Goal: Task Accomplishment & Management: Complete application form

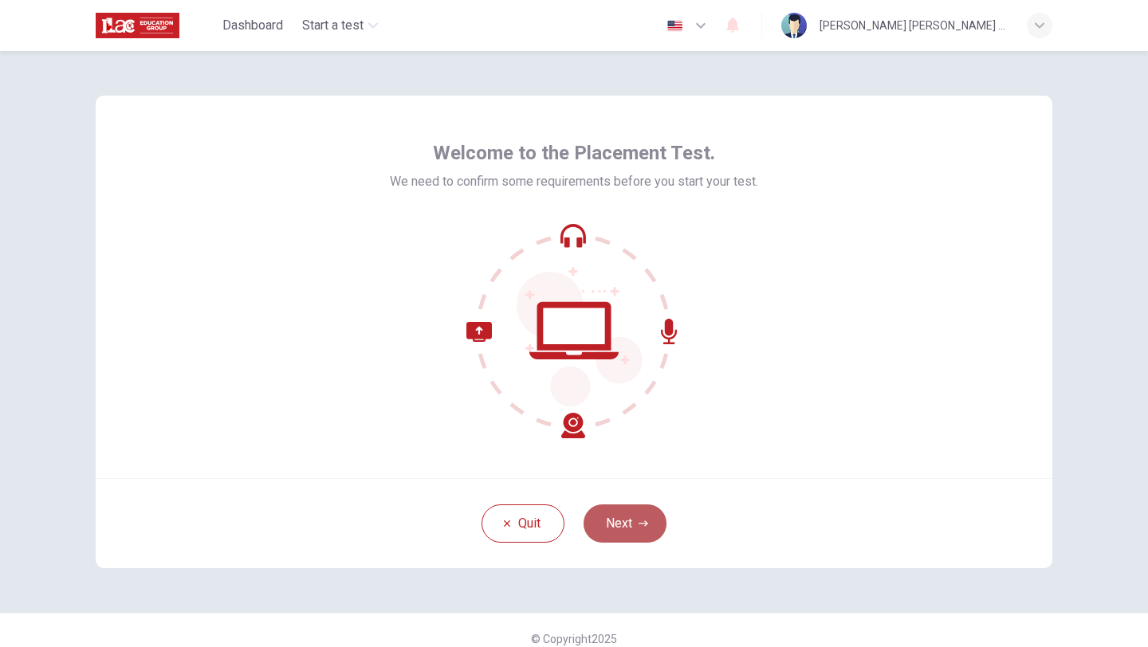
click at [625, 517] on button "Next" at bounding box center [624, 523] width 83 height 38
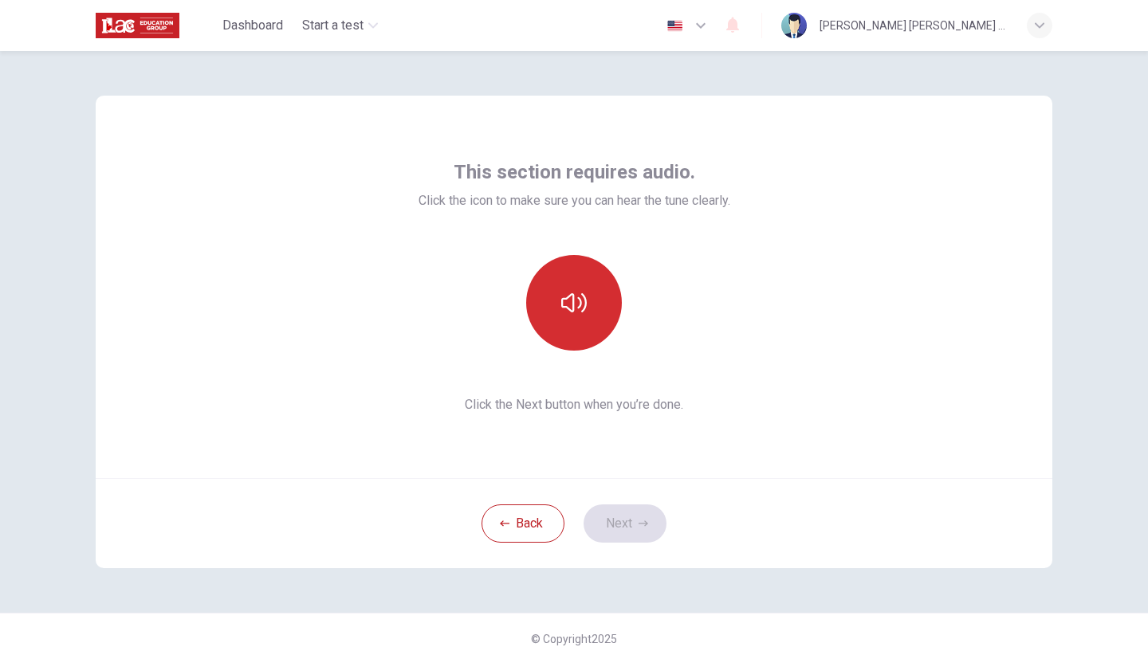
click at [583, 311] on icon "button" at bounding box center [574, 302] width 26 height 19
click at [621, 533] on button "Next" at bounding box center [624, 523] width 83 height 38
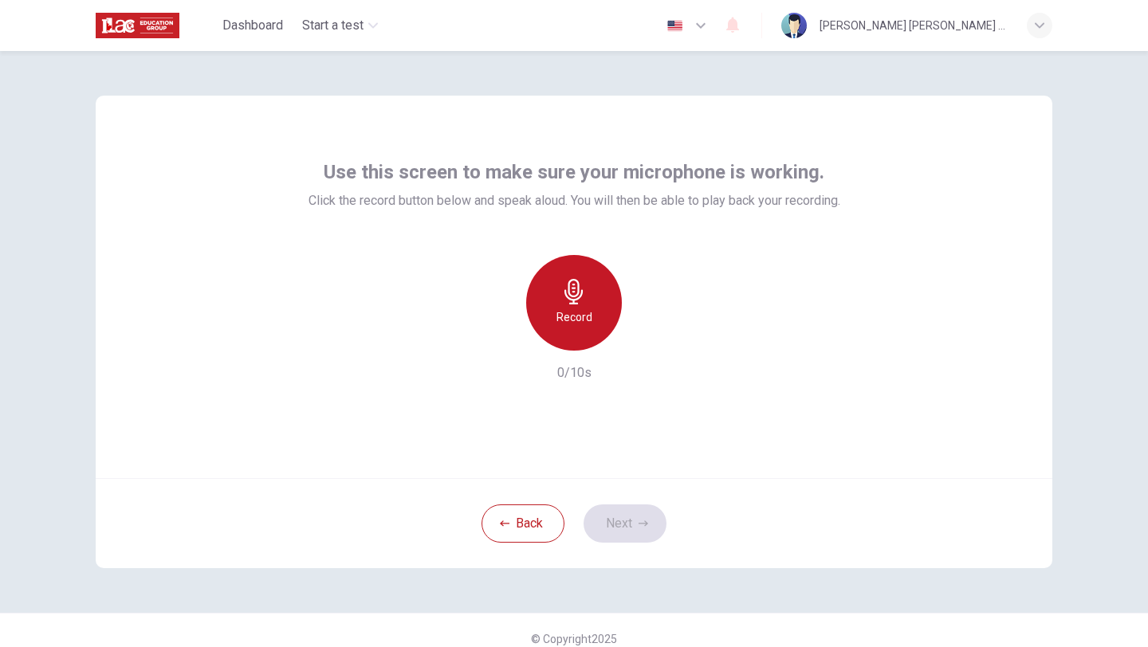
click at [584, 324] on h6 "Record" at bounding box center [574, 317] width 36 height 19
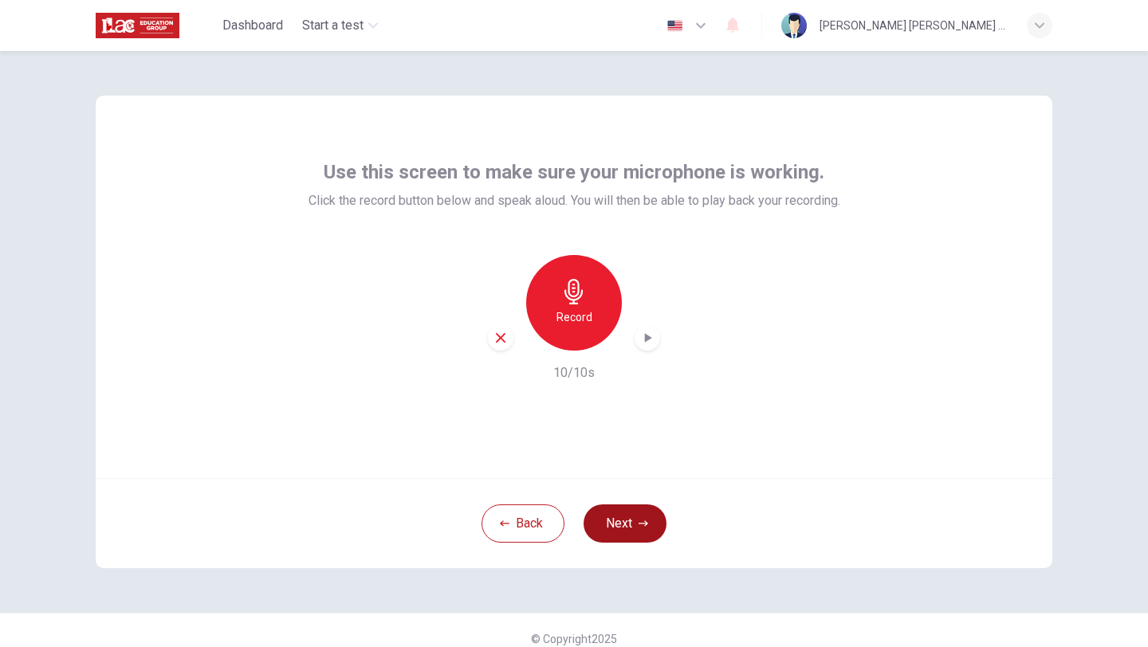
click at [622, 530] on button "Next" at bounding box center [624, 523] width 83 height 38
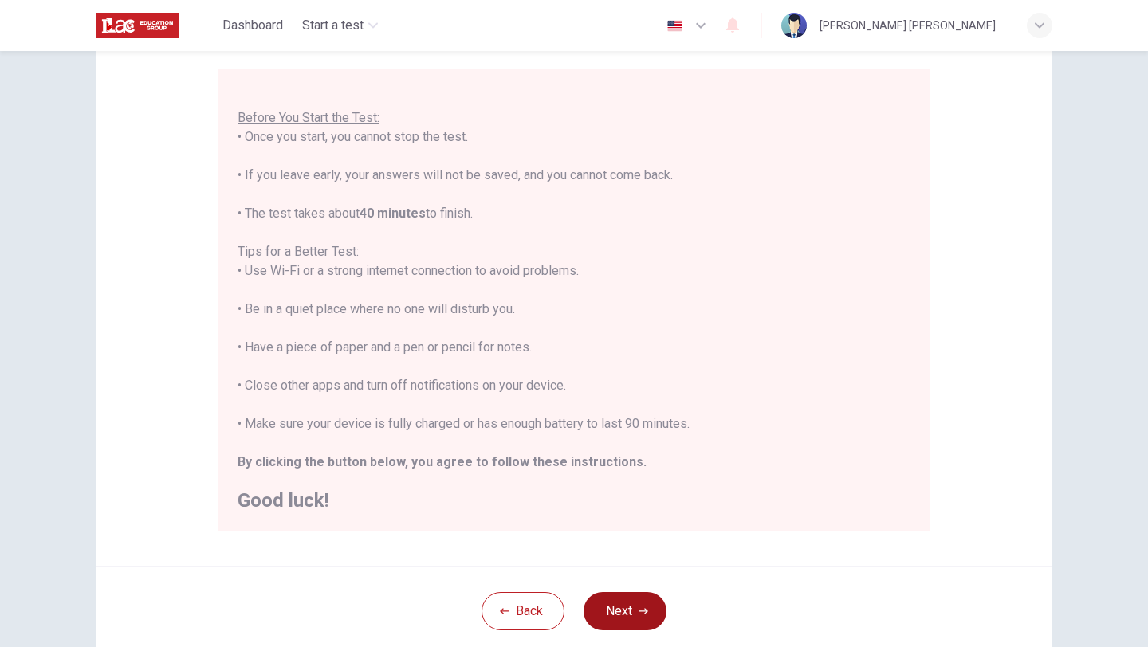
scroll to position [239, 0]
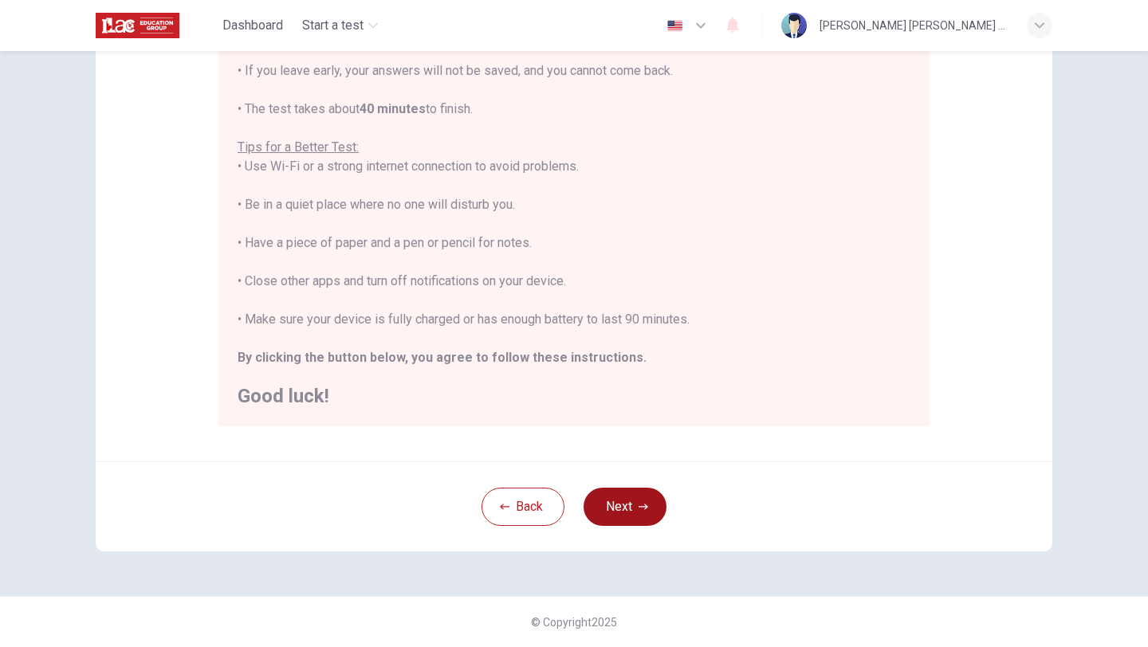
click at [639, 508] on icon "button" at bounding box center [643, 507] width 10 height 10
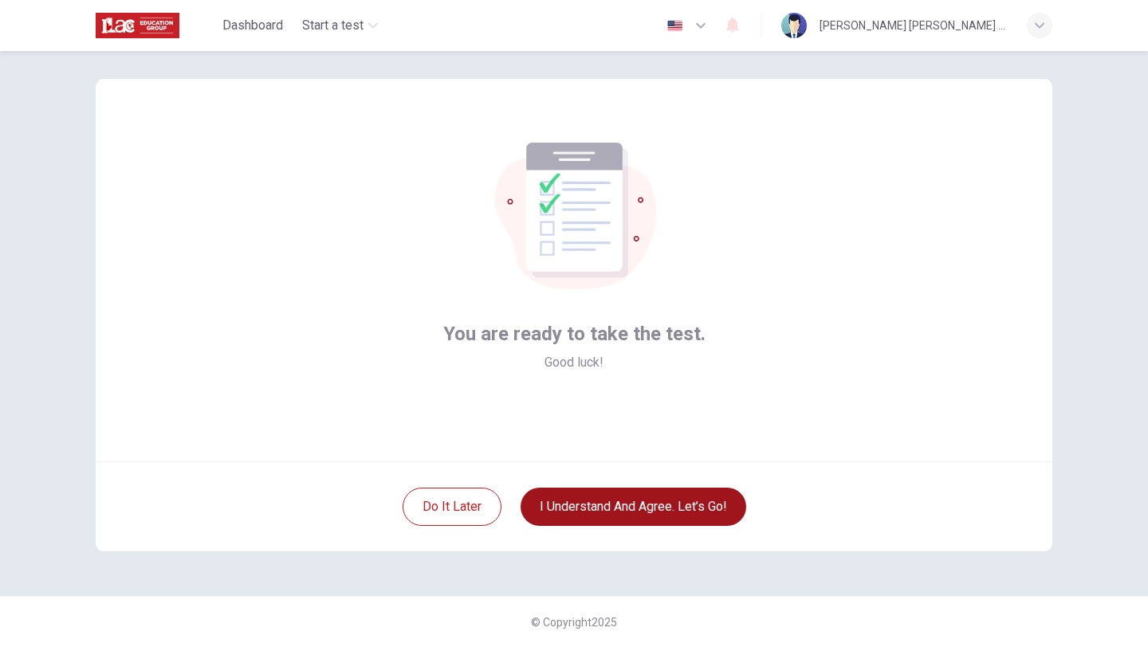
scroll to position [17, 0]
click at [682, 509] on button "I understand and agree. Let’s go!" at bounding box center [633, 507] width 226 height 38
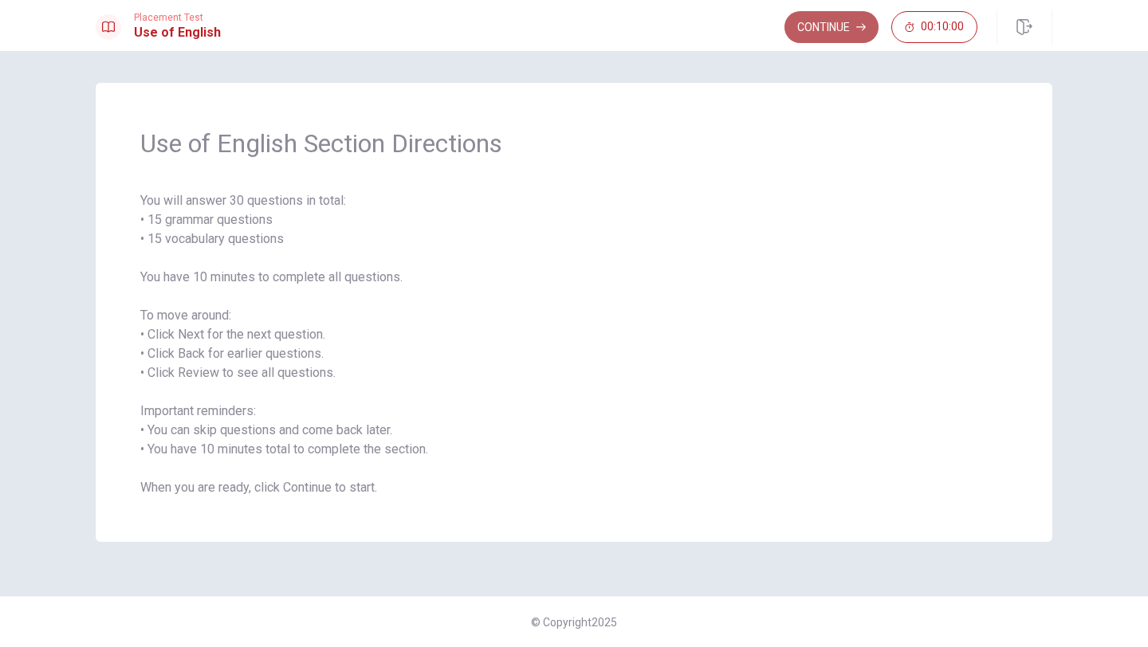
click at [850, 29] on button "Continue" at bounding box center [831, 27] width 94 height 32
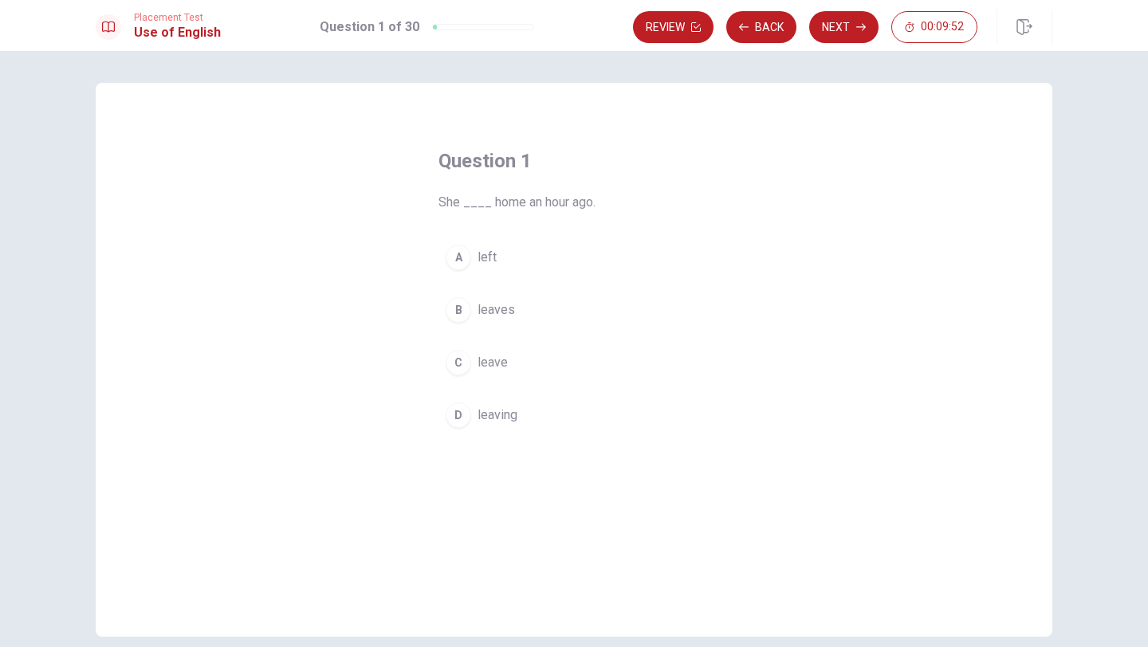
click at [504, 310] on span "leaves" at bounding box center [495, 309] width 37 height 19
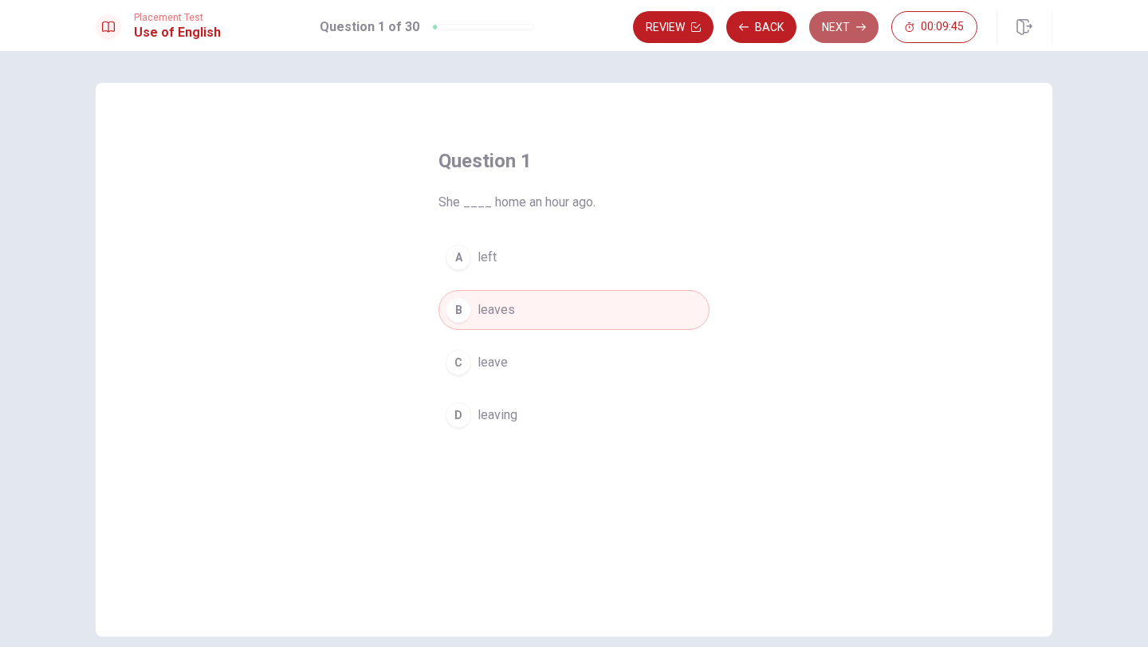
click at [836, 34] on button "Next" at bounding box center [843, 27] width 69 height 32
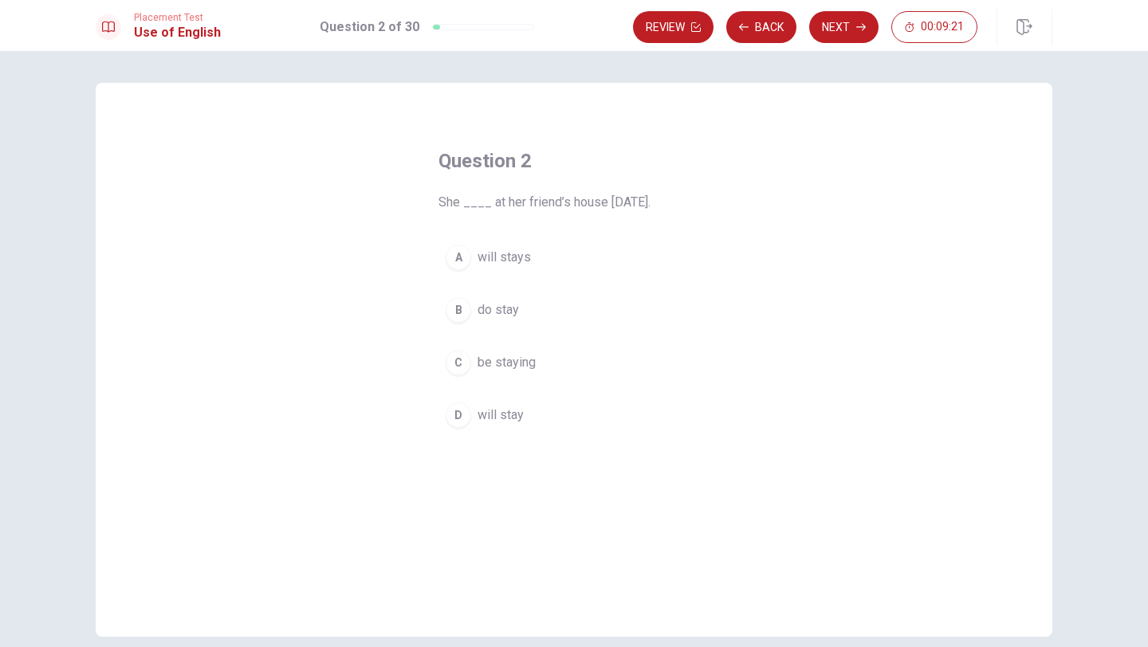
click at [524, 262] on span "will stays" at bounding box center [503, 257] width 53 height 19
click at [850, 33] on button "Next" at bounding box center [843, 27] width 69 height 32
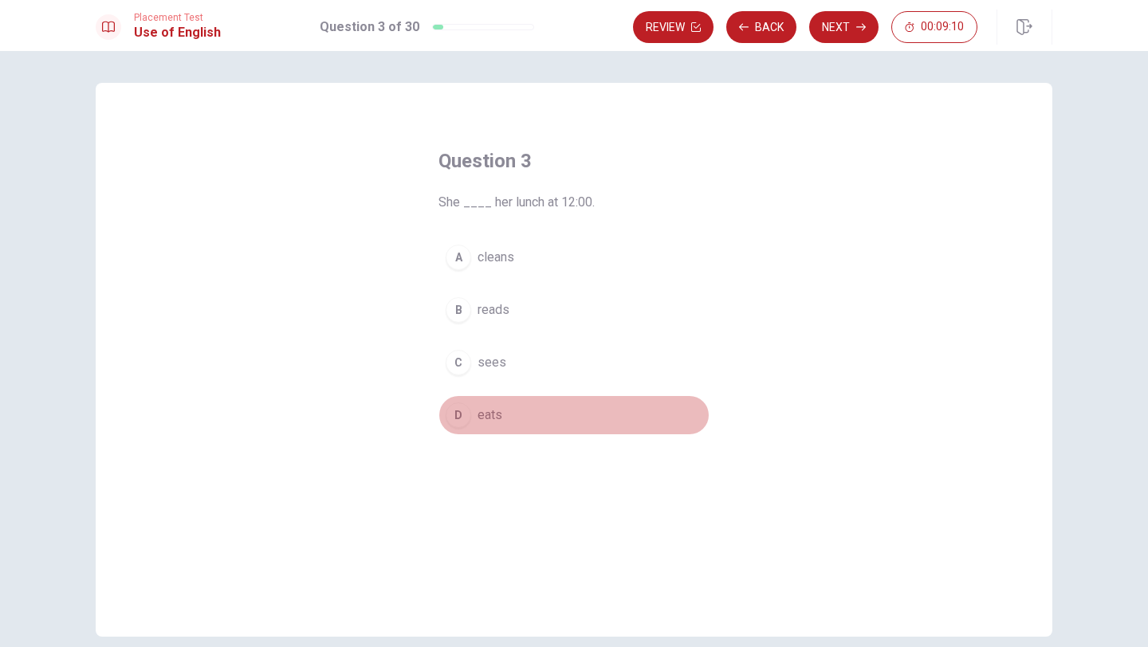
click at [498, 414] on span "eats" at bounding box center [489, 415] width 25 height 19
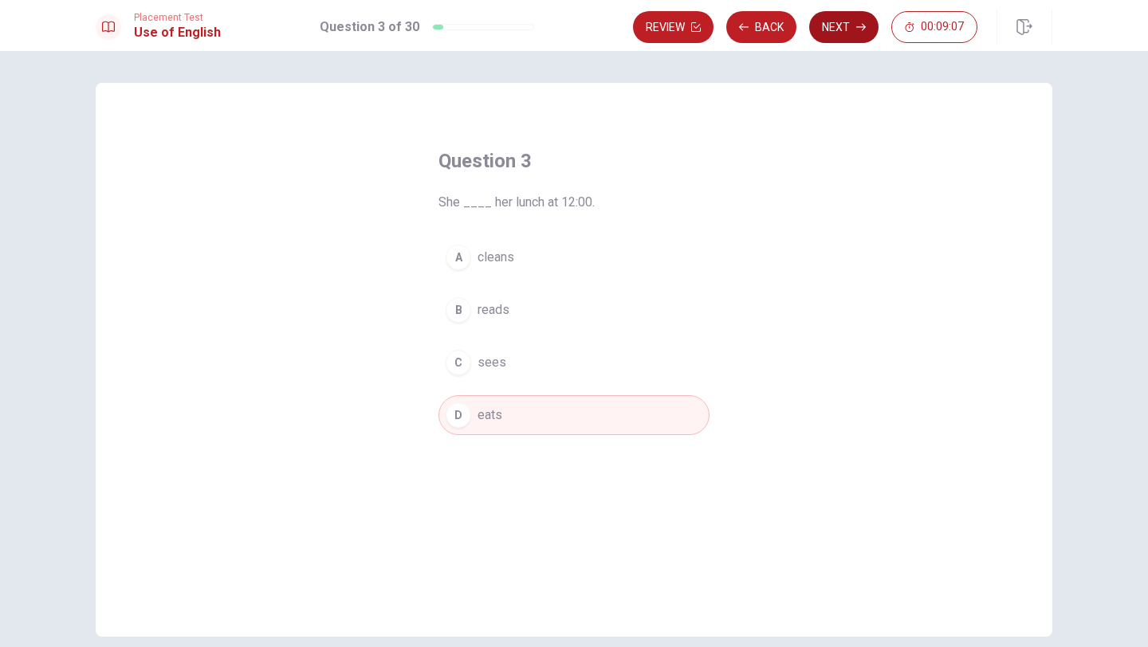
click at [846, 30] on button "Next" at bounding box center [843, 27] width 69 height 32
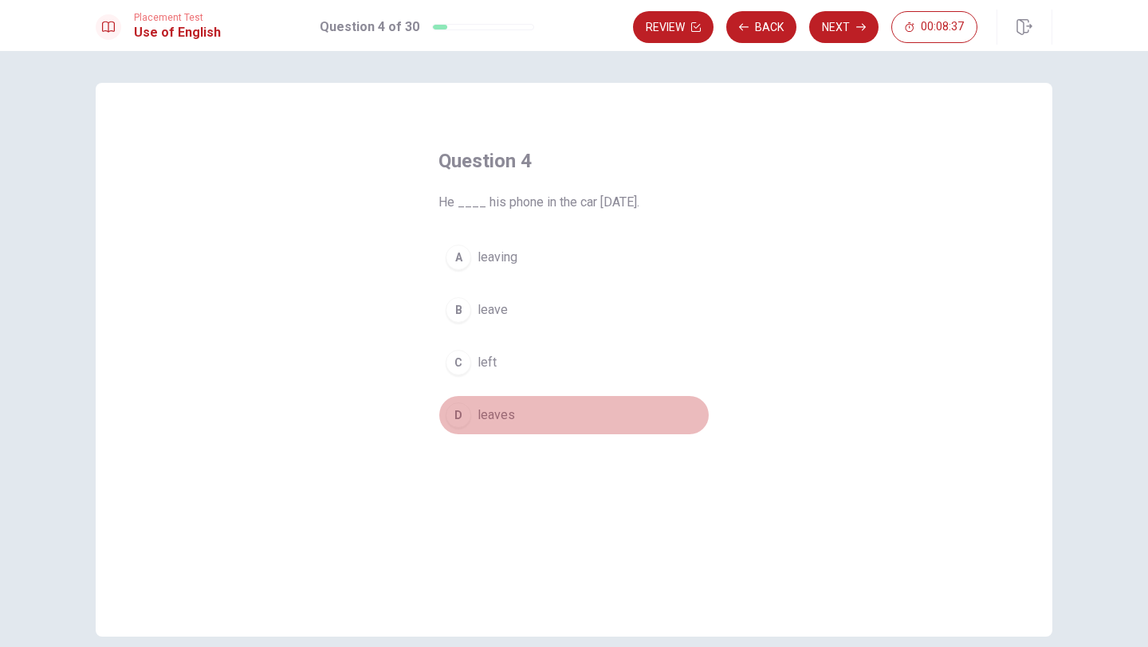
click at [501, 418] on span "leaves" at bounding box center [495, 415] width 37 height 19
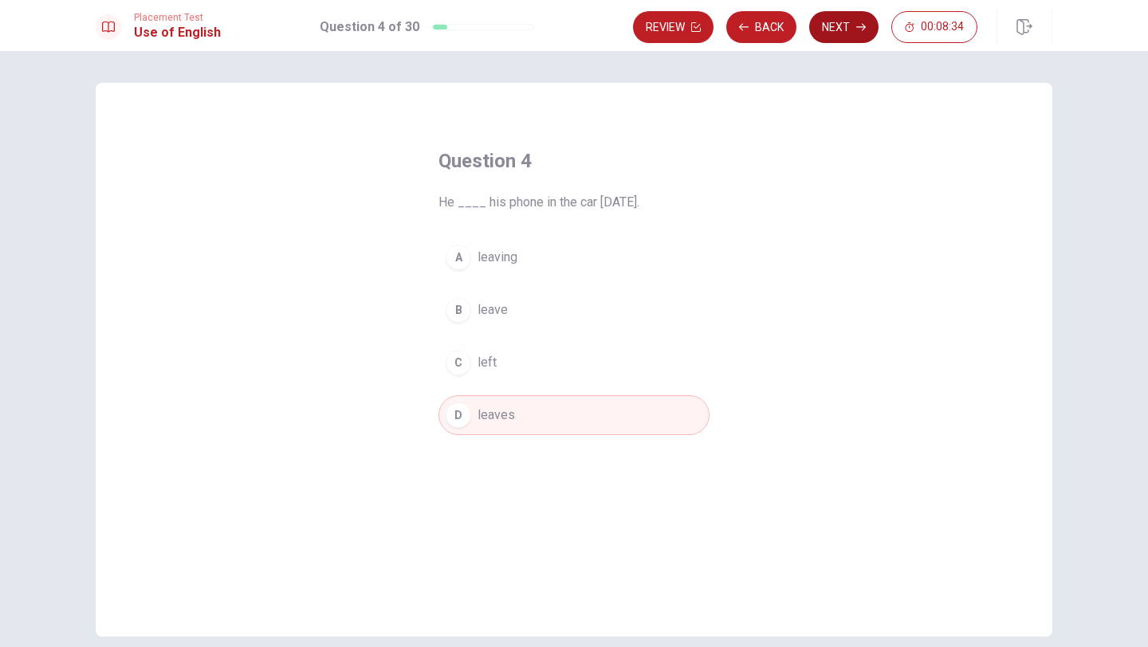
click at [854, 24] on button "Next" at bounding box center [843, 27] width 69 height 32
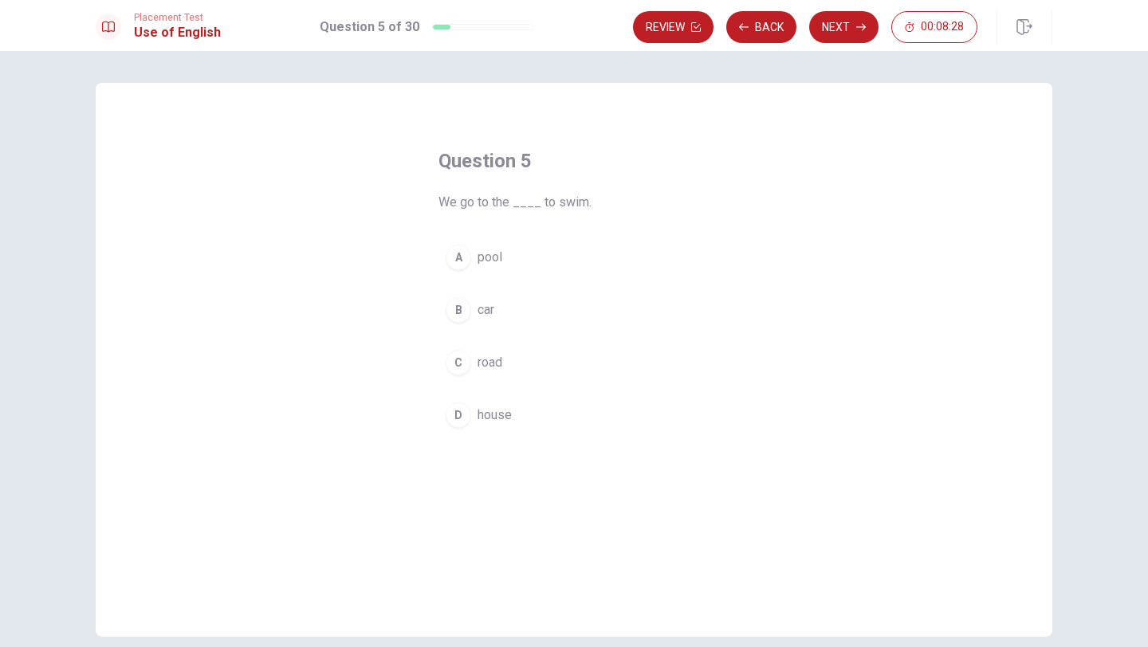
click at [496, 257] on span "pool" at bounding box center [489, 257] width 25 height 19
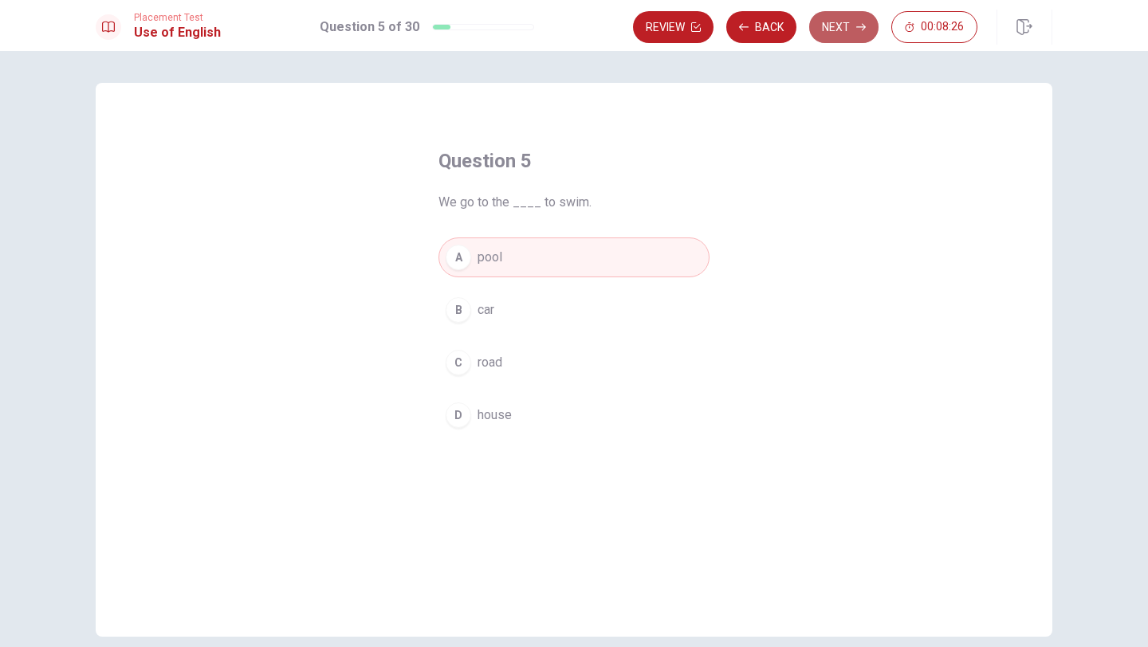
click at [837, 25] on button "Next" at bounding box center [843, 27] width 69 height 32
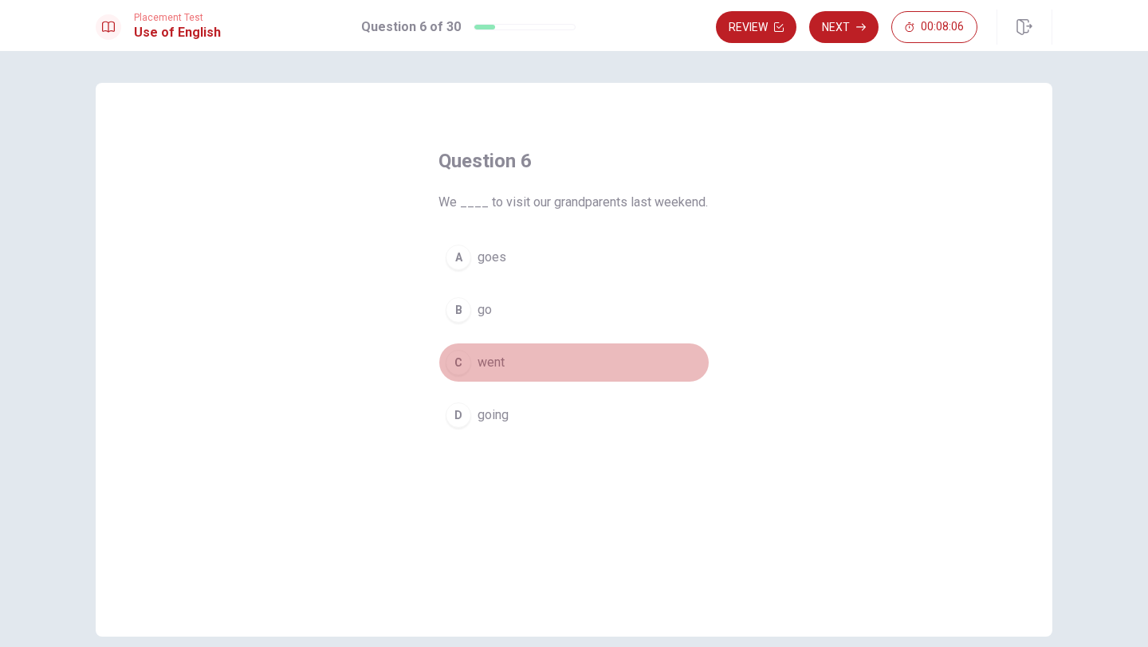
click at [501, 363] on span "went" at bounding box center [490, 362] width 27 height 19
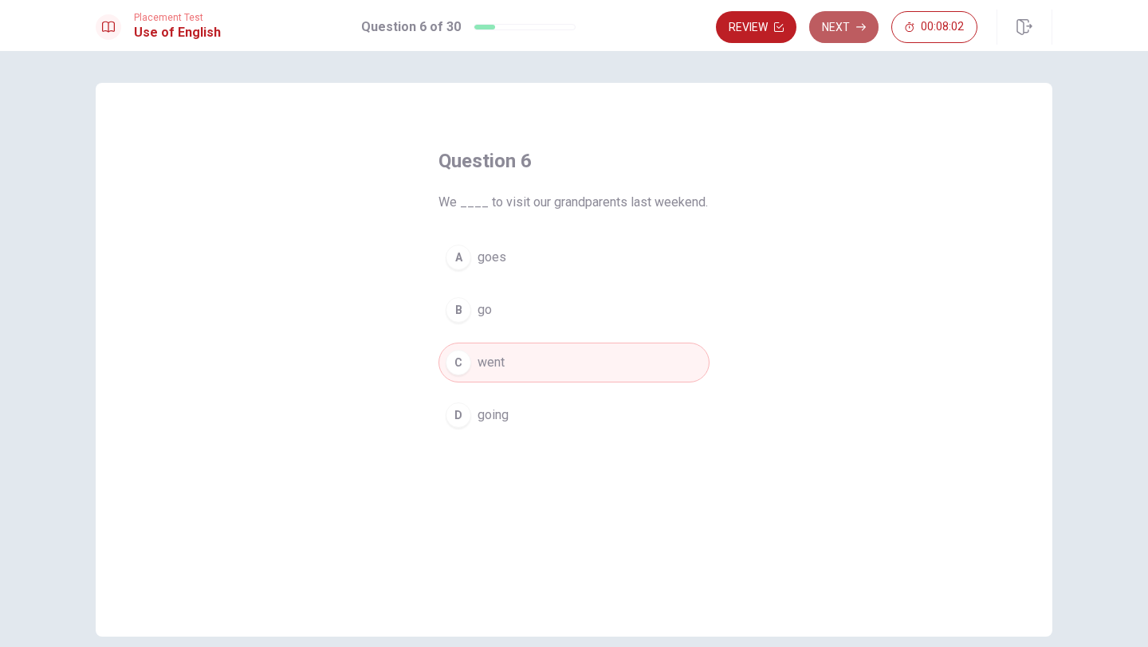
click at [845, 26] on button "Next" at bounding box center [843, 27] width 69 height 32
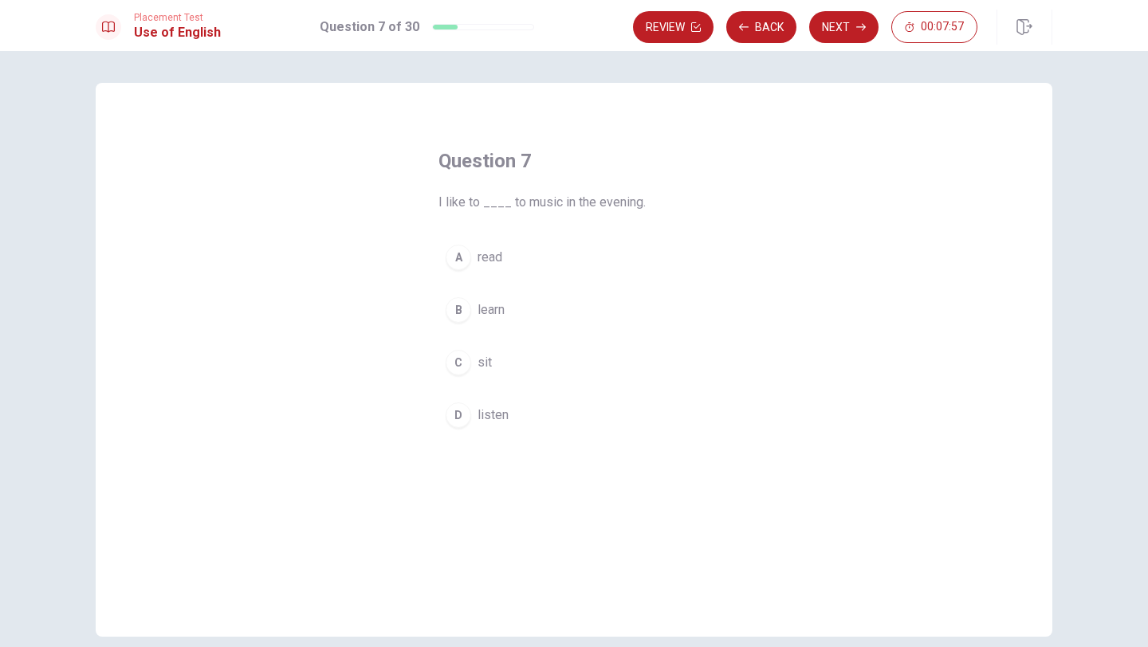
click at [488, 413] on span "listen" at bounding box center [492, 415] width 31 height 19
click at [850, 33] on button "Next" at bounding box center [843, 27] width 69 height 32
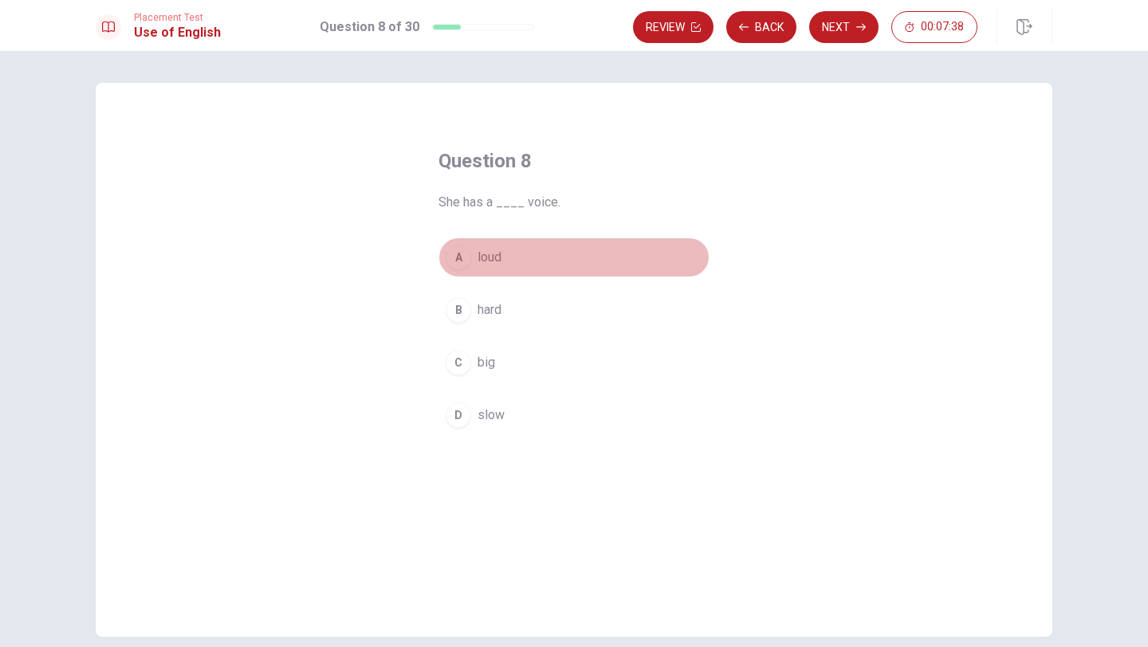
click at [508, 257] on button "A loud" at bounding box center [573, 257] width 271 height 40
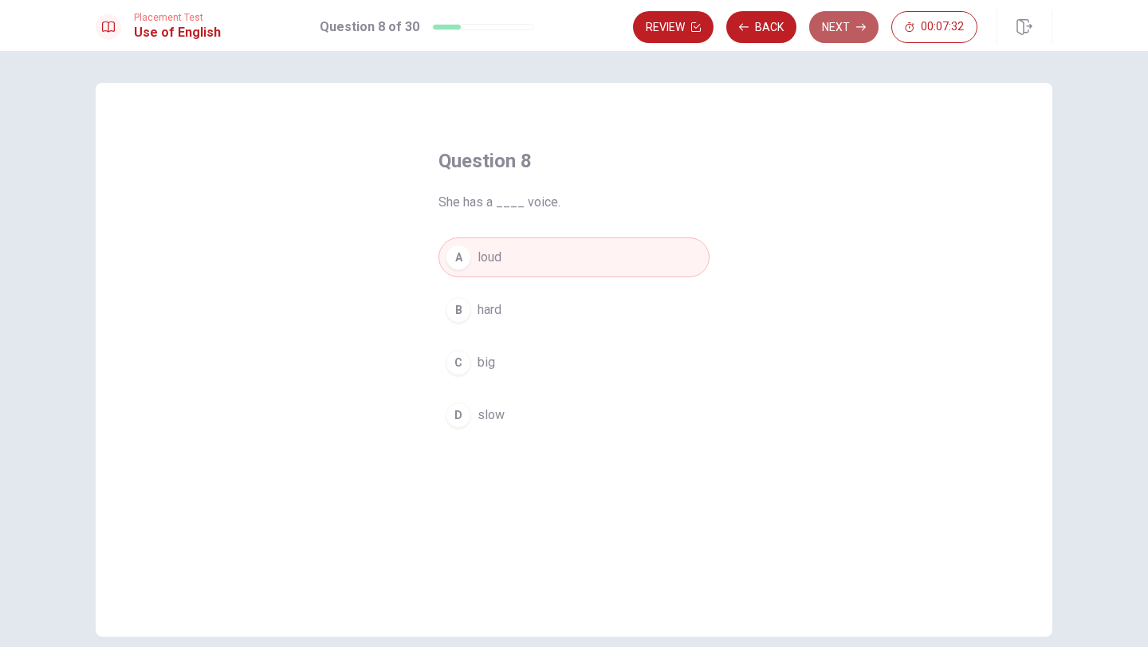
click at [848, 33] on button "Next" at bounding box center [843, 27] width 69 height 32
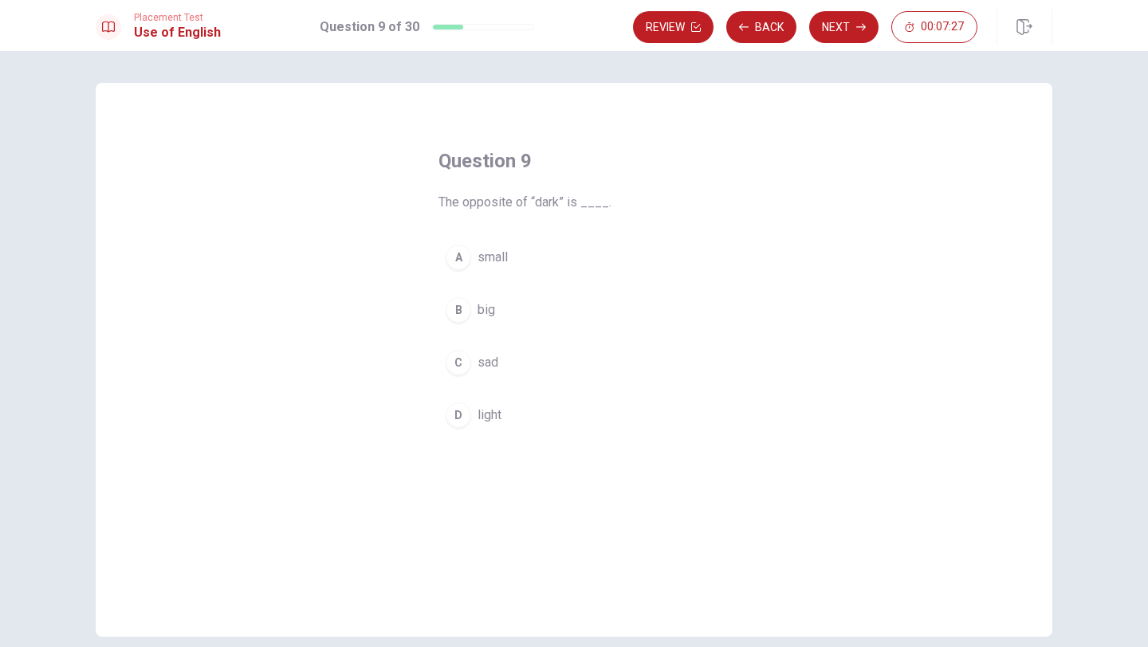
click at [485, 416] on span "light" at bounding box center [489, 415] width 24 height 19
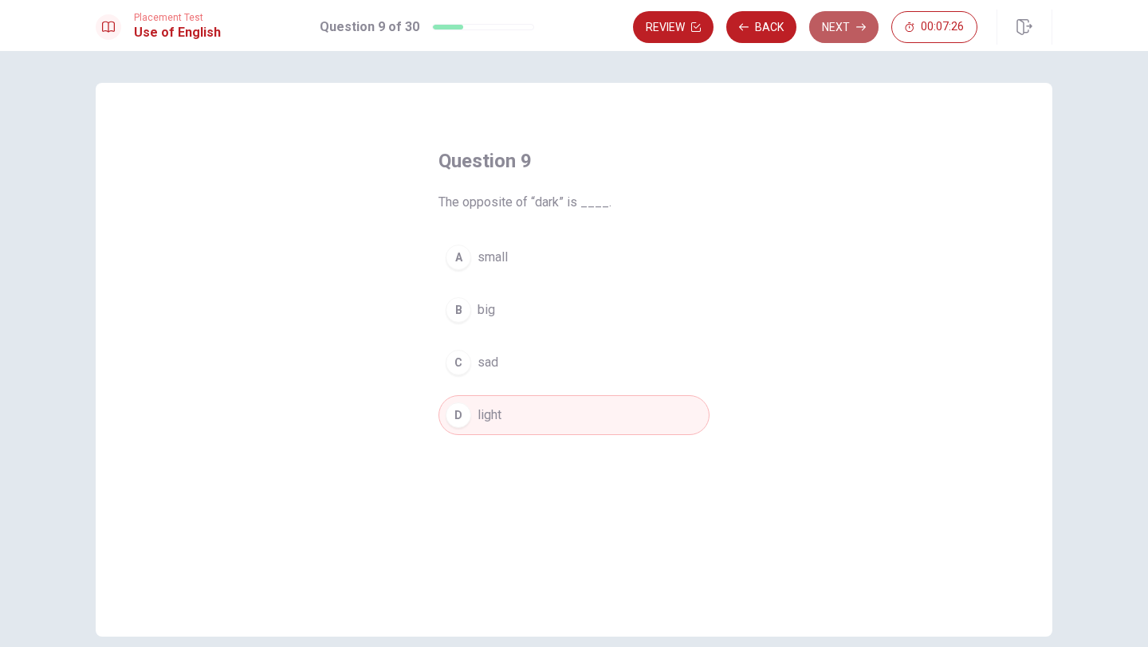
click at [840, 27] on button "Next" at bounding box center [843, 27] width 69 height 32
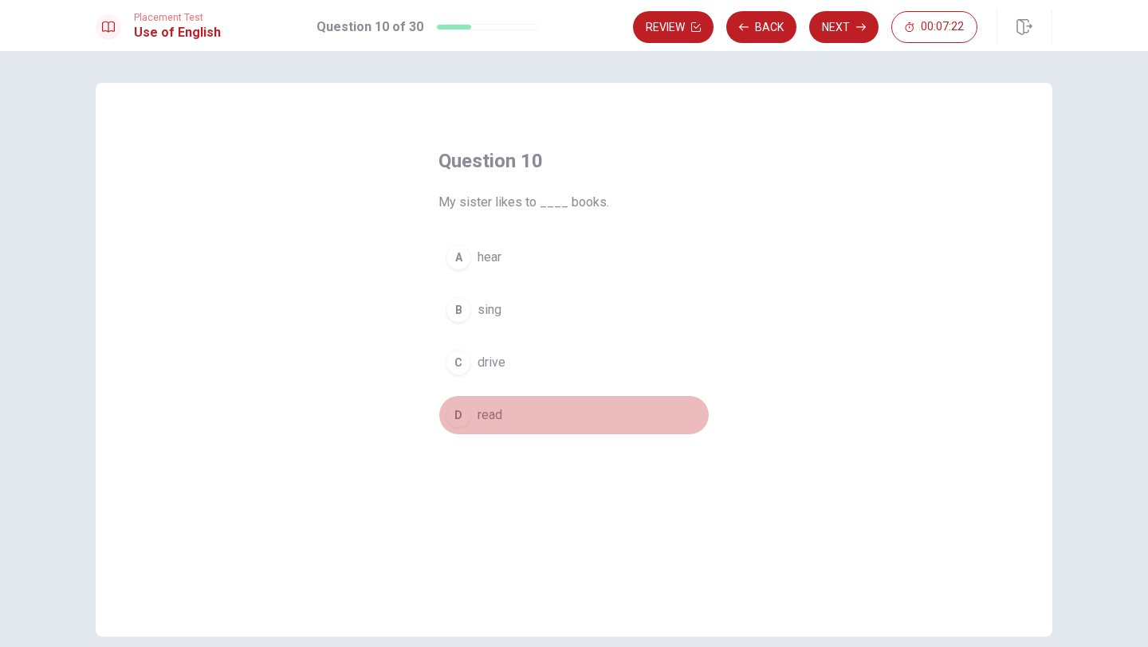
click at [493, 413] on span "read" at bounding box center [489, 415] width 25 height 19
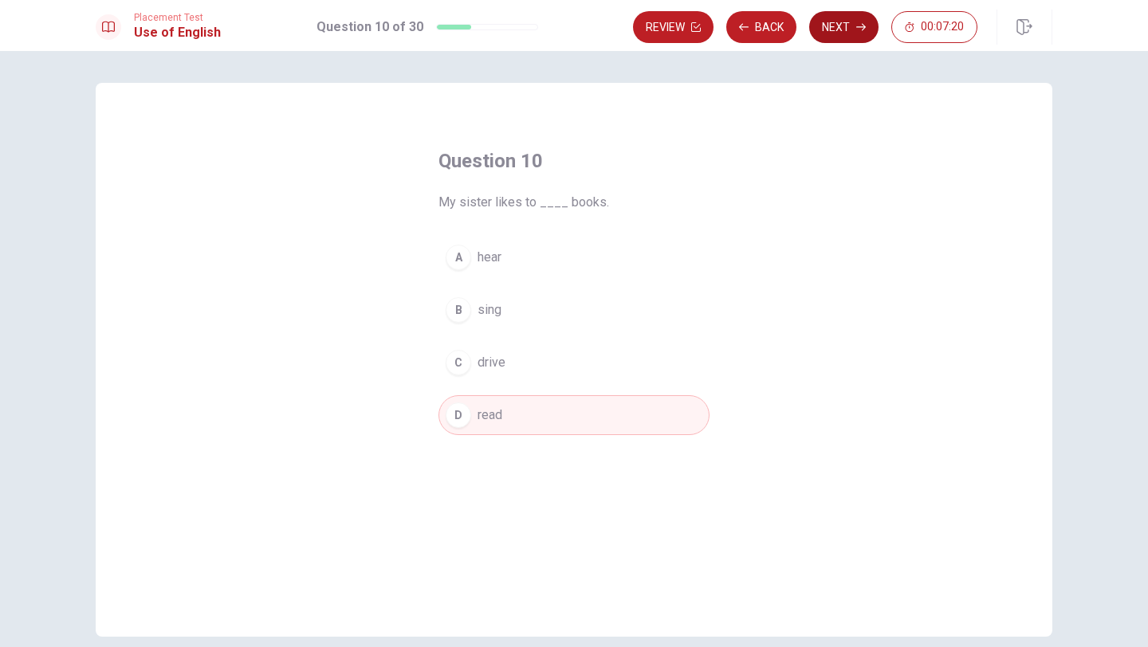
click at [832, 29] on button "Next" at bounding box center [843, 27] width 69 height 32
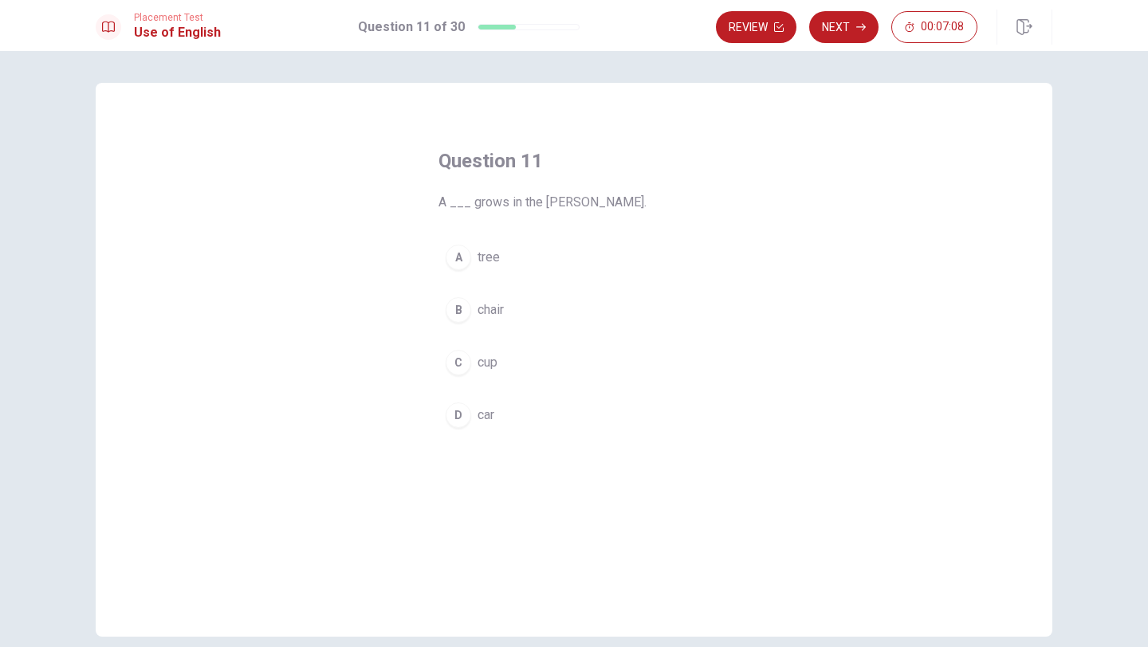
click at [497, 258] on span "tree" at bounding box center [488, 257] width 22 height 19
click at [850, 29] on button "Next" at bounding box center [843, 27] width 69 height 32
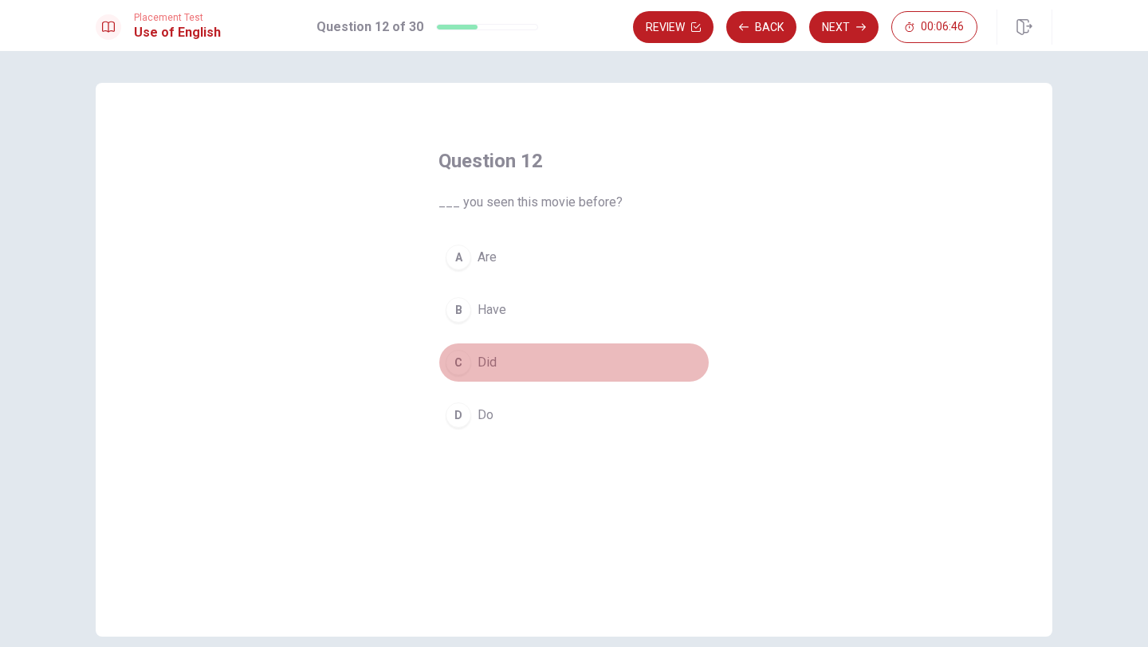
click at [495, 357] on span "Did" at bounding box center [486, 362] width 19 height 19
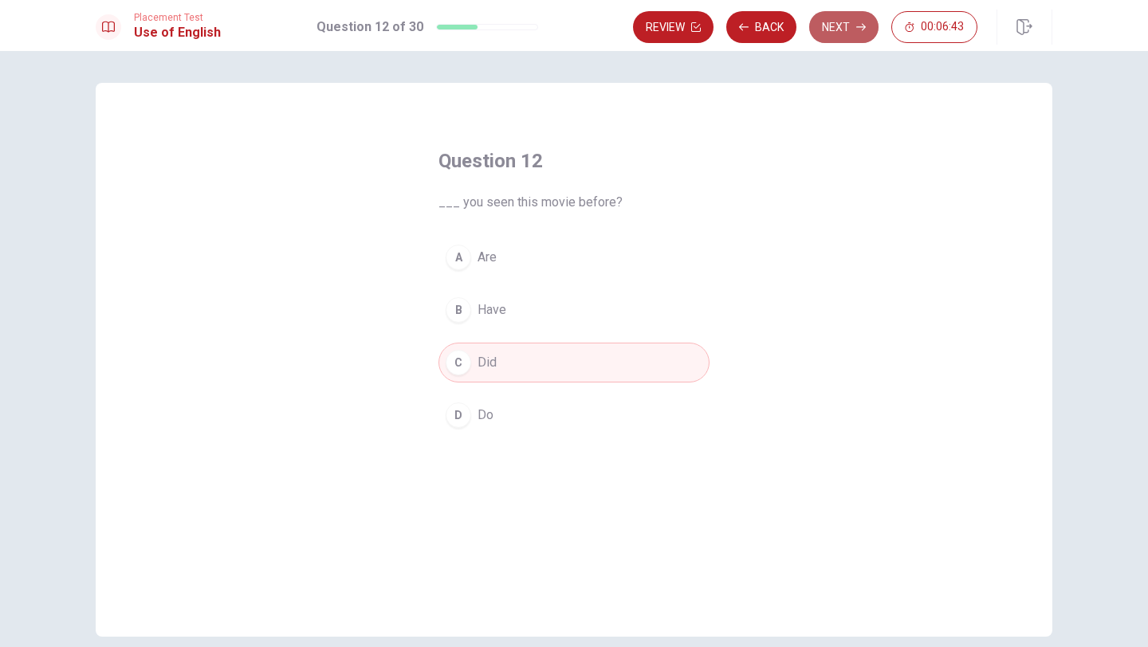
click at [841, 29] on button "Next" at bounding box center [843, 27] width 69 height 32
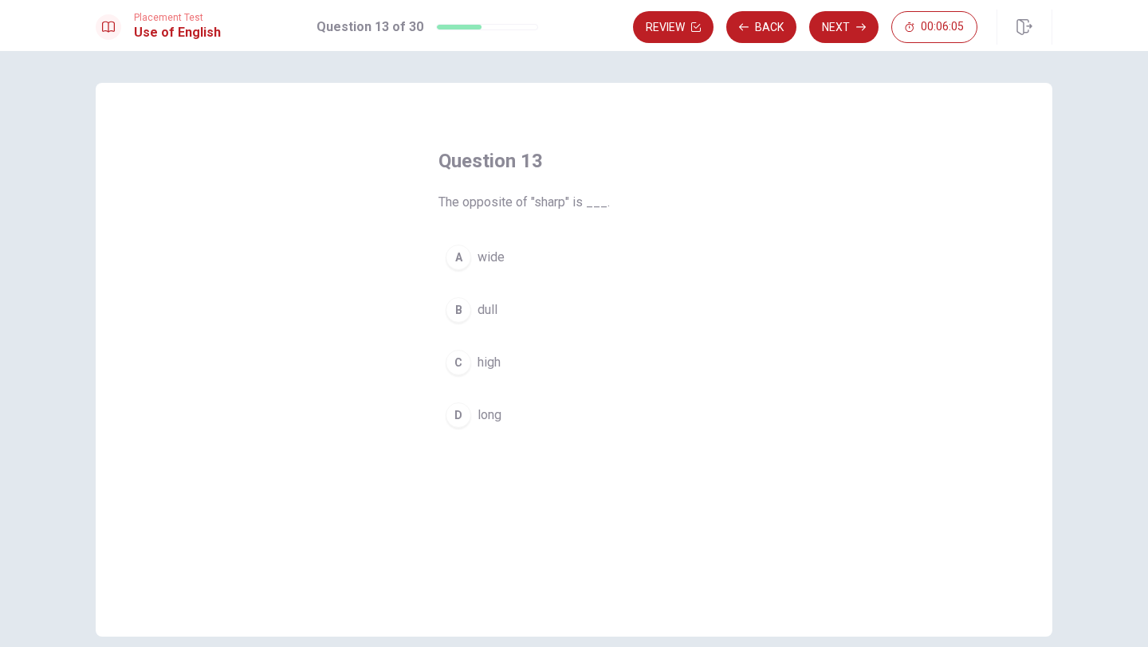
click at [490, 310] on span "dull" at bounding box center [487, 309] width 20 height 19
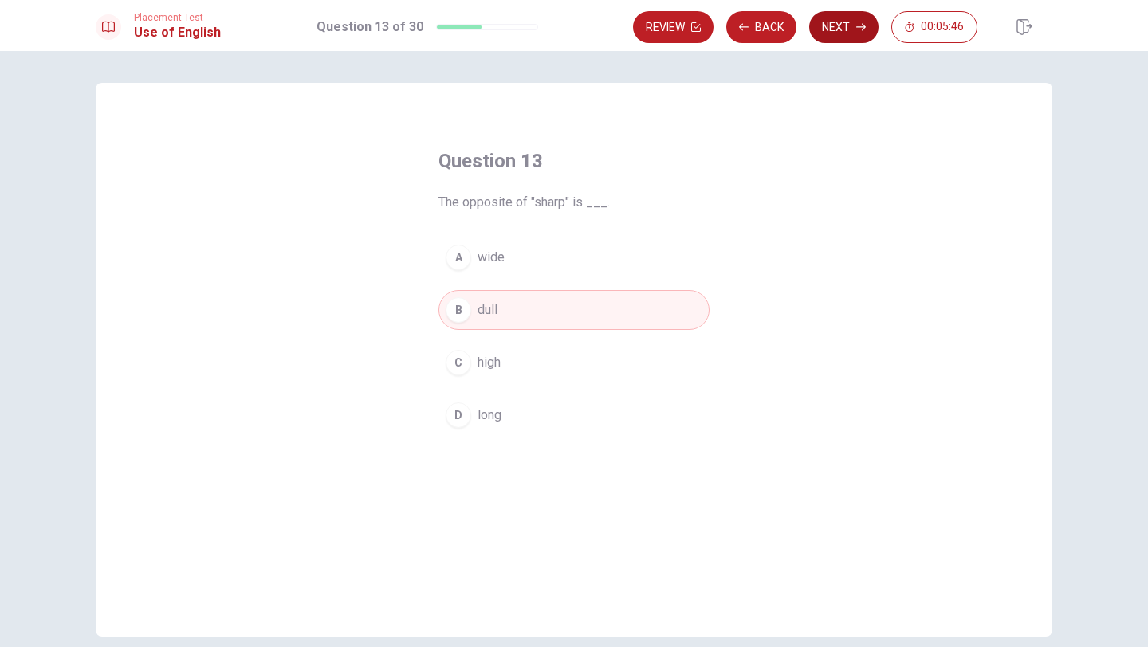
click at [850, 32] on button "Next" at bounding box center [843, 27] width 69 height 32
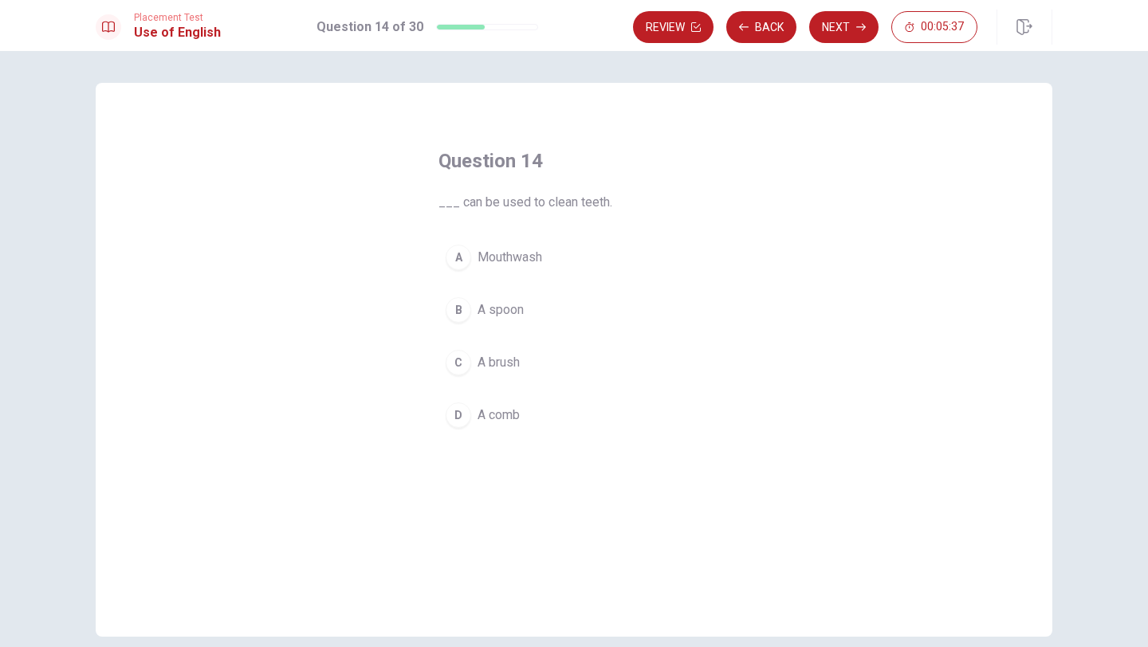
click at [517, 363] on span "A brush" at bounding box center [498, 362] width 42 height 19
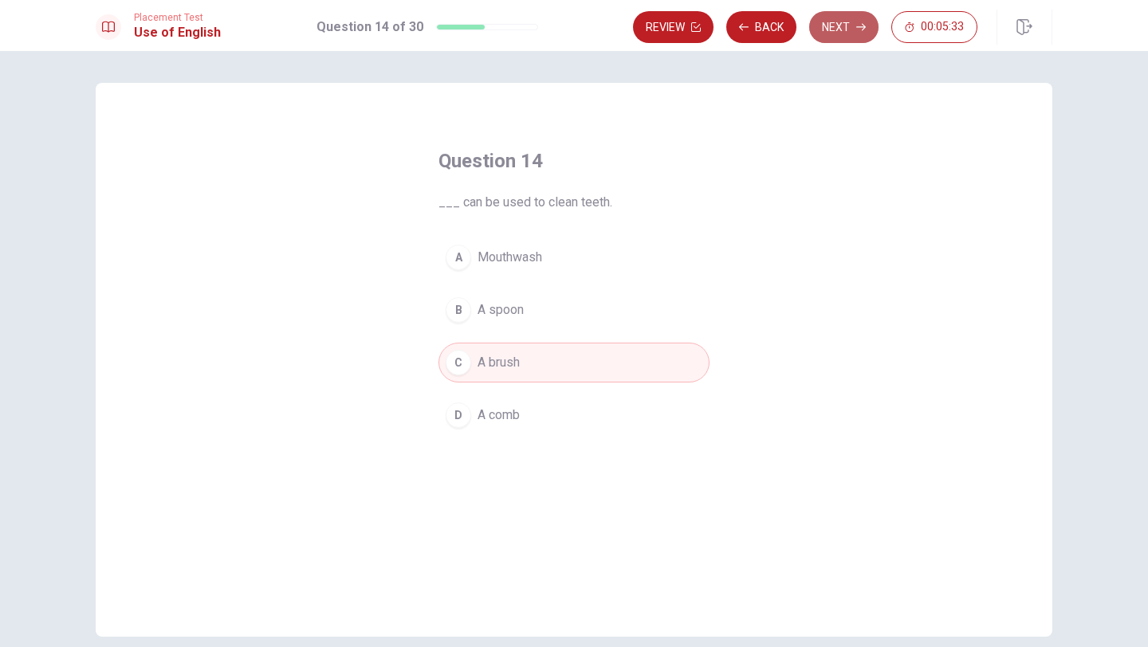
click at [842, 26] on button "Next" at bounding box center [843, 27] width 69 height 32
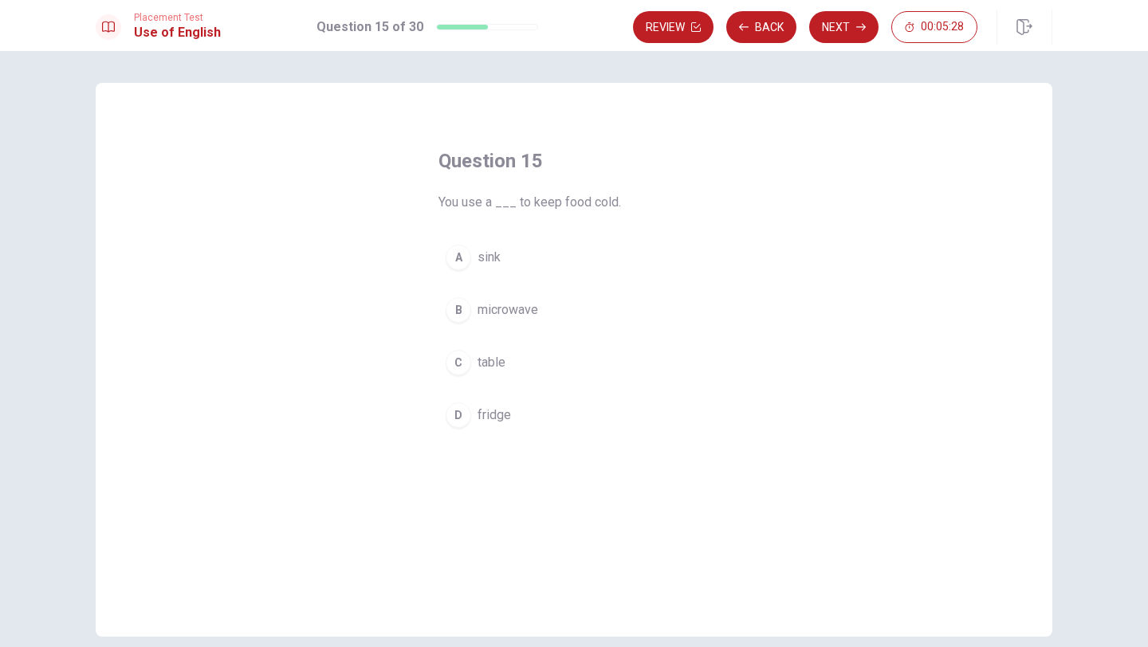
click at [482, 417] on span "fridge" at bounding box center [493, 415] width 33 height 19
click at [849, 22] on button "Next" at bounding box center [843, 27] width 69 height 32
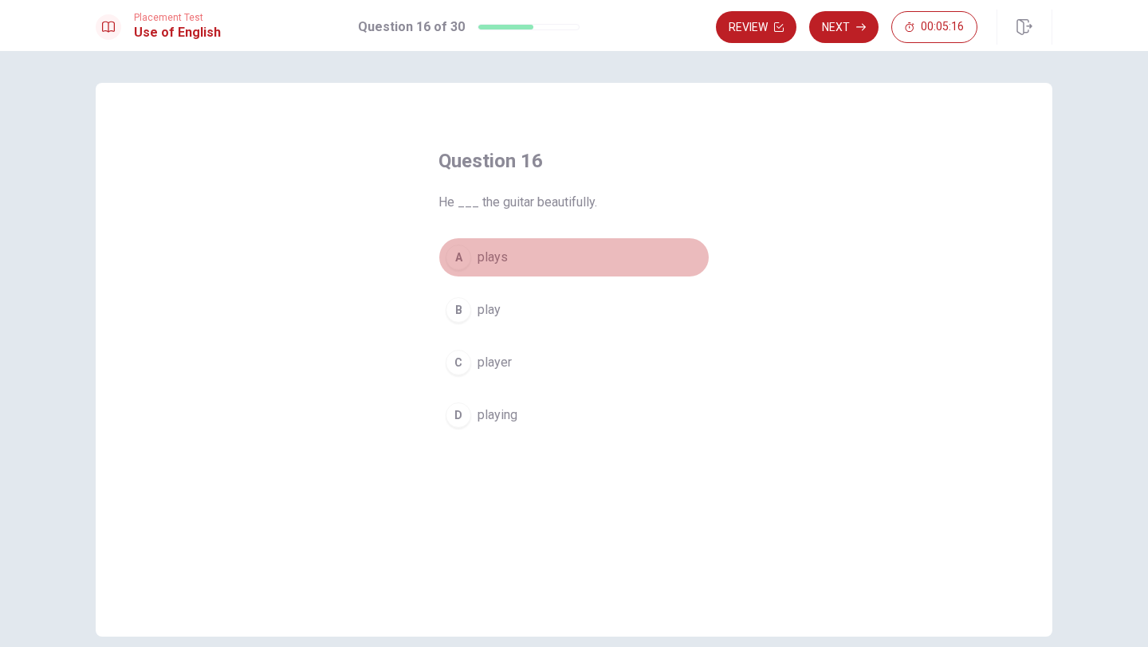
click at [492, 258] on span "plays" at bounding box center [492, 257] width 30 height 19
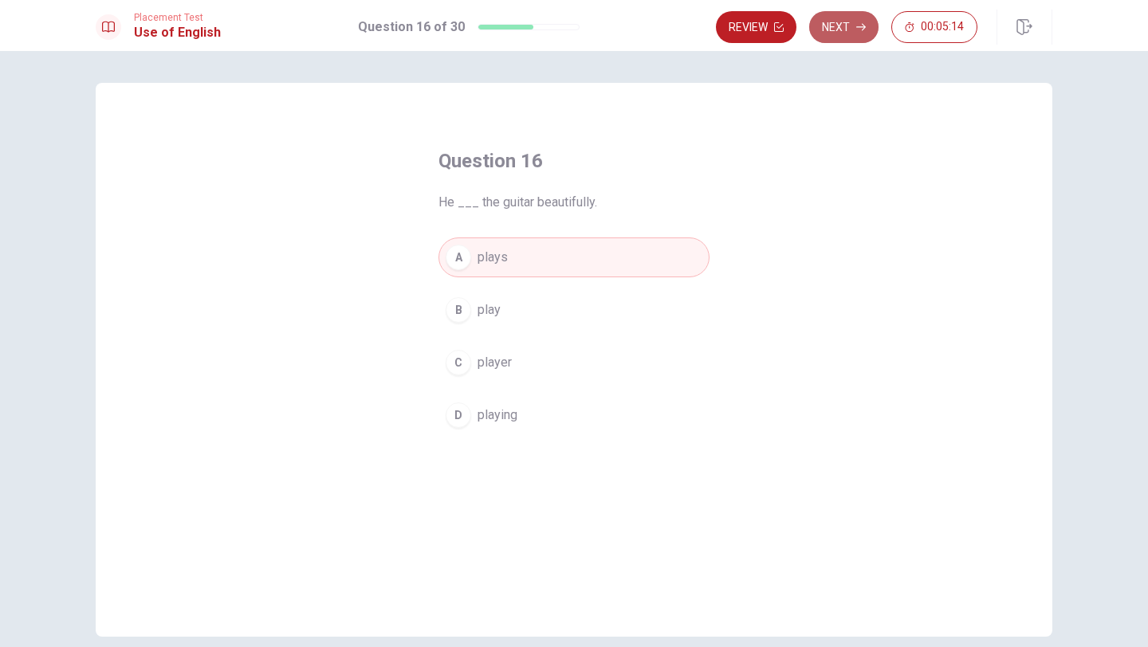
click at [840, 31] on button "Next" at bounding box center [843, 27] width 69 height 32
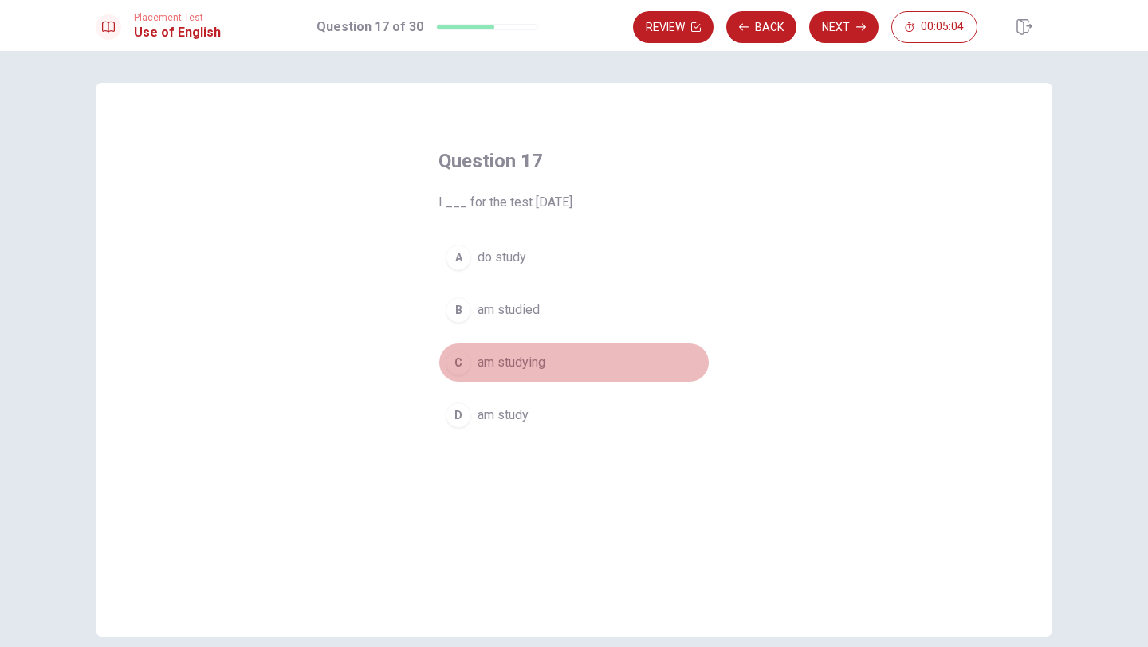
click at [544, 359] on span "am studying" at bounding box center [511, 362] width 68 height 19
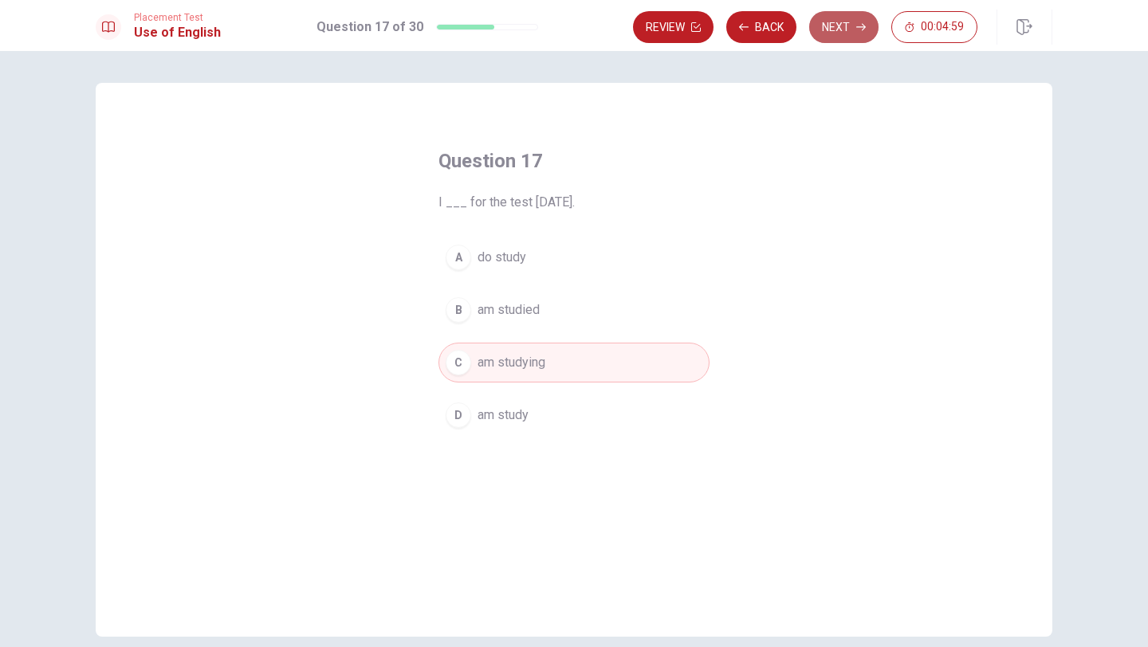
click at [838, 37] on button "Next" at bounding box center [843, 27] width 69 height 32
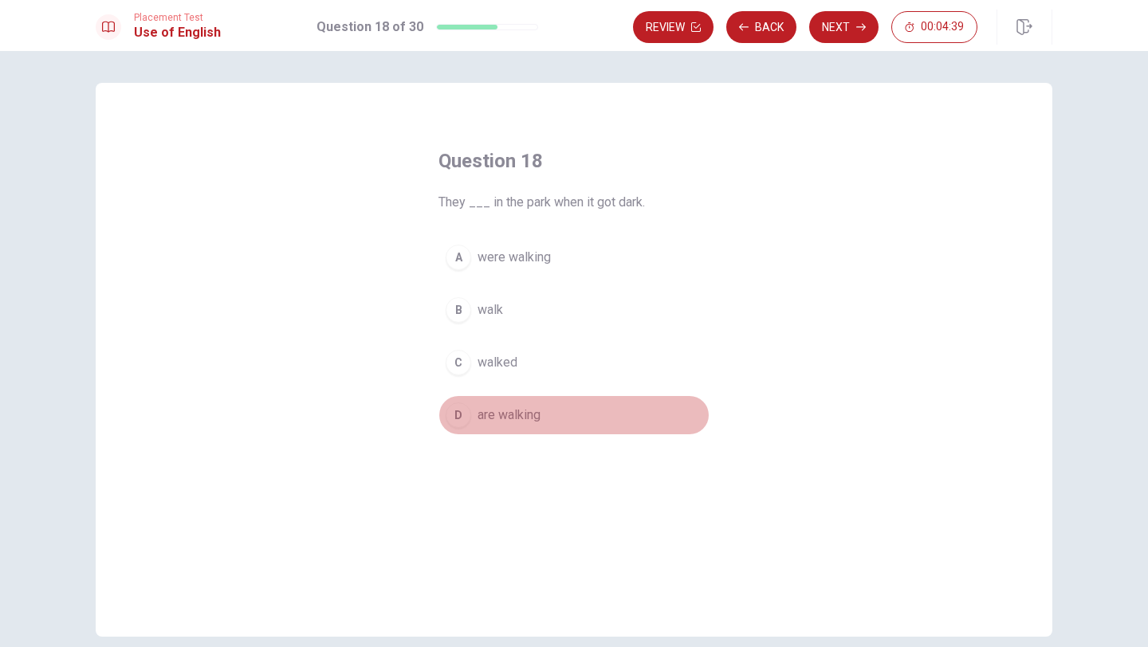
click at [517, 414] on span "are walking" at bounding box center [508, 415] width 63 height 19
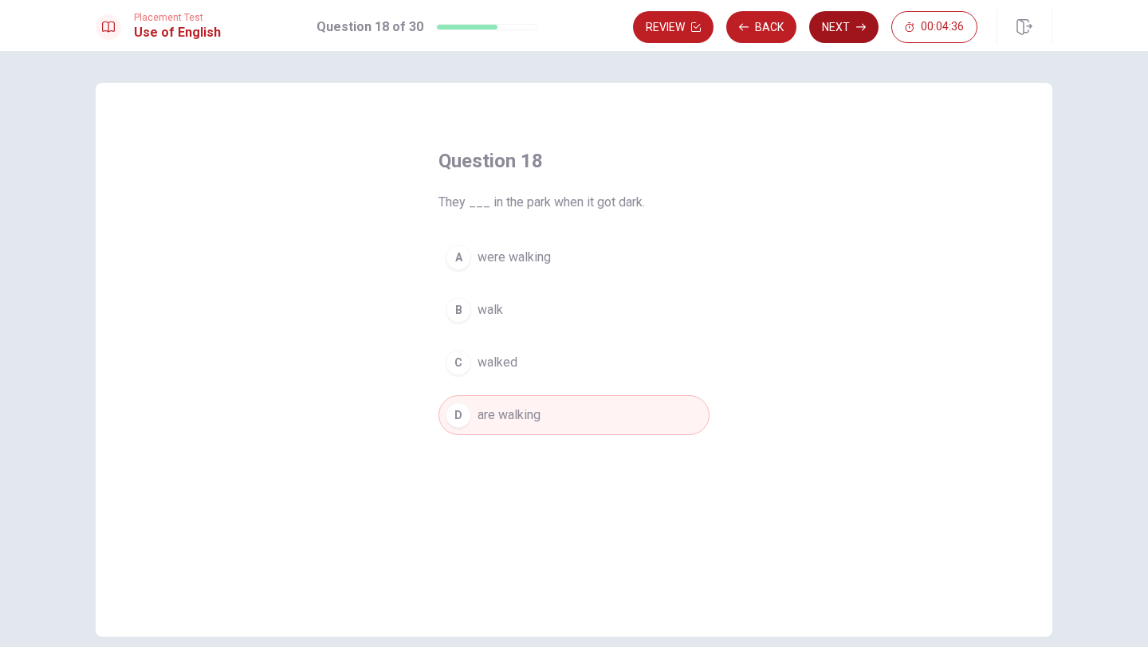
click at [836, 25] on button "Next" at bounding box center [843, 27] width 69 height 32
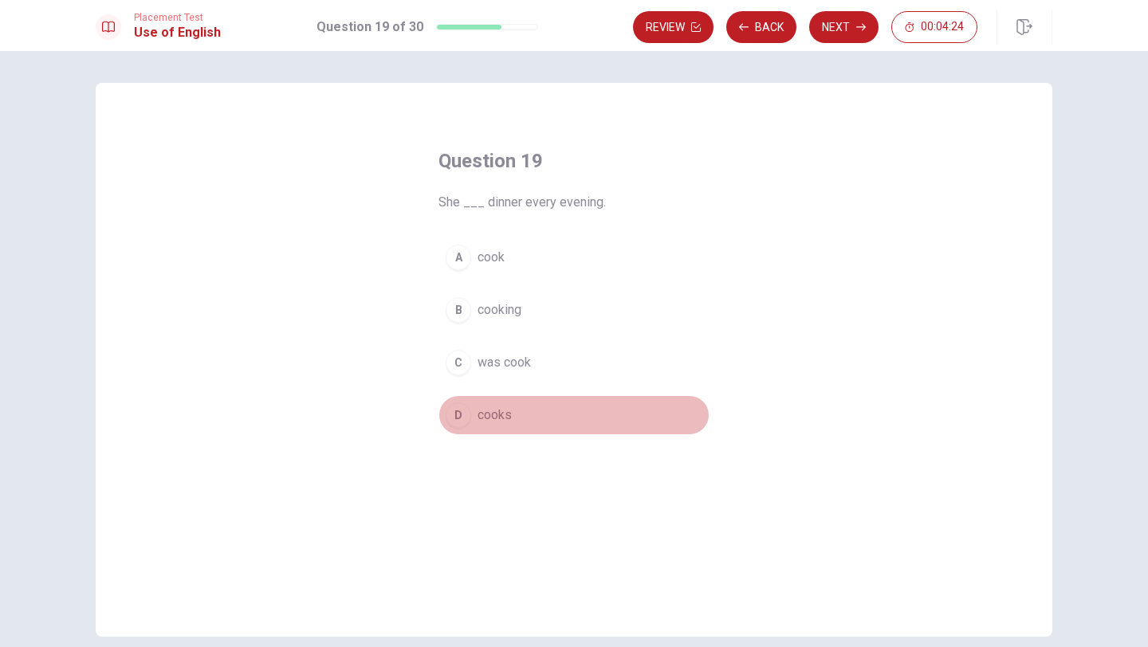
click at [504, 417] on span "cooks" at bounding box center [494, 415] width 34 height 19
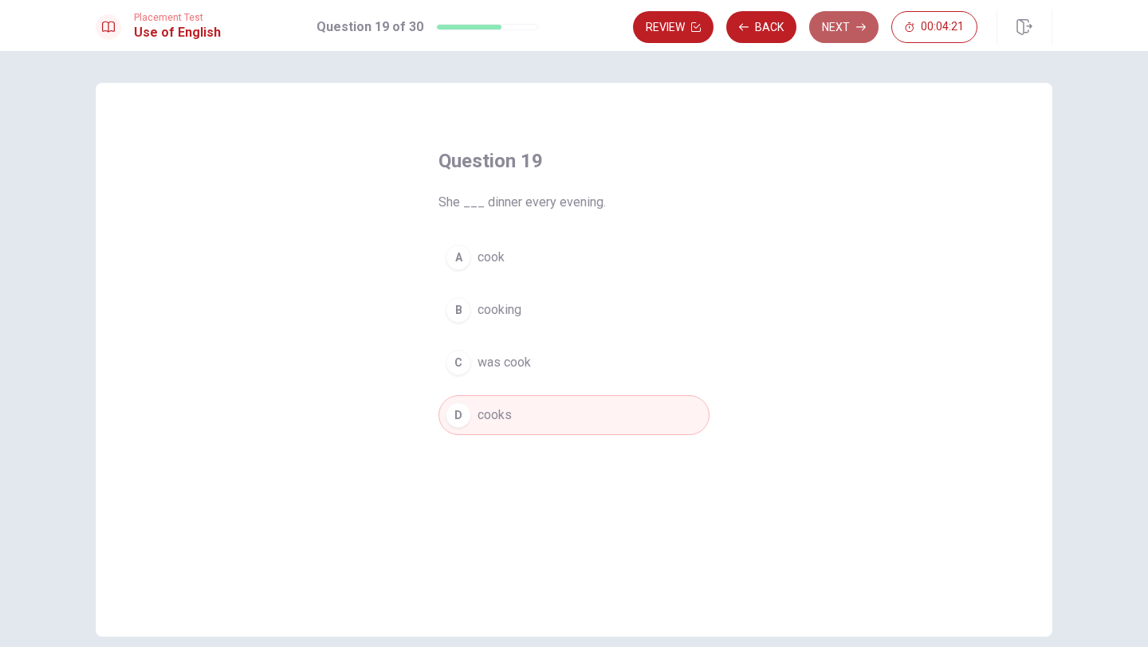
click at [836, 21] on button "Next" at bounding box center [843, 27] width 69 height 32
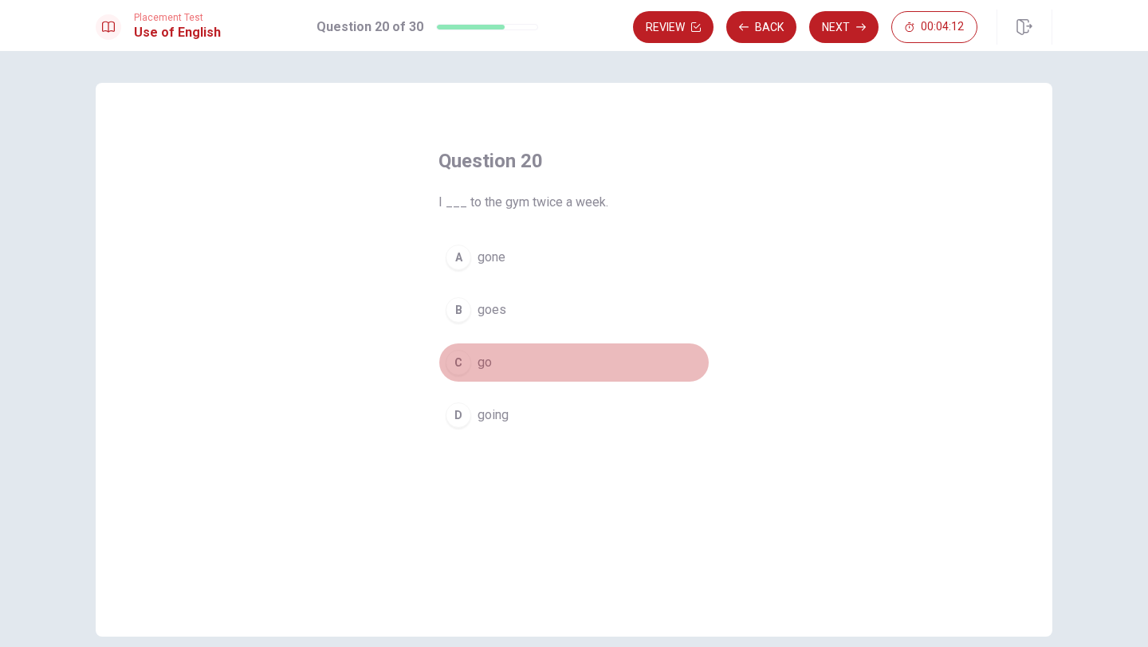
click at [500, 360] on button "C go" at bounding box center [573, 363] width 271 height 40
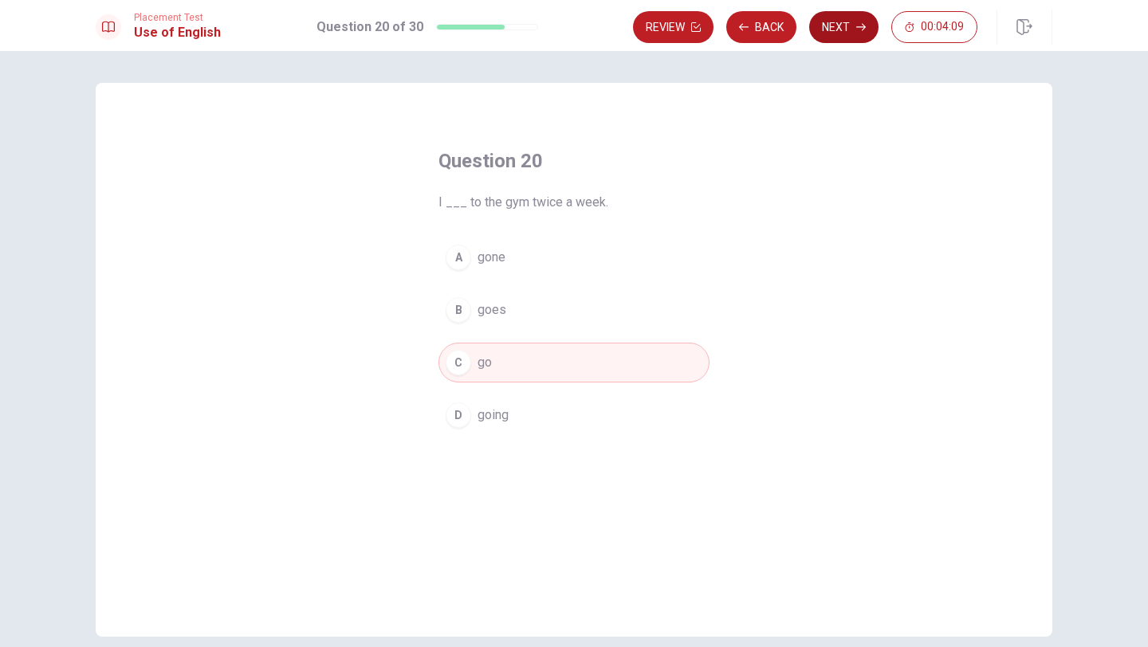
click at [848, 22] on button "Next" at bounding box center [843, 27] width 69 height 32
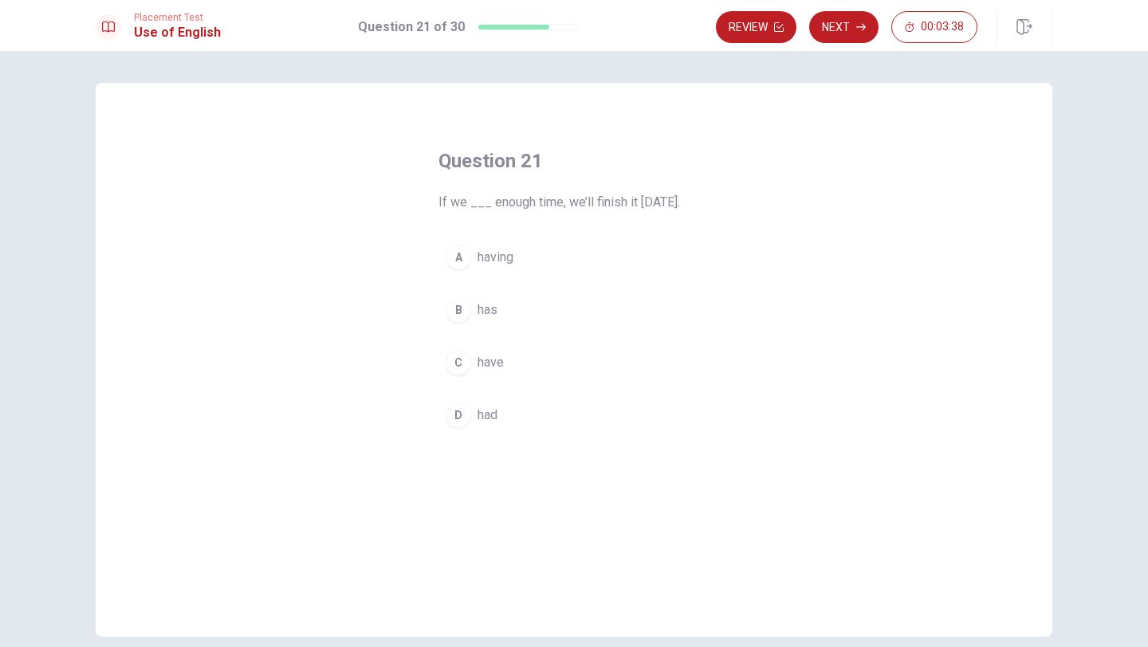
click at [507, 359] on button "C have" at bounding box center [573, 363] width 271 height 40
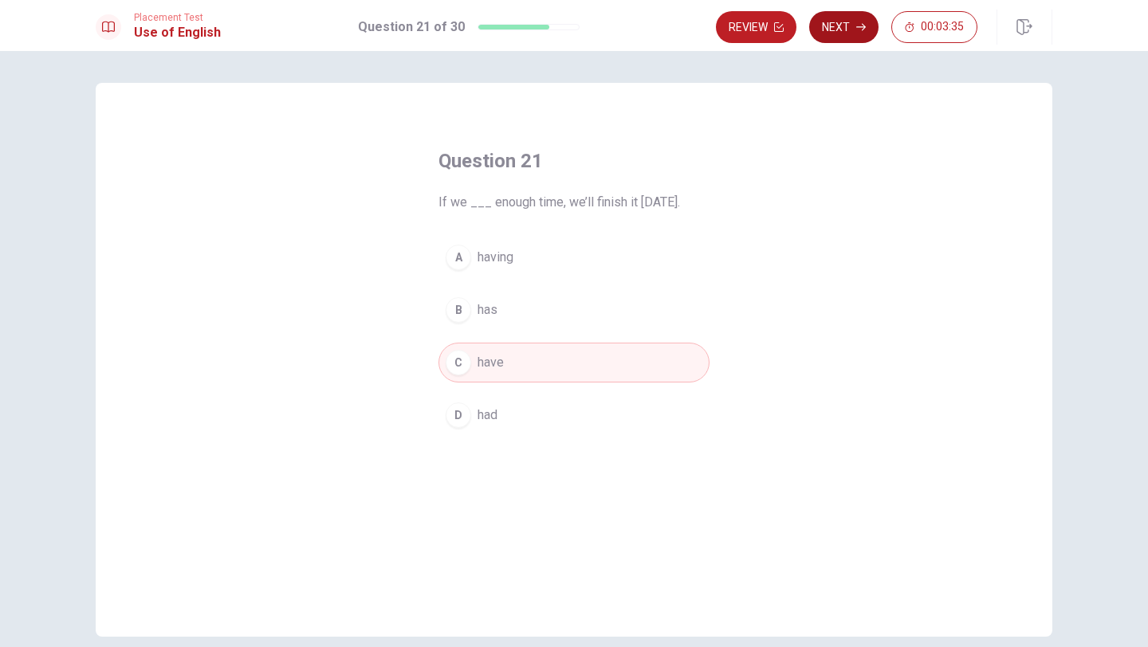
click at [845, 30] on button "Next" at bounding box center [843, 27] width 69 height 32
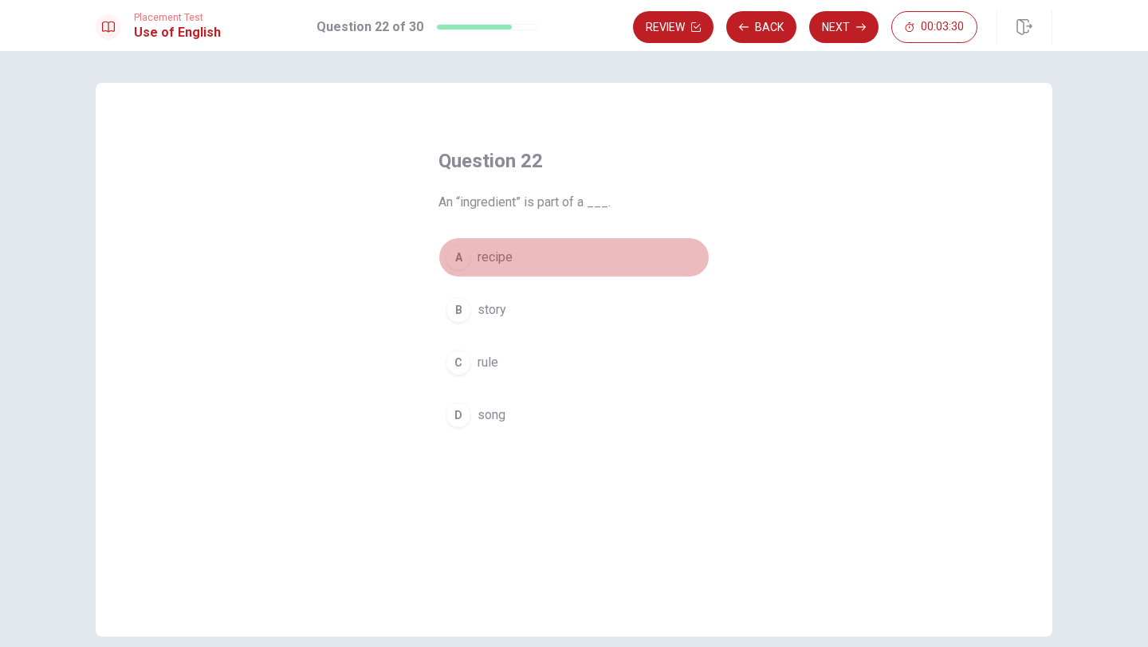
click at [504, 263] on span "recipe" at bounding box center [494, 257] width 35 height 19
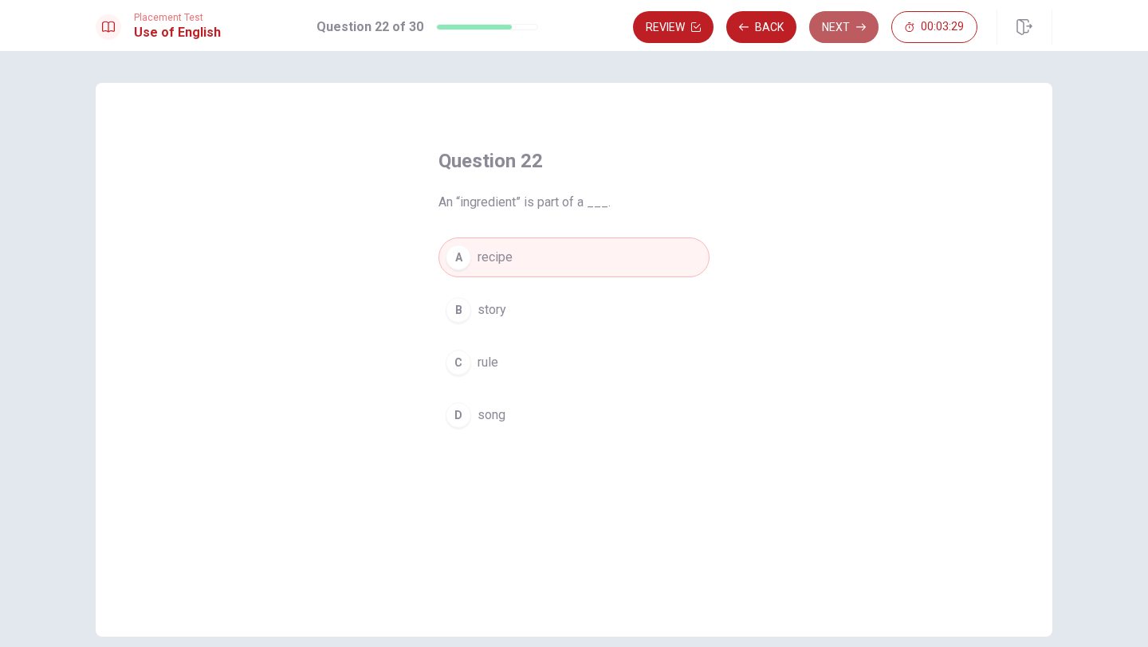
click at [842, 29] on button "Next" at bounding box center [843, 27] width 69 height 32
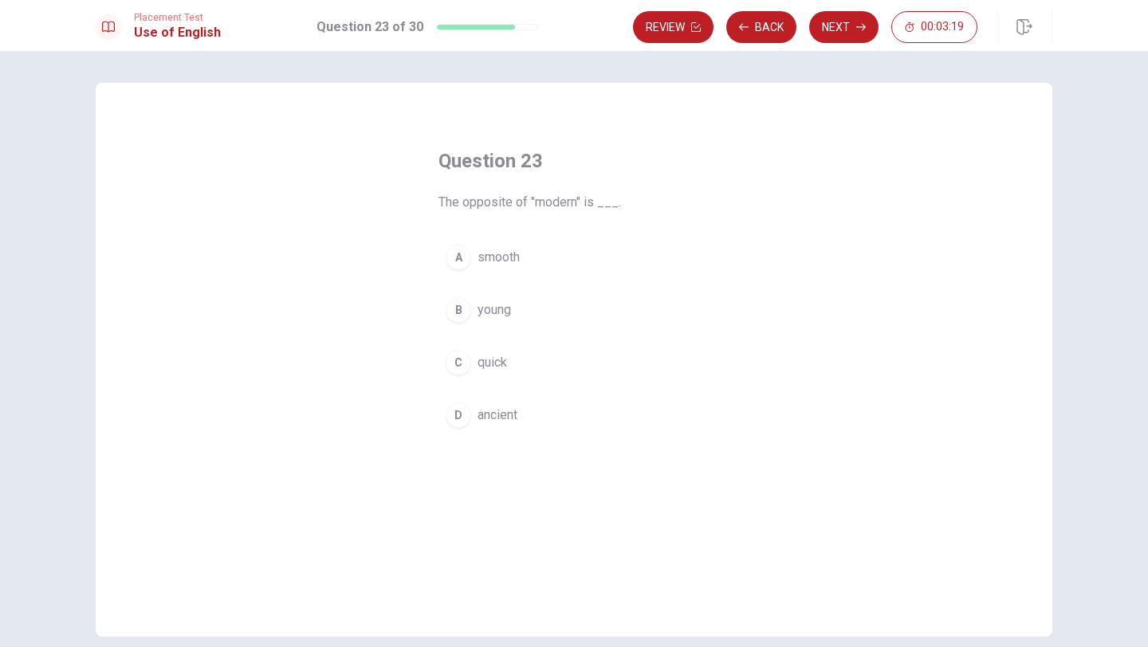
click at [498, 410] on span "ancient" at bounding box center [497, 415] width 40 height 19
click at [843, 31] on button "Next" at bounding box center [843, 27] width 69 height 32
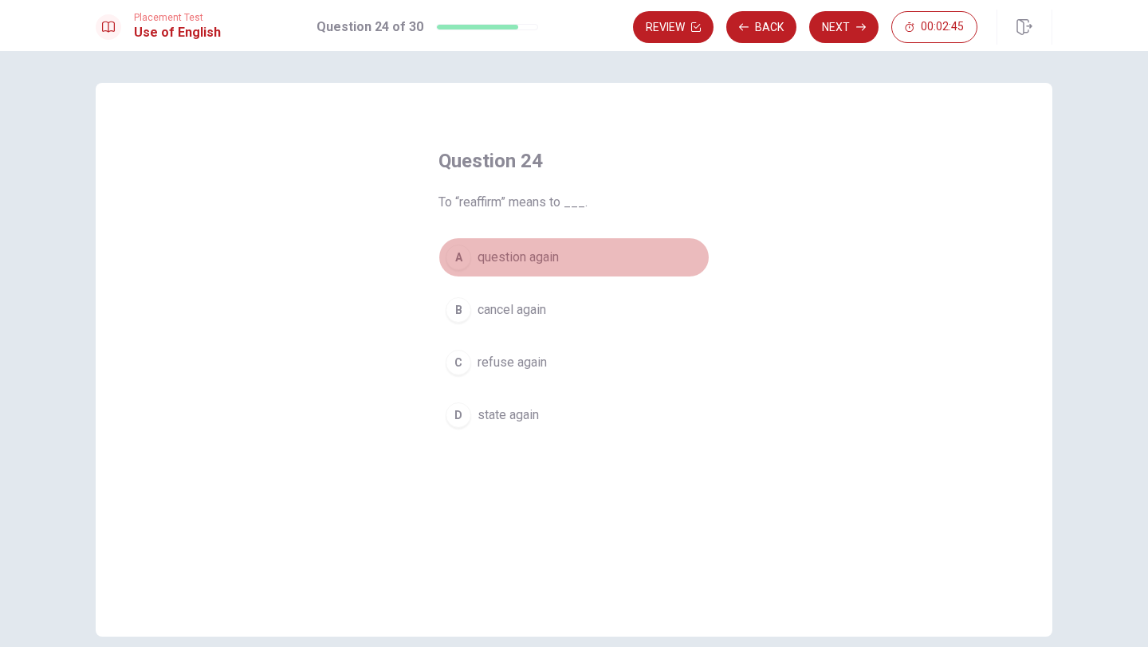
click at [552, 256] on span "question again" at bounding box center [517, 257] width 81 height 19
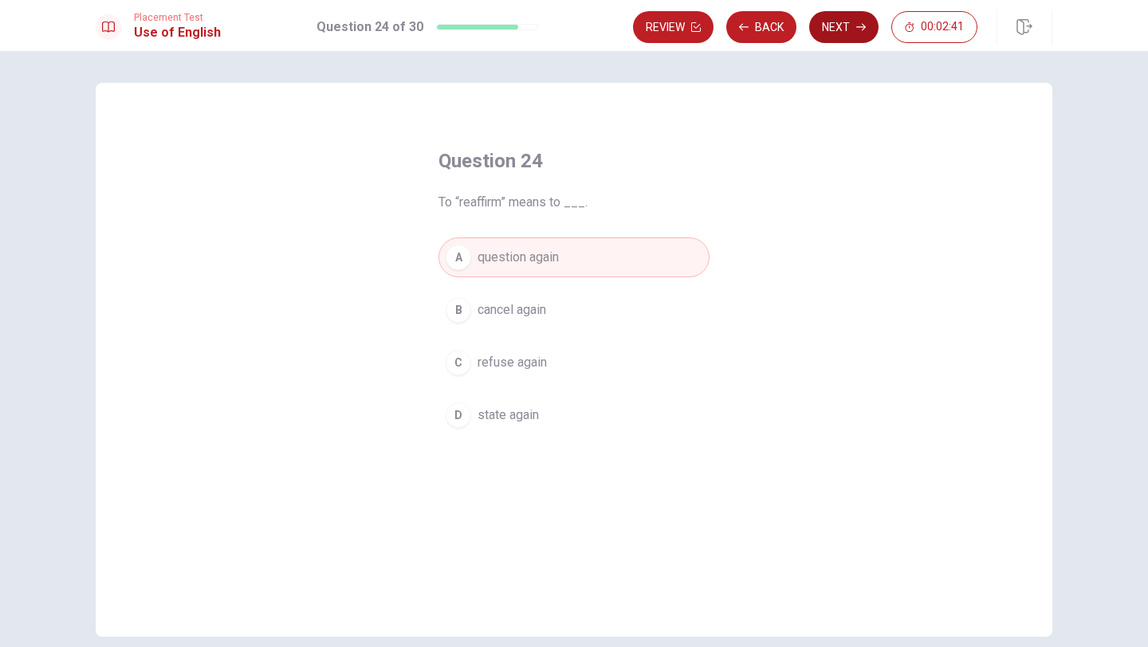
click at [834, 33] on button "Next" at bounding box center [843, 27] width 69 height 32
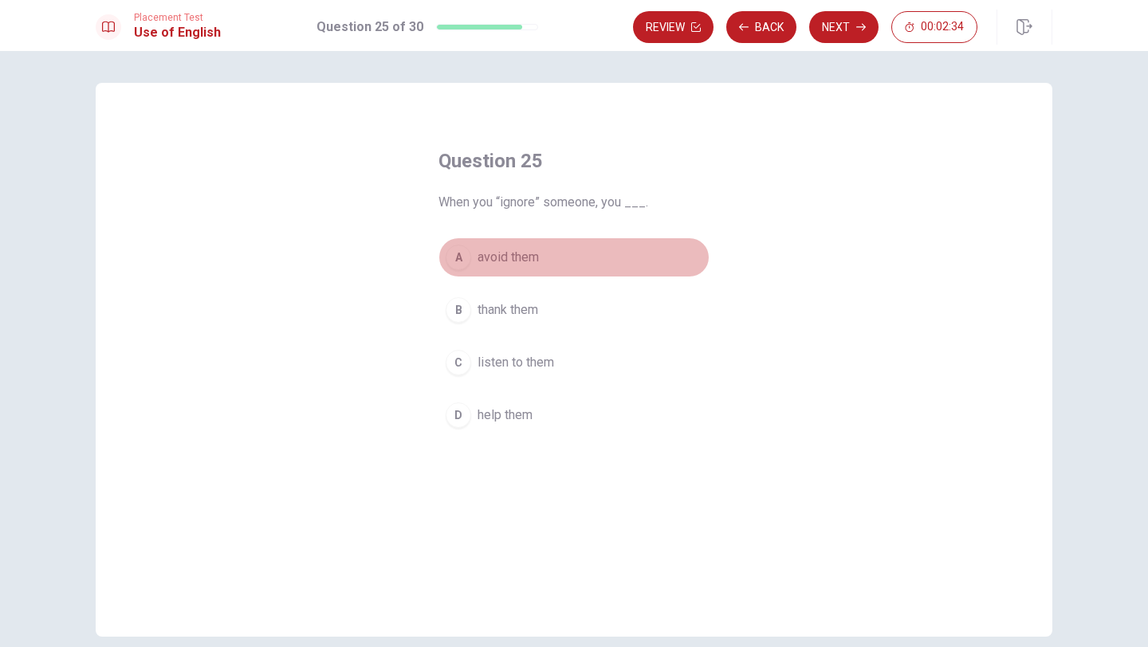
click at [536, 257] on span "avoid them" at bounding box center [507, 257] width 61 height 19
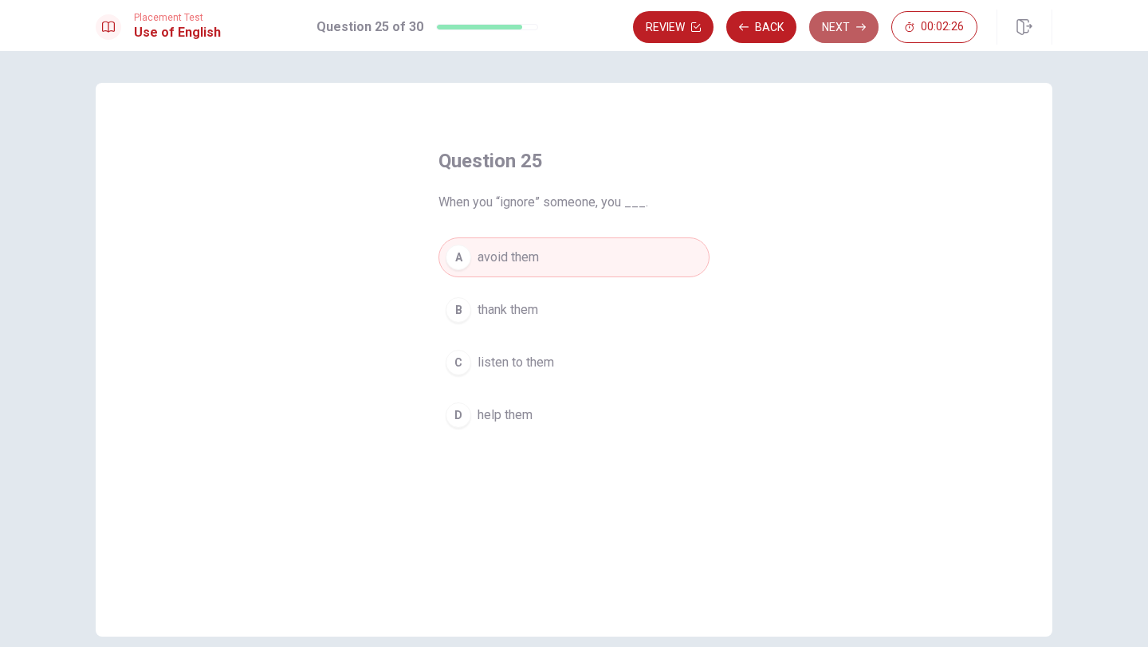
click at [842, 30] on button "Next" at bounding box center [843, 27] width 69 height 32
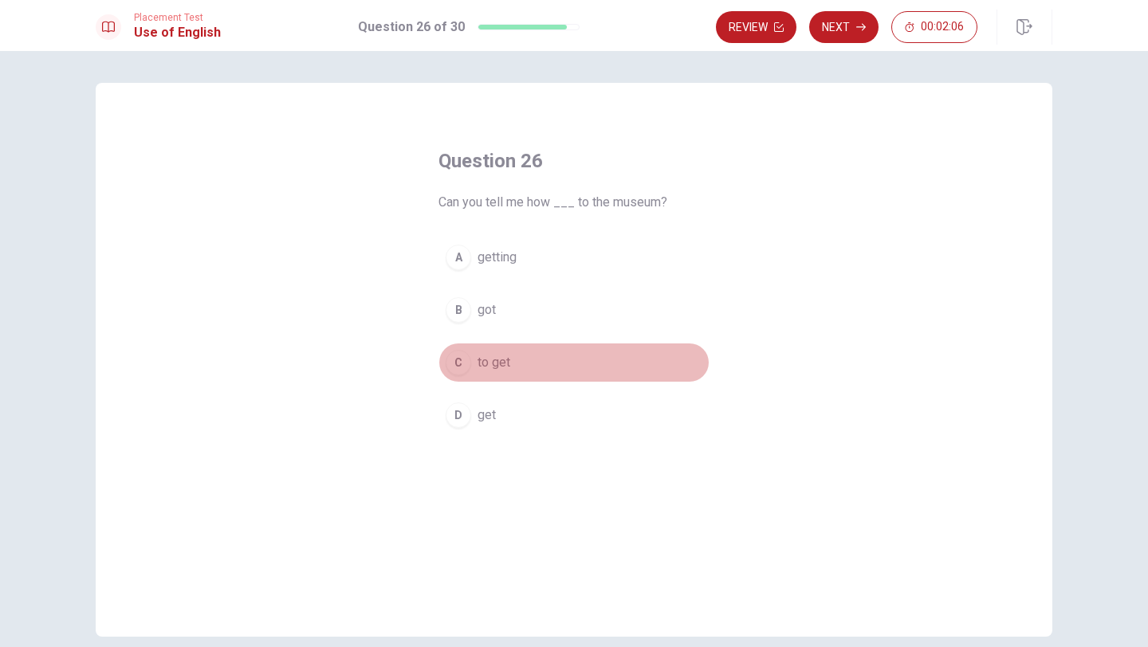
click at [508, 362] on span "to get" at bounding box center [493, 362] width 33 height 19
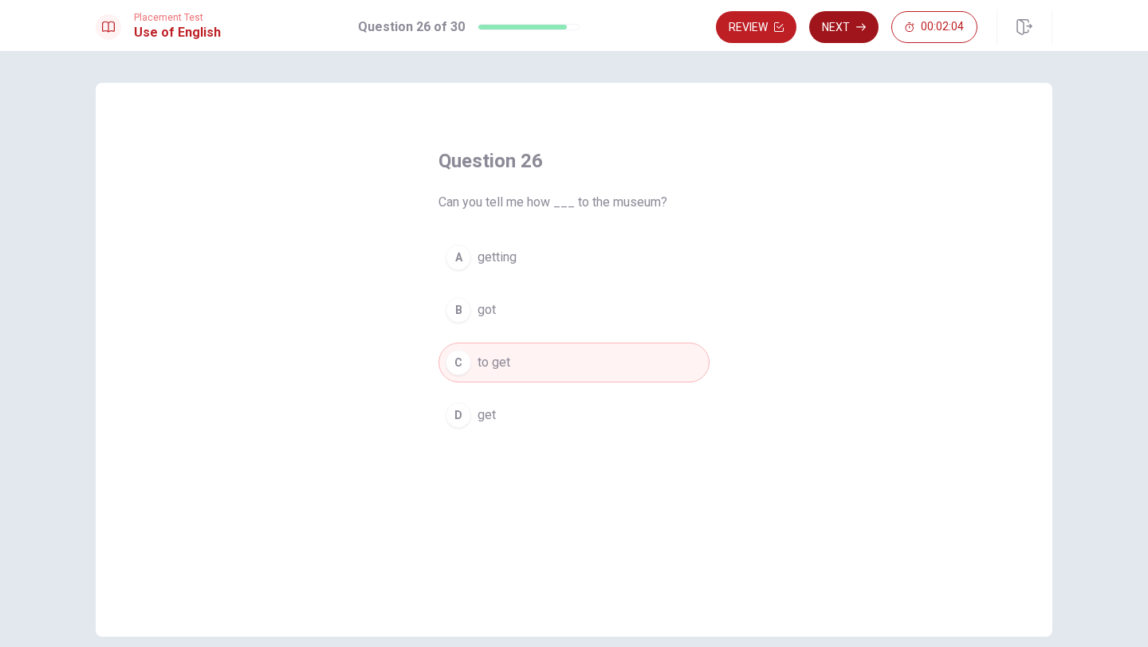
click at [834, 29] on button "Next" at bounding box center [843, 27] width 69 height 32
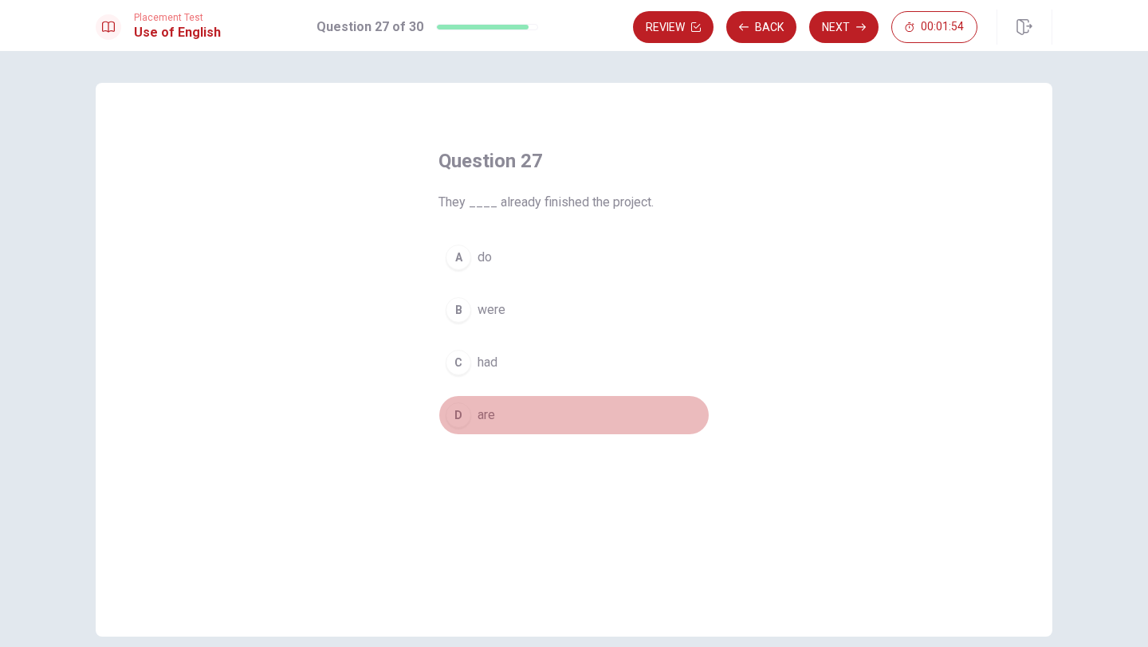
click at [490, 418] on span "are" at bounding box center [486, 415] width 18 height 19
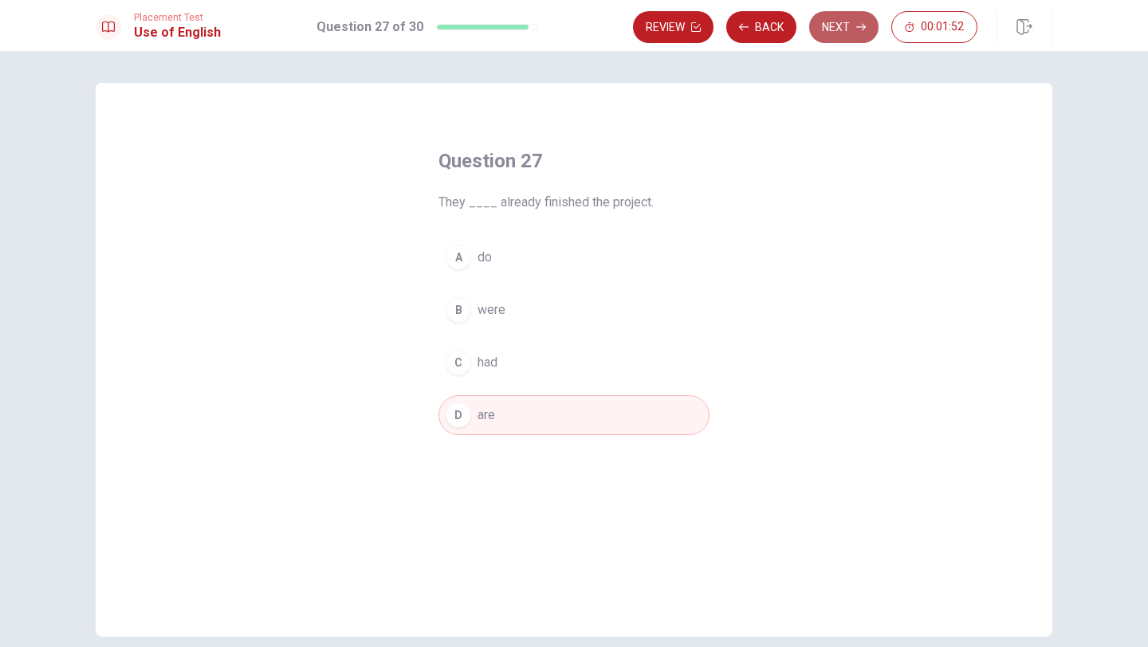
click at [861, 33] on button "Next" at bounding box center [843, 27] width 69 height 32
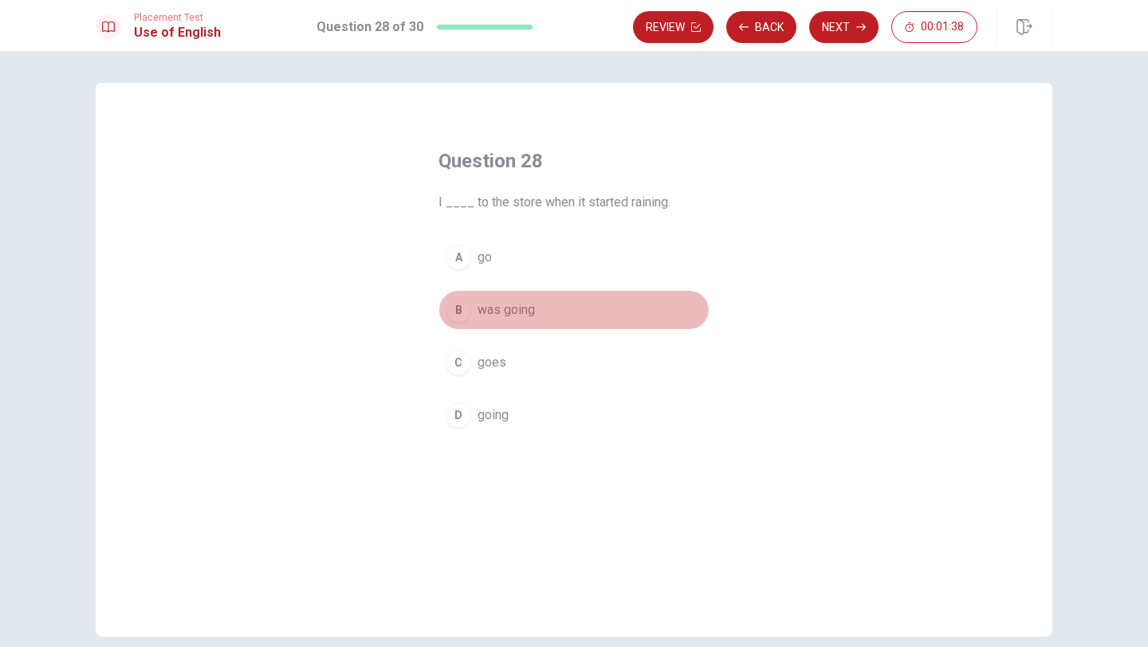
click at [503, 313] on span "was going" at bounding box center [505, 309] width 57 height 19
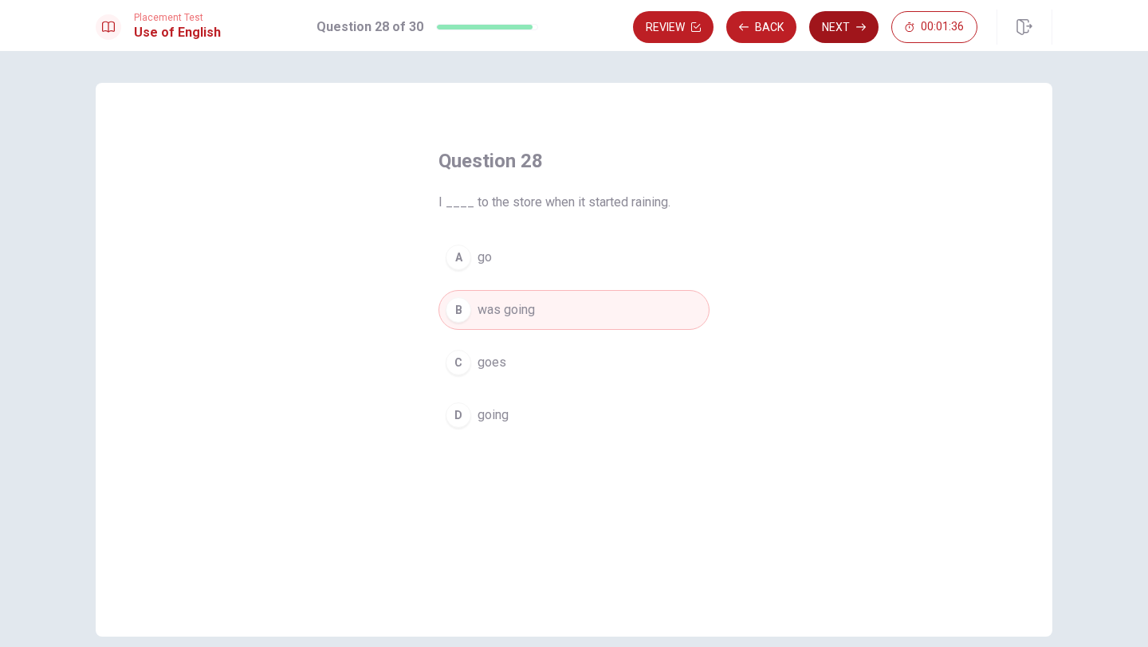
click at [846, 32] on button "Next" at bounding box center [843, 27] width 69 height 32
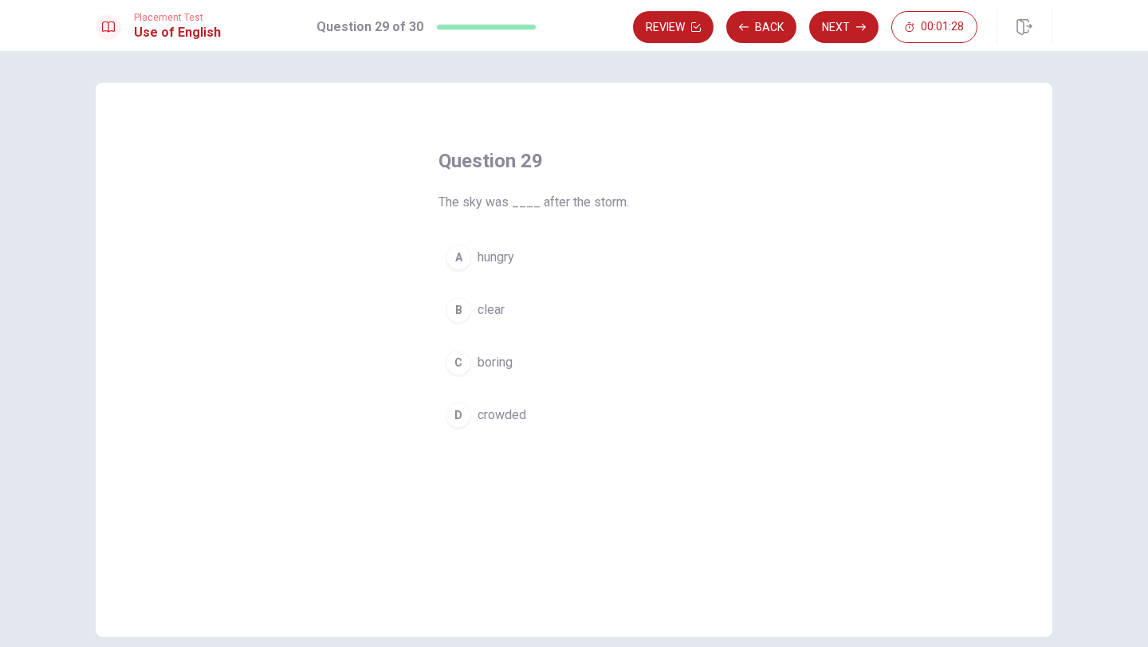
click at [495, 310] on span "clear" at bounding box center [490, 309] width 27 height 19
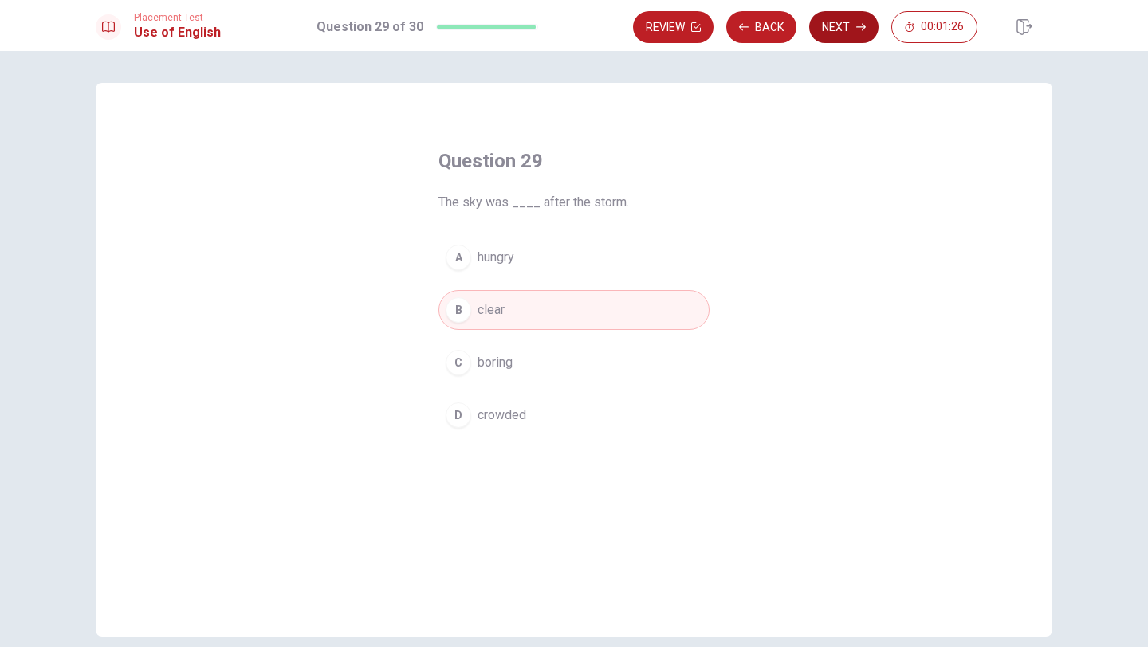
click at [849, 33] on button "Next" at bounding box center [843, 27] width 69 height 32
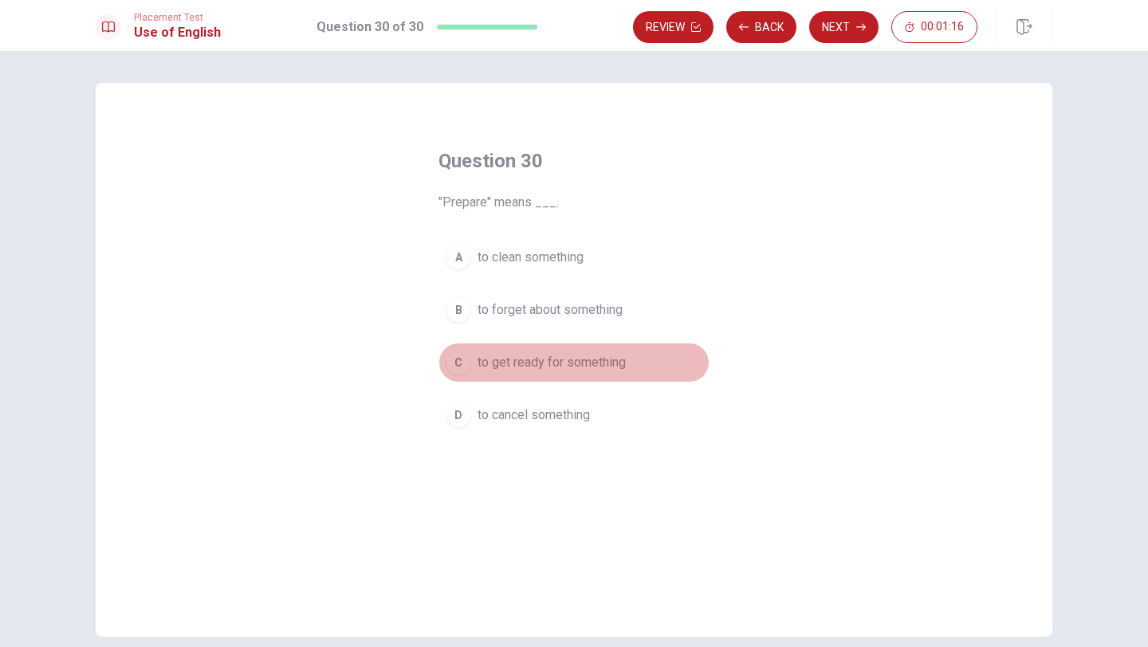
click at [590, 366] on span "to get ready for something" at bounding box center [551, 362] width 148 height 19
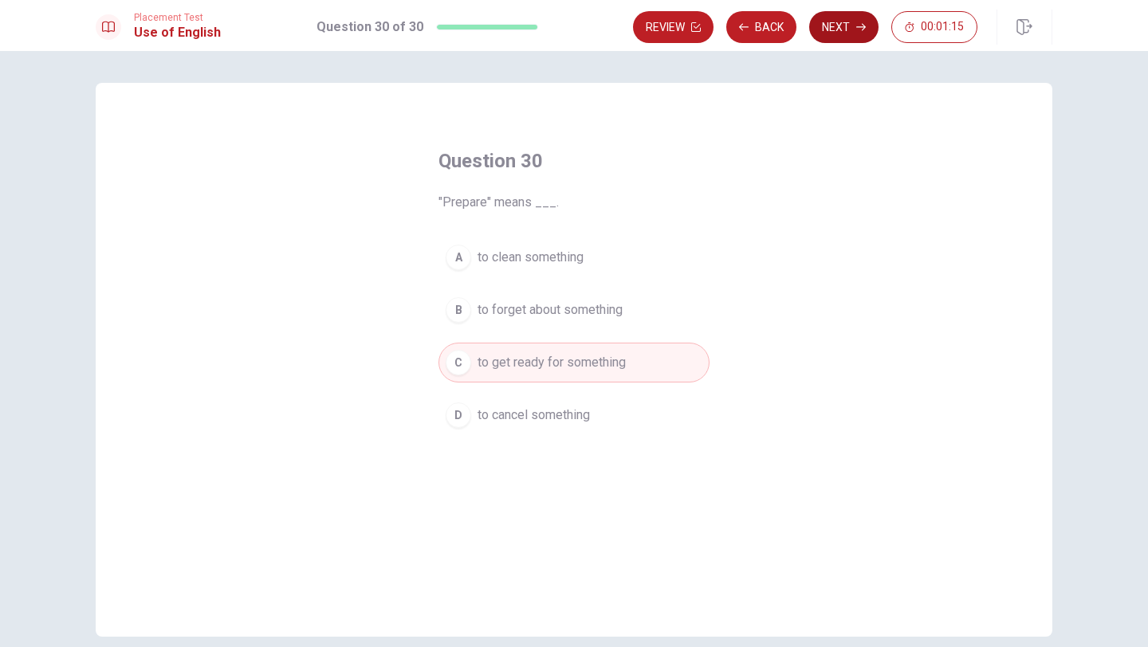
click at [851, 31] on button "Next" at bounding box center [843, 27] width 69 height 32
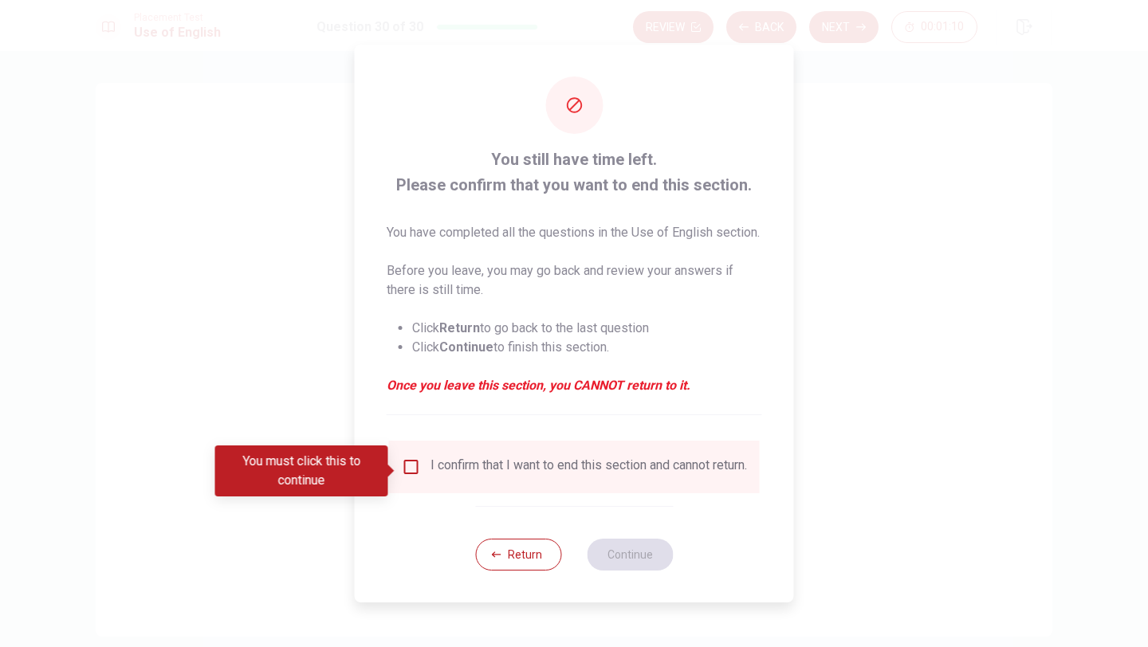
click at [407, 469] on input "You must click this to continue" at bounding box center [411, 466] width 19 height 19
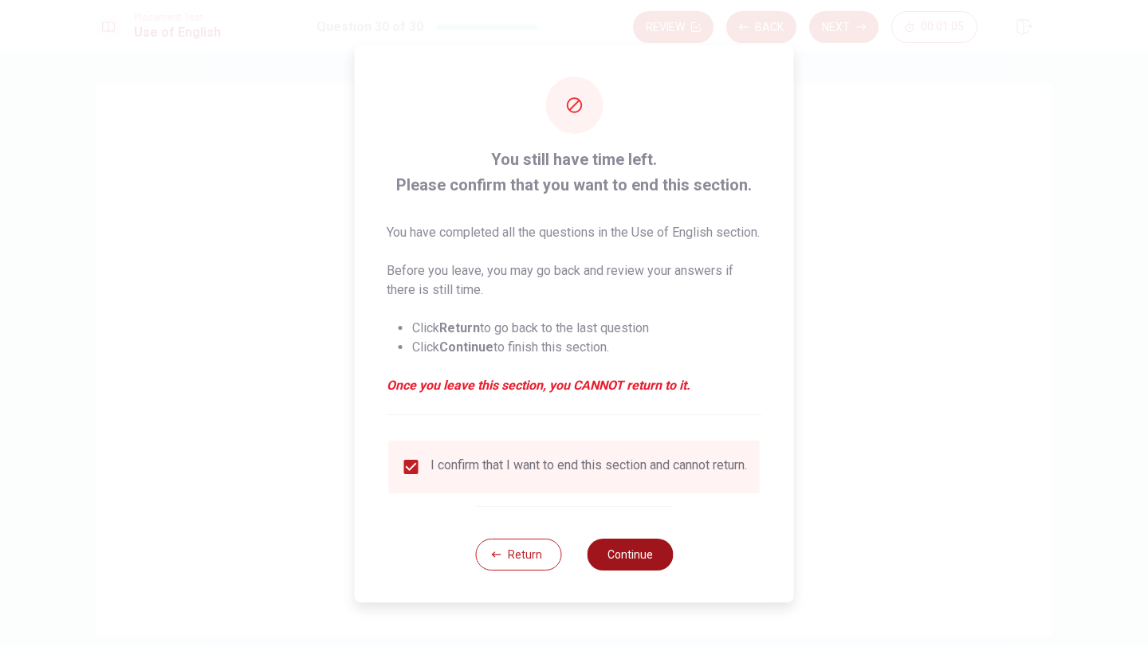
click at [642, 571] on button "Continue" at bounding box center [630, 555] width 86 height 32
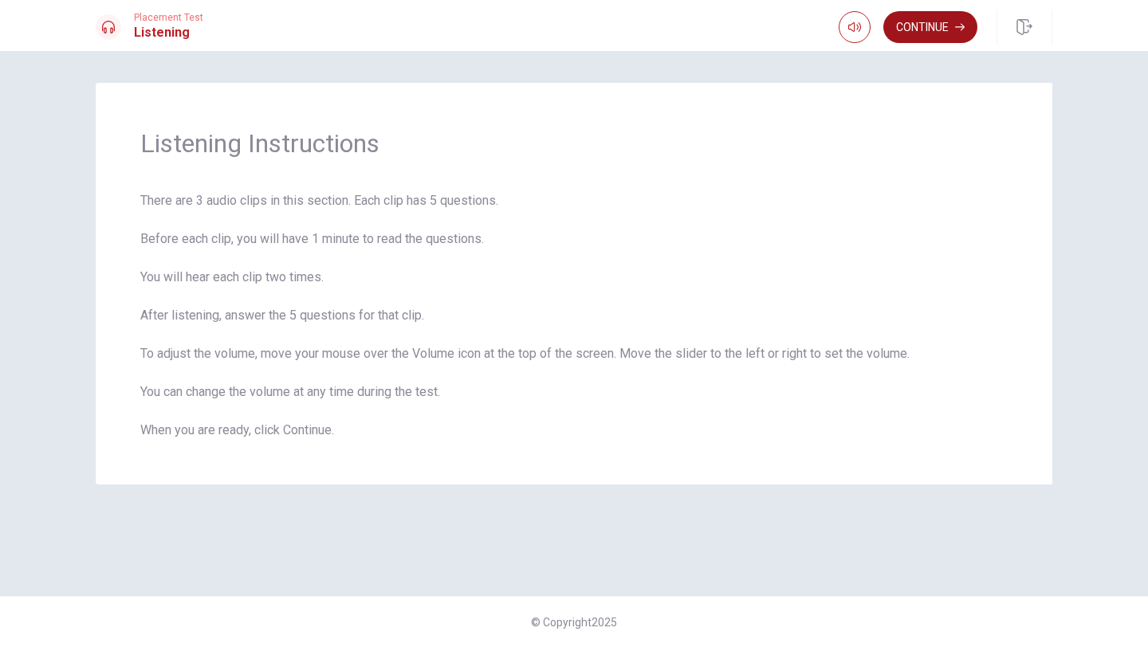
click at [924, 29] on button "Continue" at bounding box center [930, 27] width 94 height 32
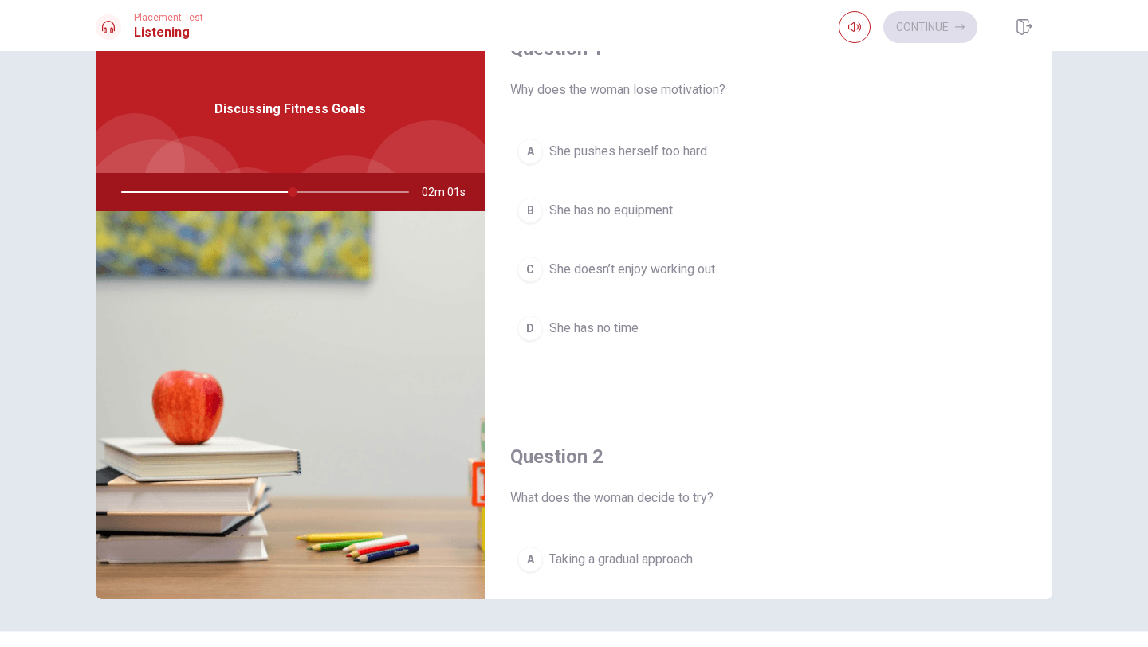
scroll to position [46, 0]
click at [712, 261] on span "She doesn’t enjoy working out" at bounding box center [632, 264] width 166 height 19
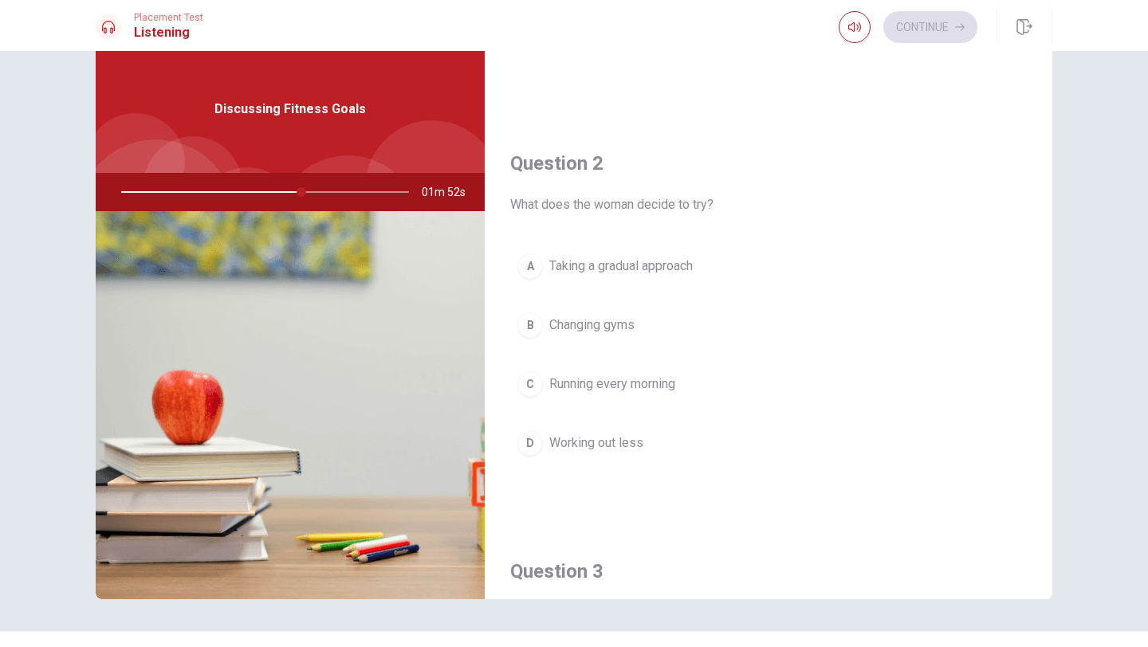
scroll to position [337, 0]
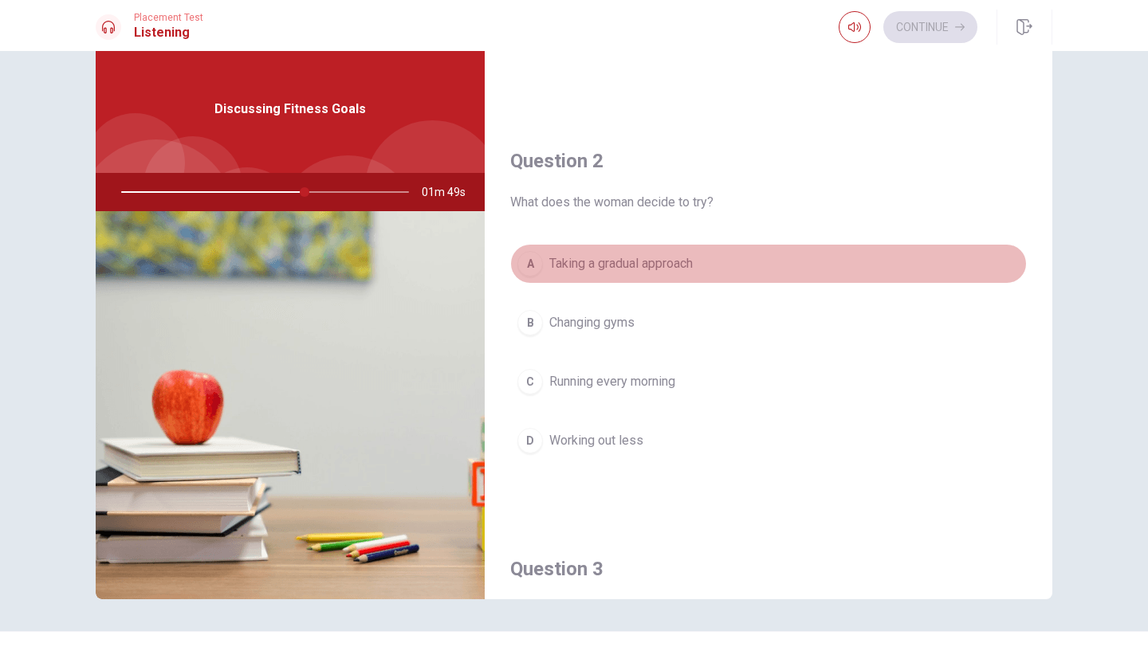
click at [685, 262] on span "Taking a gradual approach" at bounding box center [620, 263] width 143 height 19
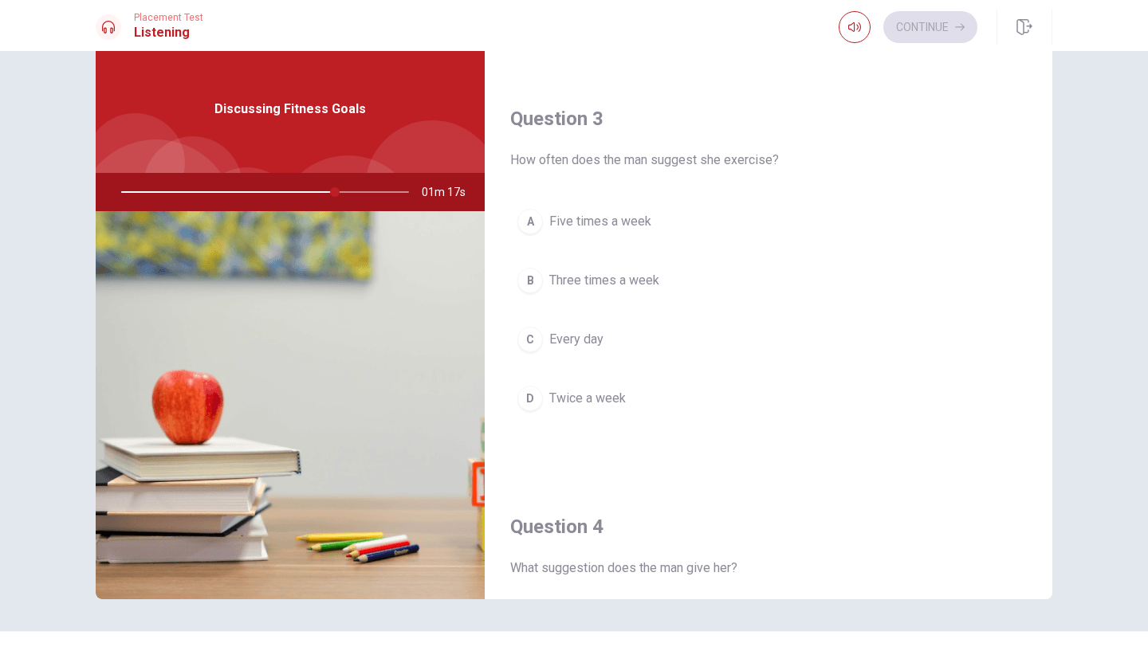
scroll to position [796, 0]
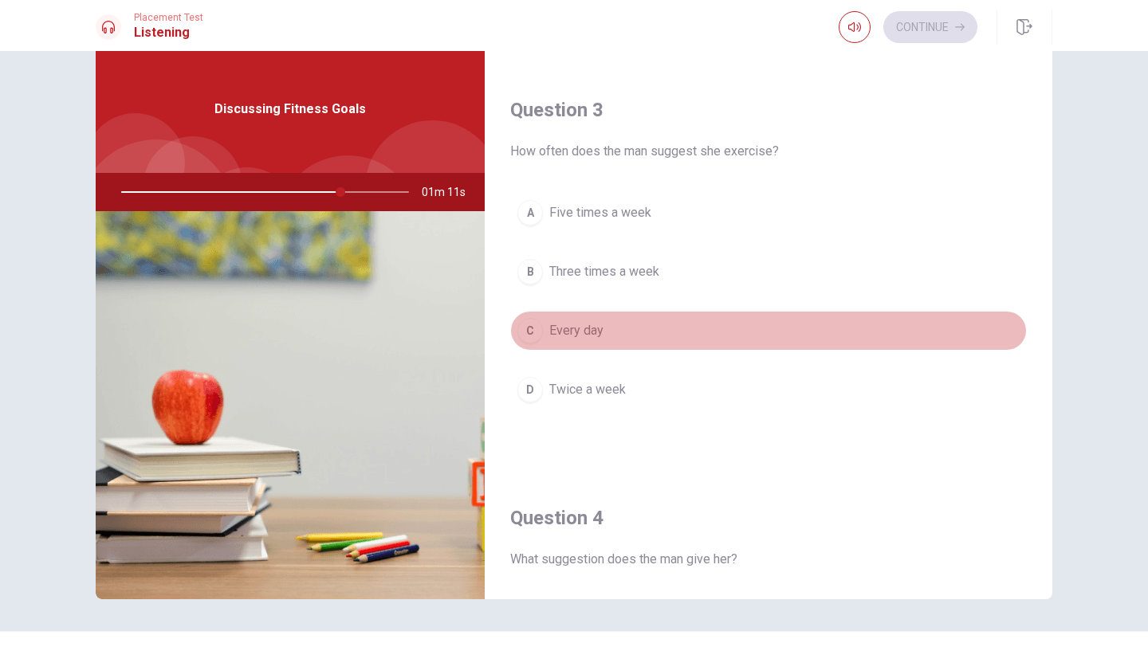
click at [613, 330] on button "C Every day" at bounding box center [768, 331] width 516 height 40
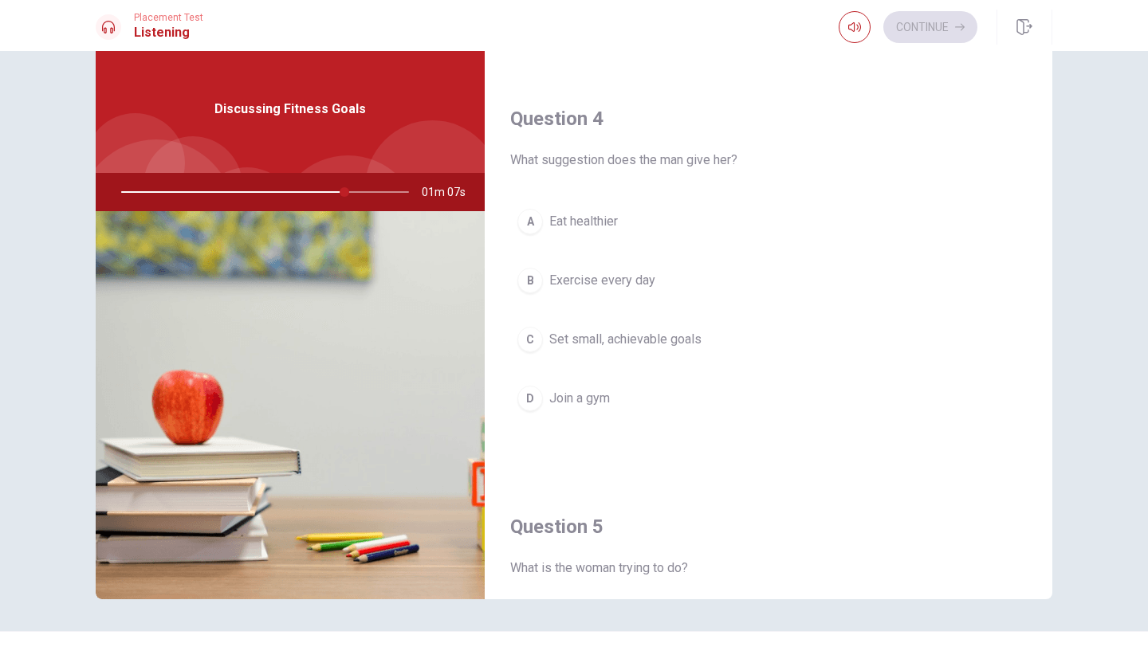
scroll to position [1194, 0]
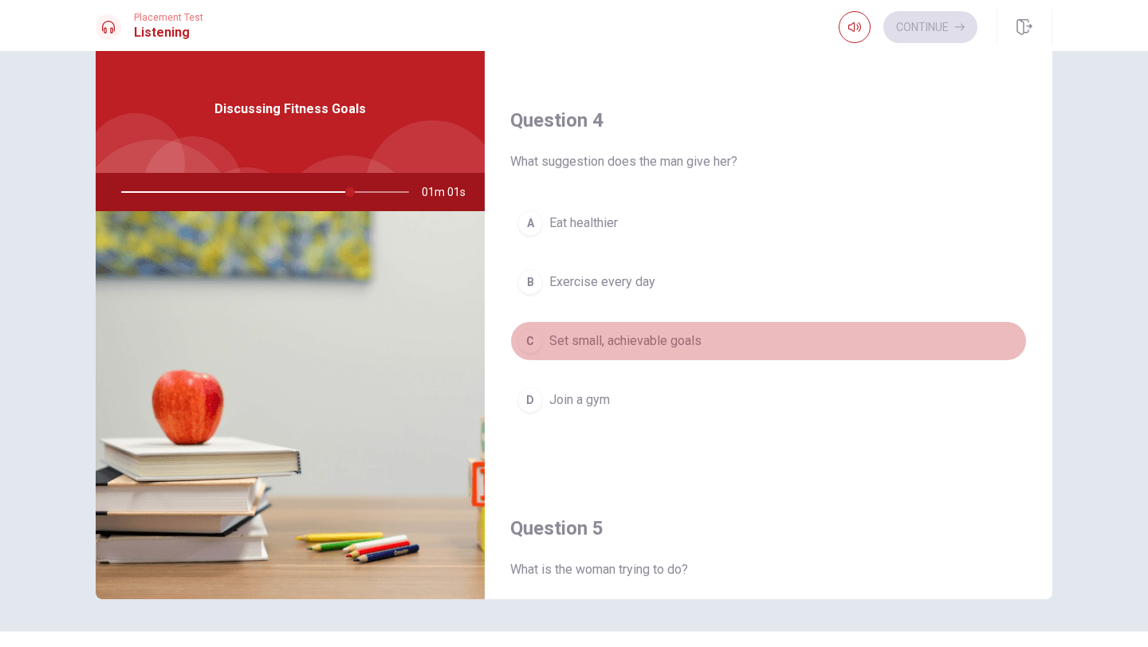
click at [685, 347] on span "Set small, achievable goals" at bounding box center [625, 341] width 152 height 19
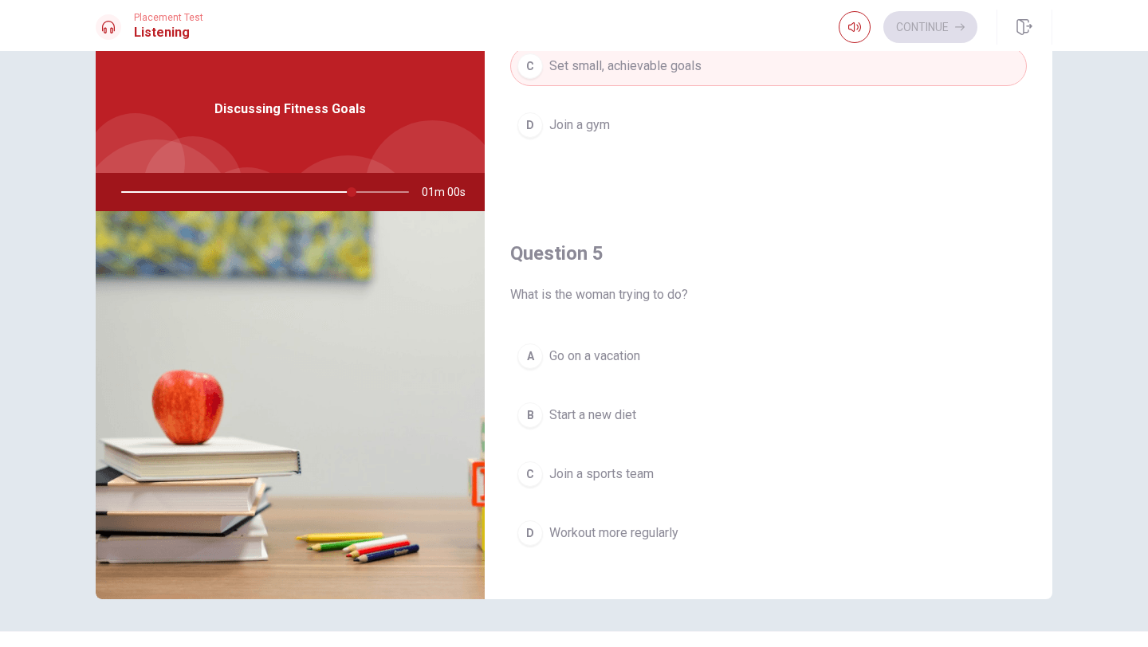
scroll to position [1486, 0]
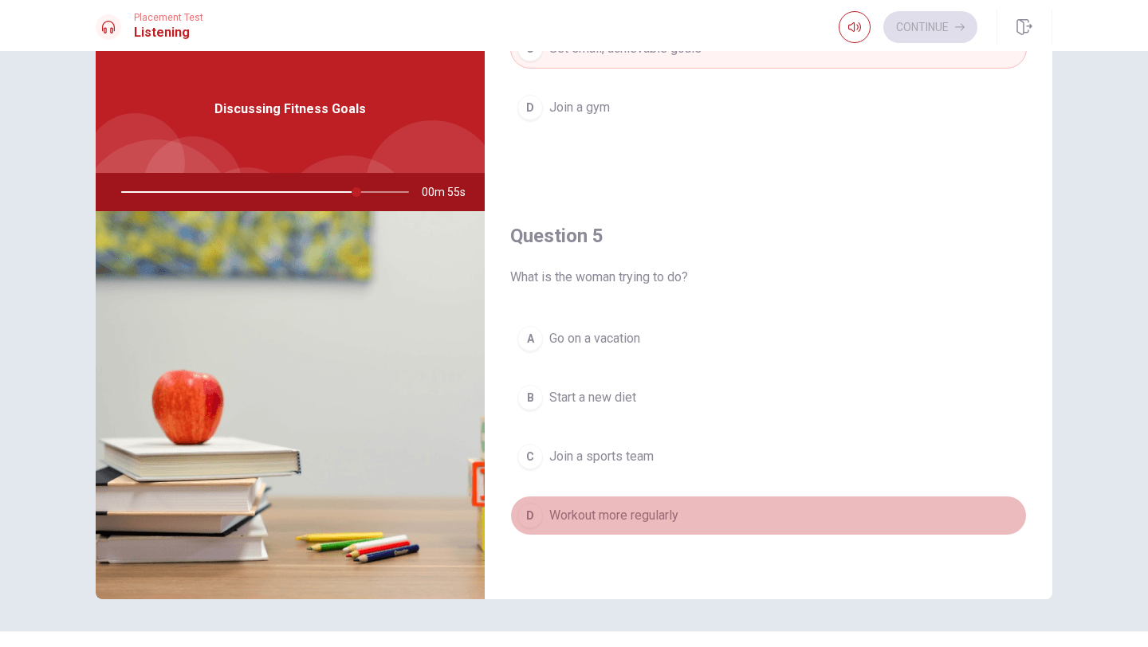
click at [654, 516] on span "Workout more regularly" at bounding box center [613, 515] width 129 height 19
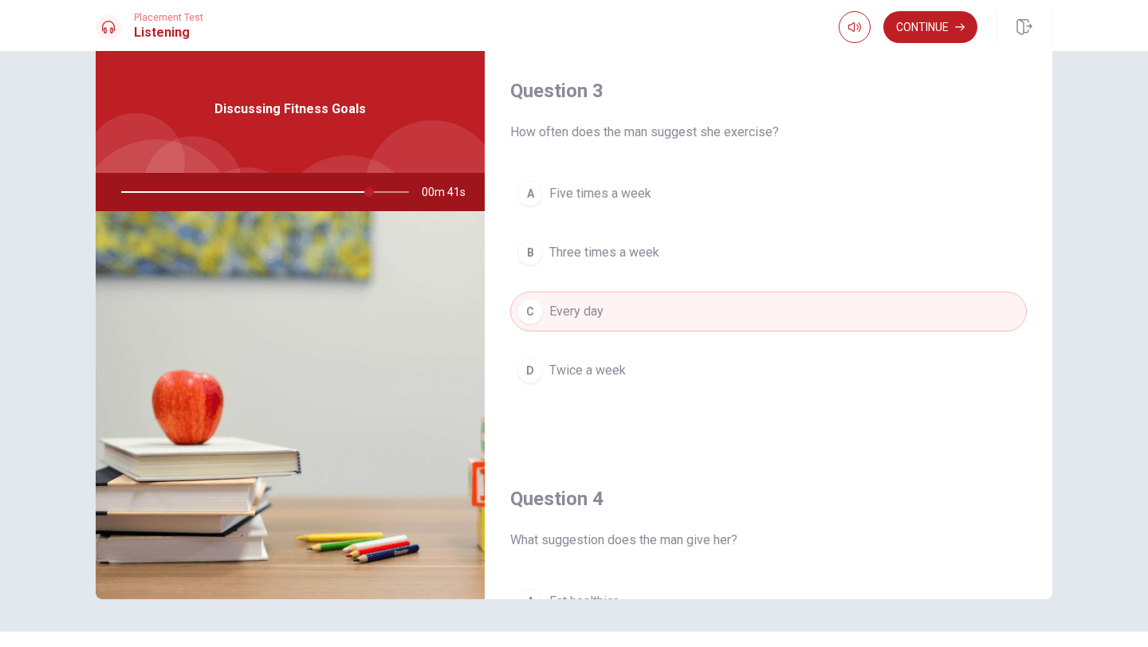
scroll to position [805, 0]
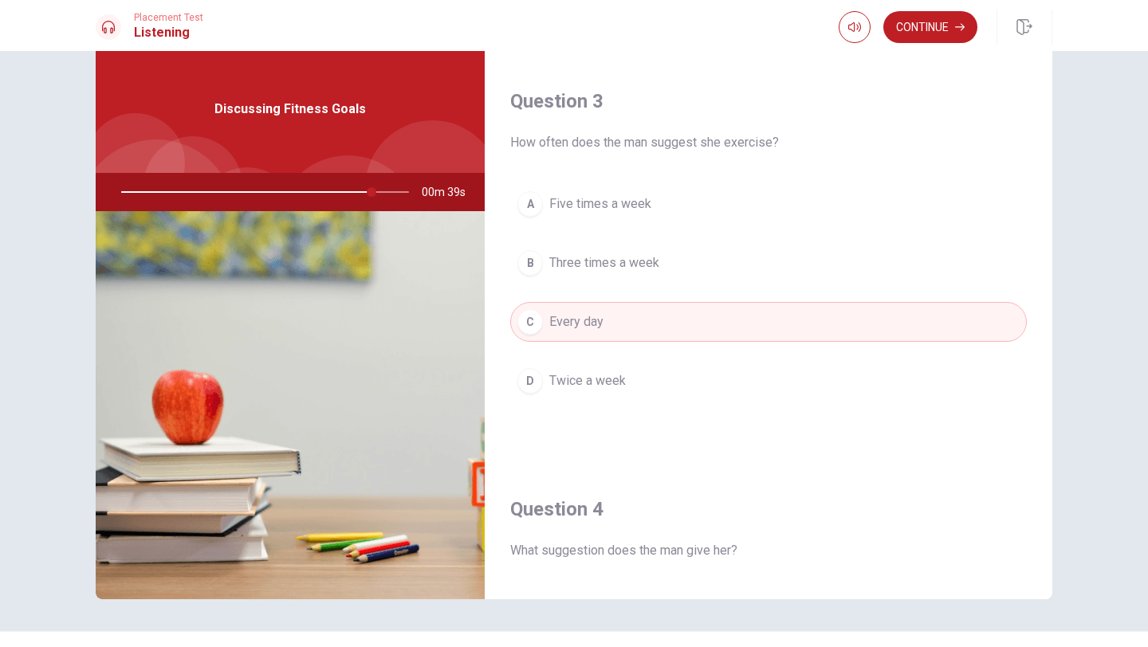
click at [639, 263] on span "Three times a week" at bounding box center [604, 262] width 110 height 19
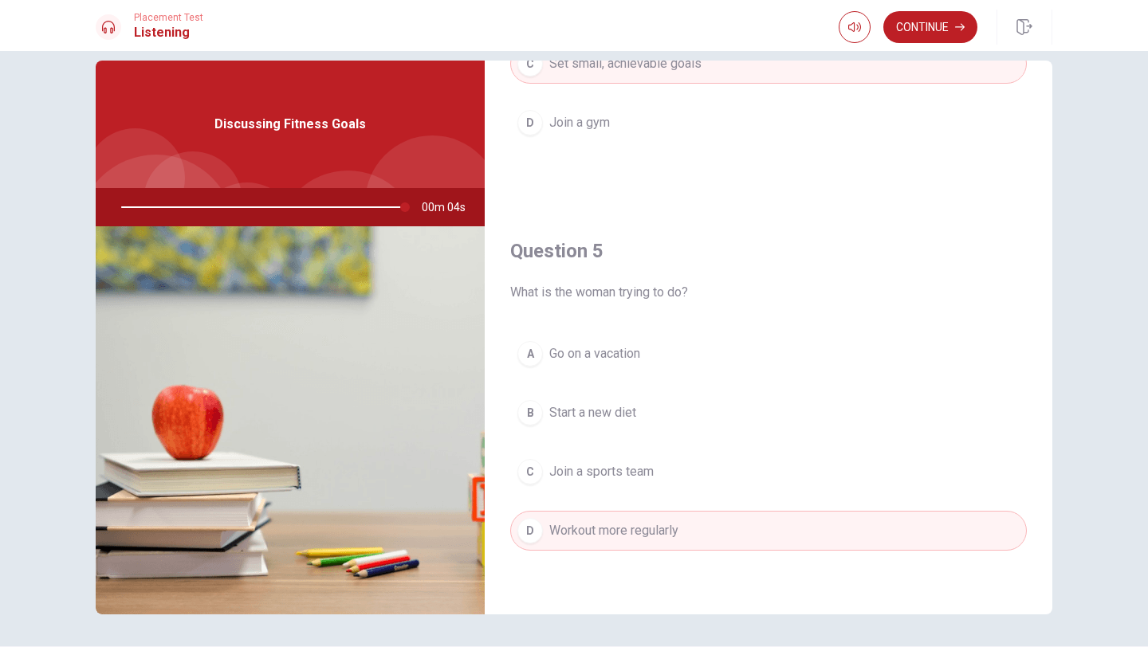
scroll to position [73, 0]
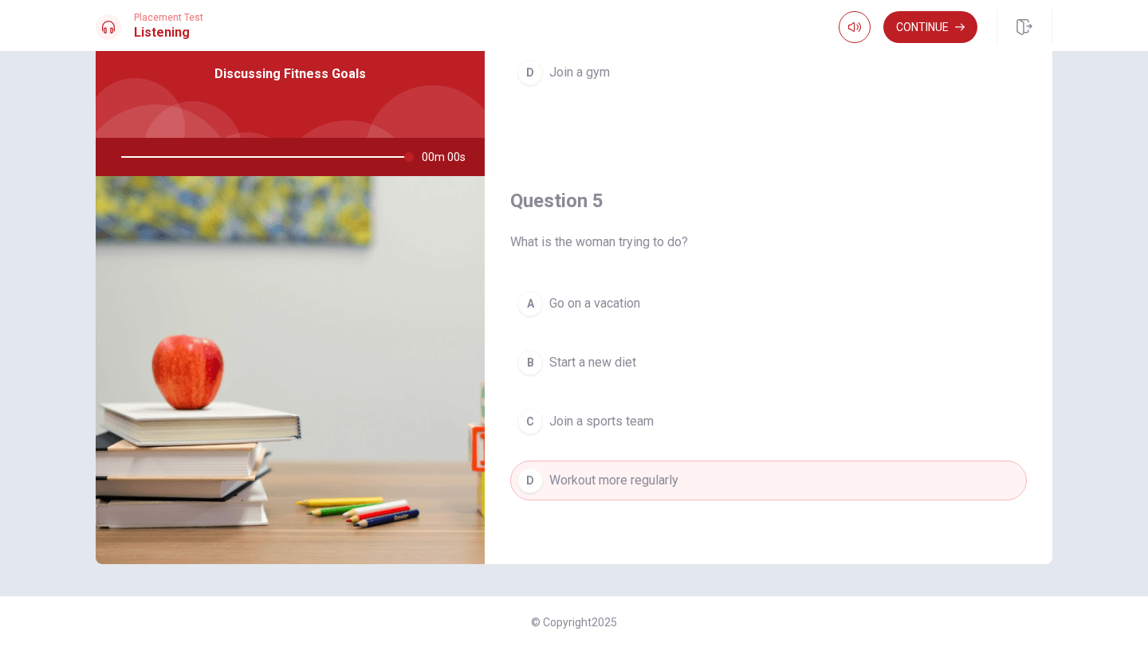
type input "0"
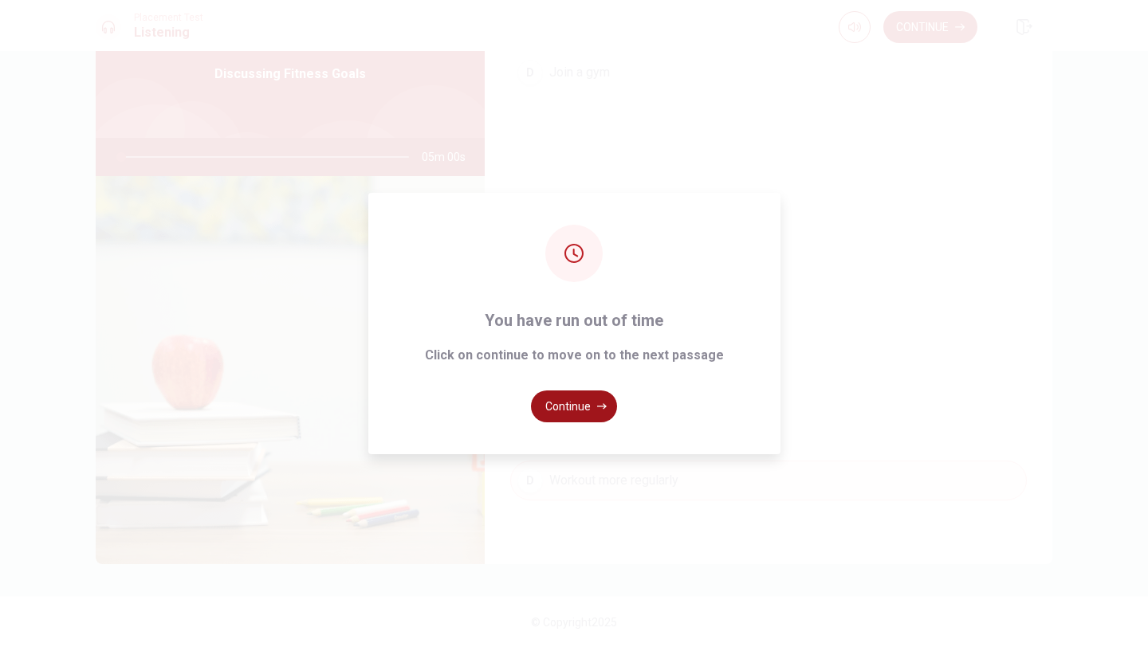
click at [574, 412] on button "Continue" at bounding box center [574, 406] width 86 height 32
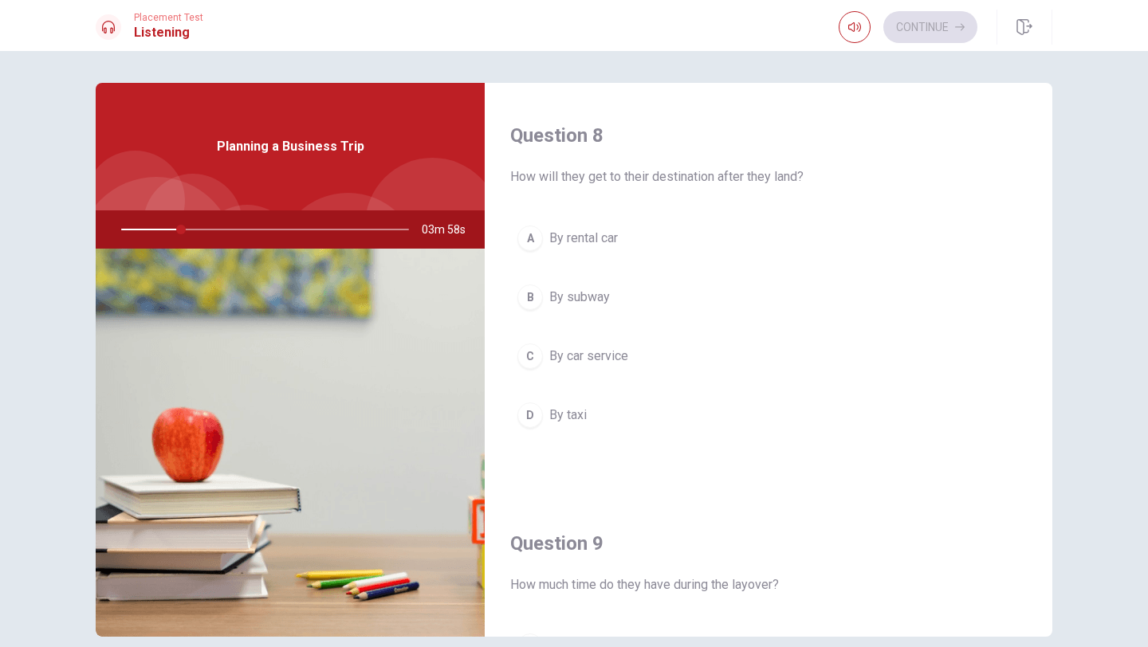
scroll to position [0, 0]
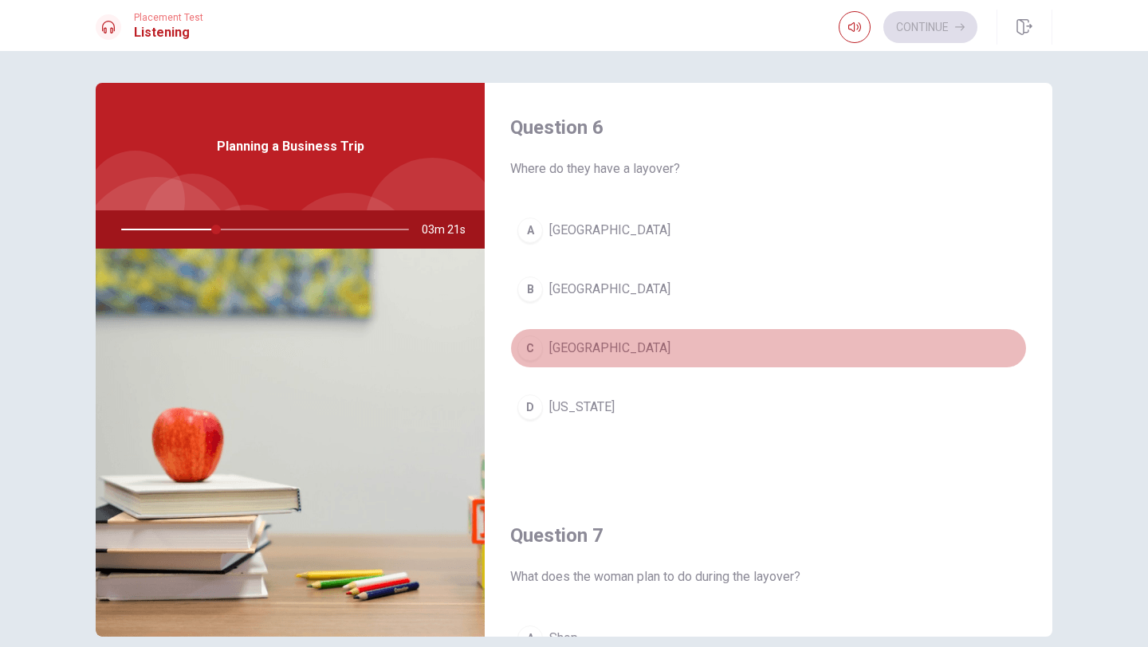
click at [588, 347] on span "[GEOGRAPHIC_DATA]" at bounding box center [609, 348] width 121 height 19
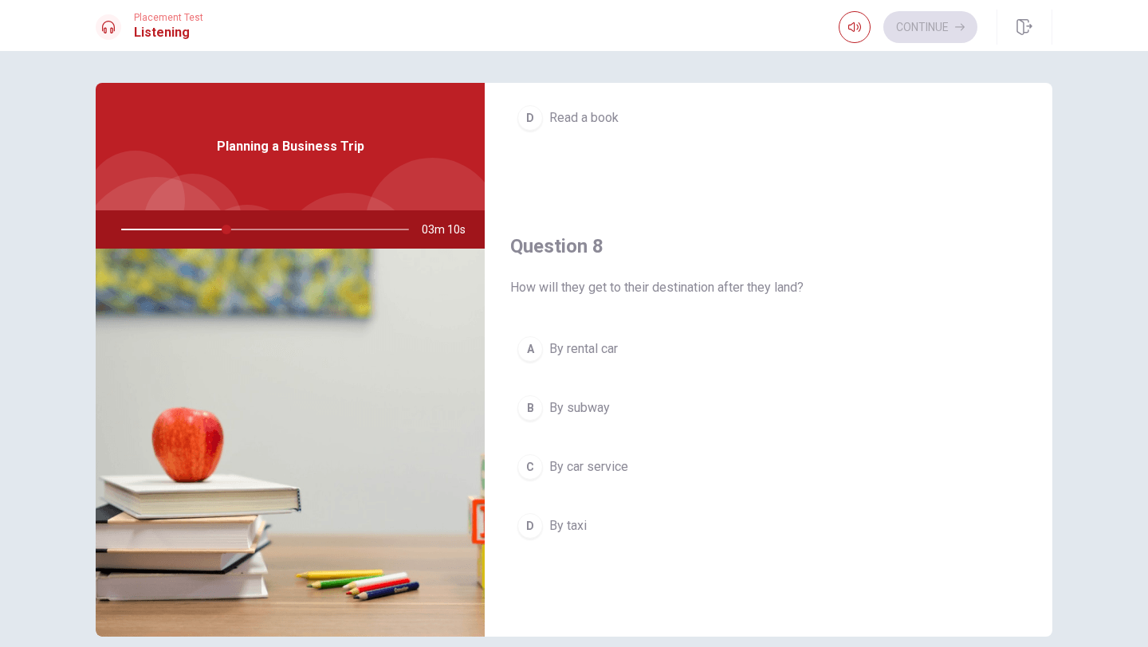
scroll to position [701, 0]
click at [600, 351] on span "By rental car" at bounding box center [583, 345] width 69 height 19
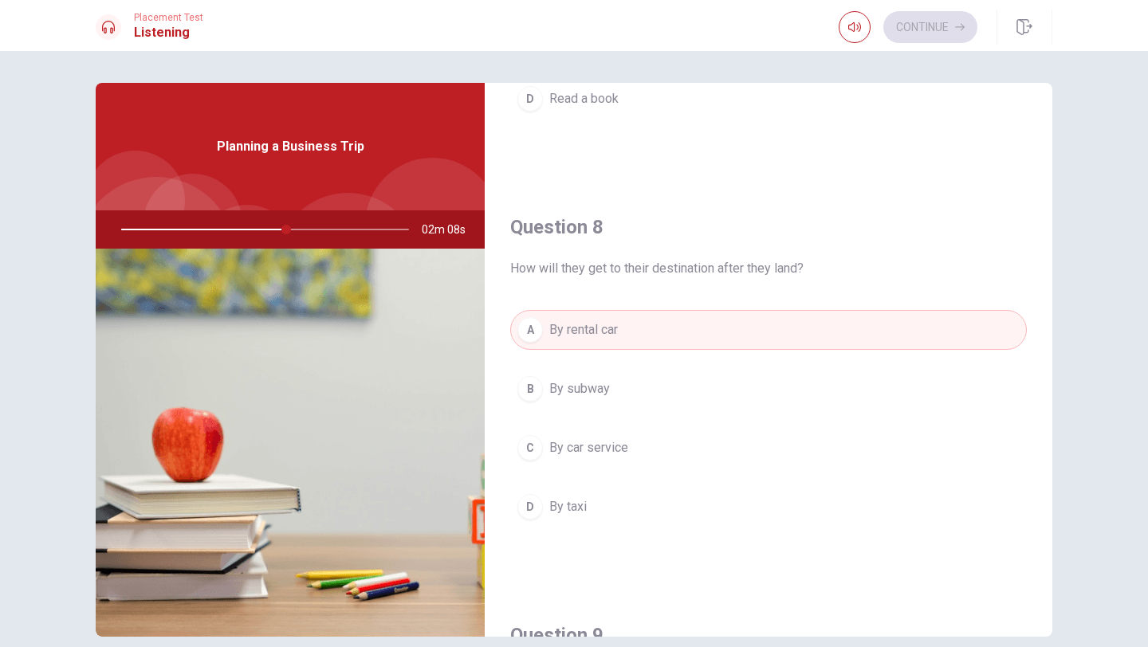
scroll to position [730, 0]
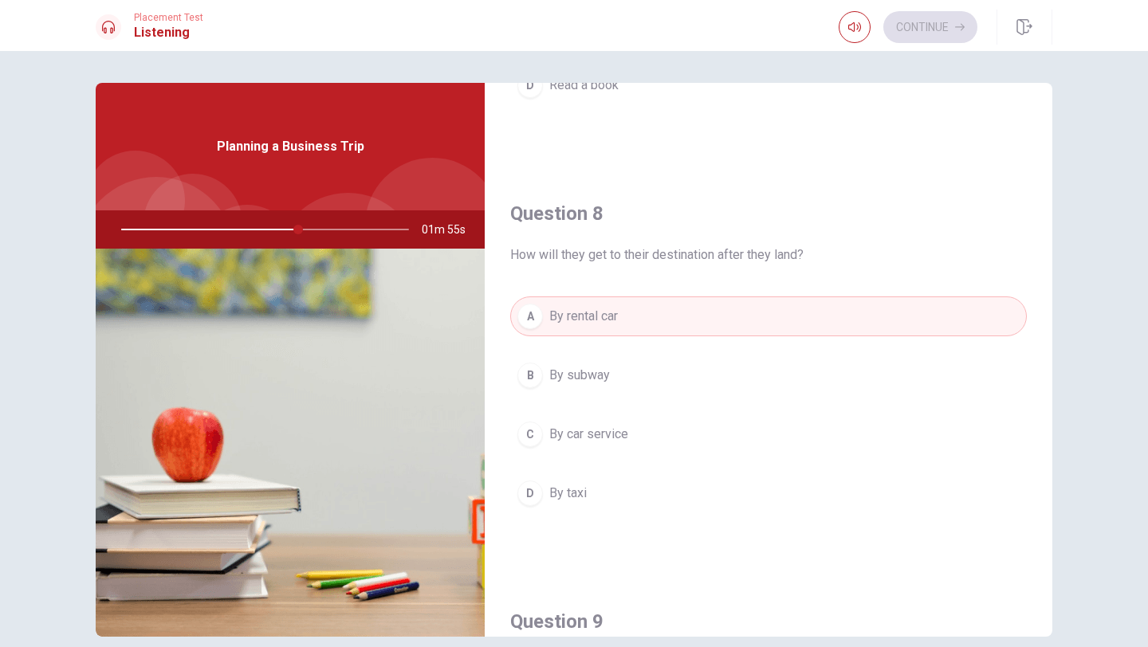
click at [615, 437] on span "By car service" at bounding box center [588, 434] width 79 height 19
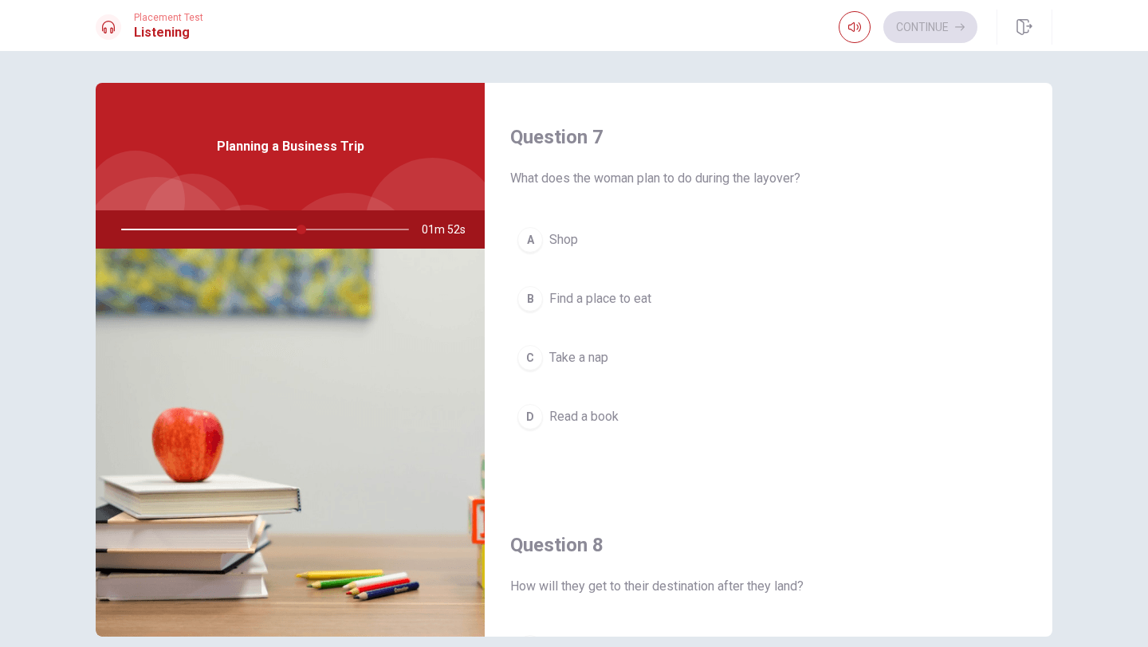
scroll to position [394, 0]
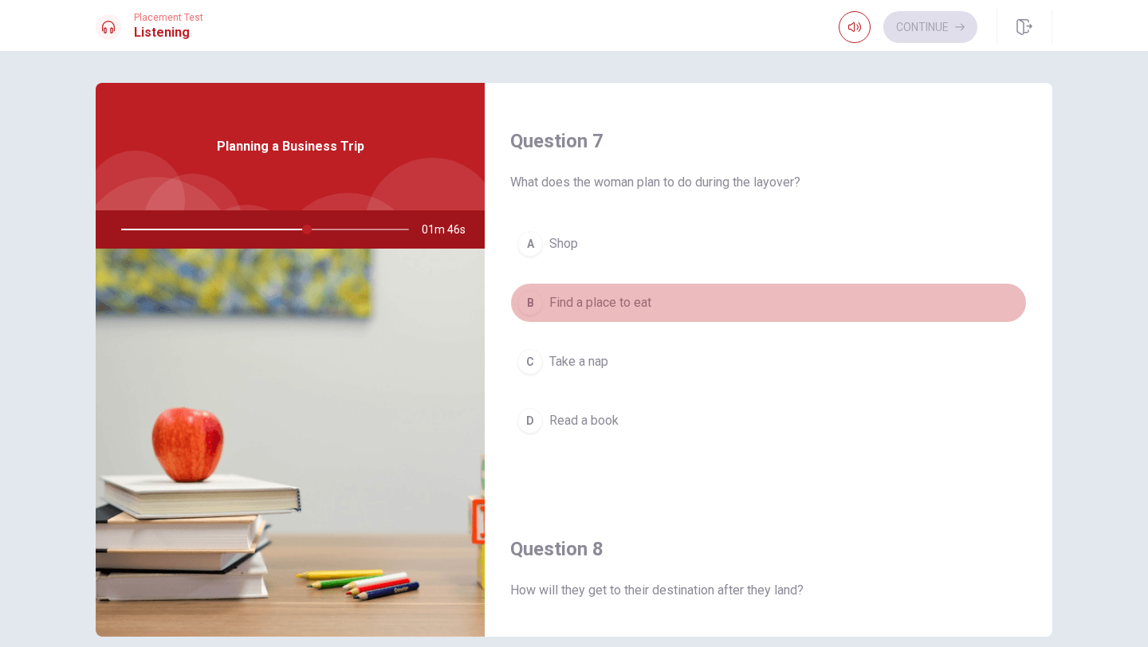
click at [640, 304] on span "Find a place to eat" at bounding box center [600, 302] width 102 height 19
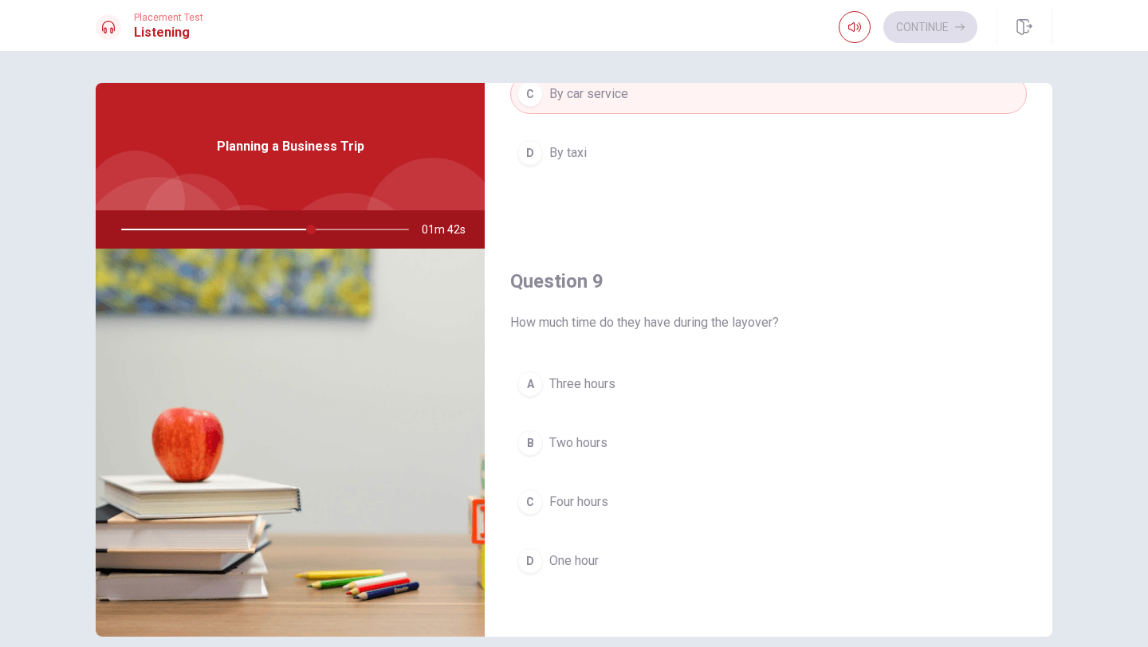
scroll to position [1076, 0]
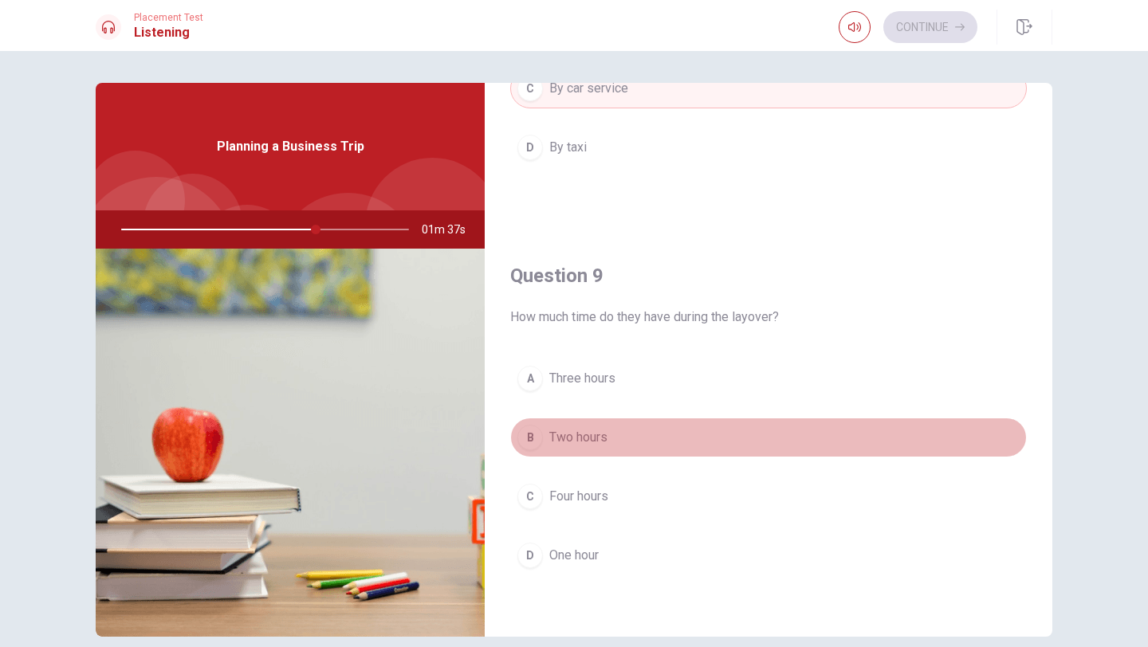
click at [604, 434] on span "Two hours" at bounding box center [578, 437] width 58 height 19
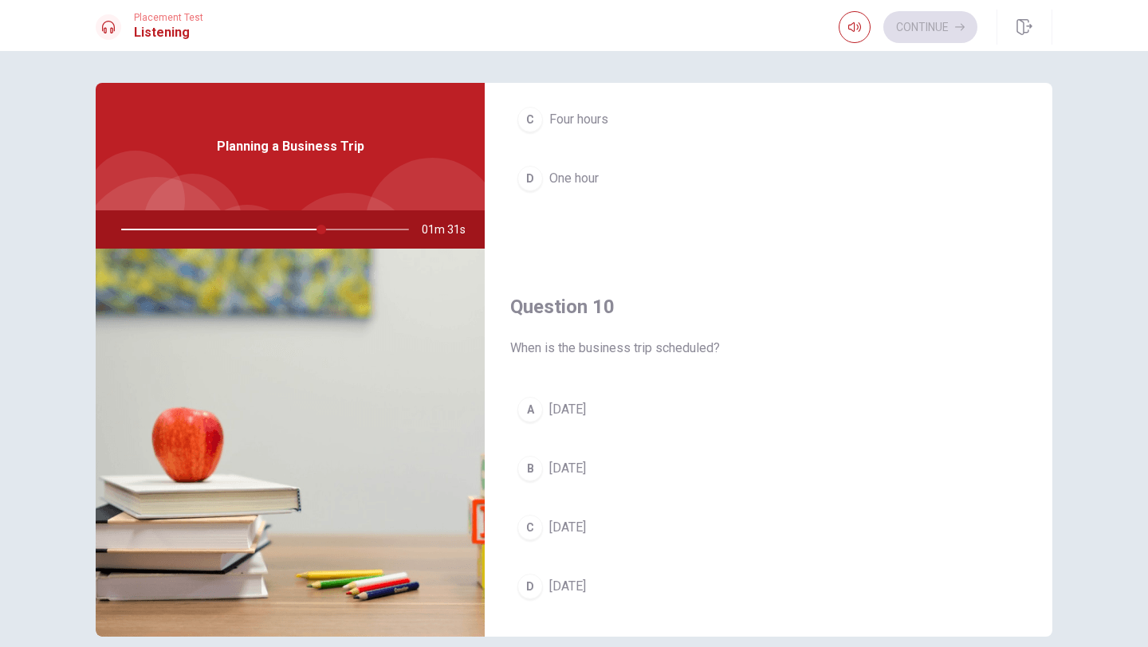
scroll to position [1462, 0]
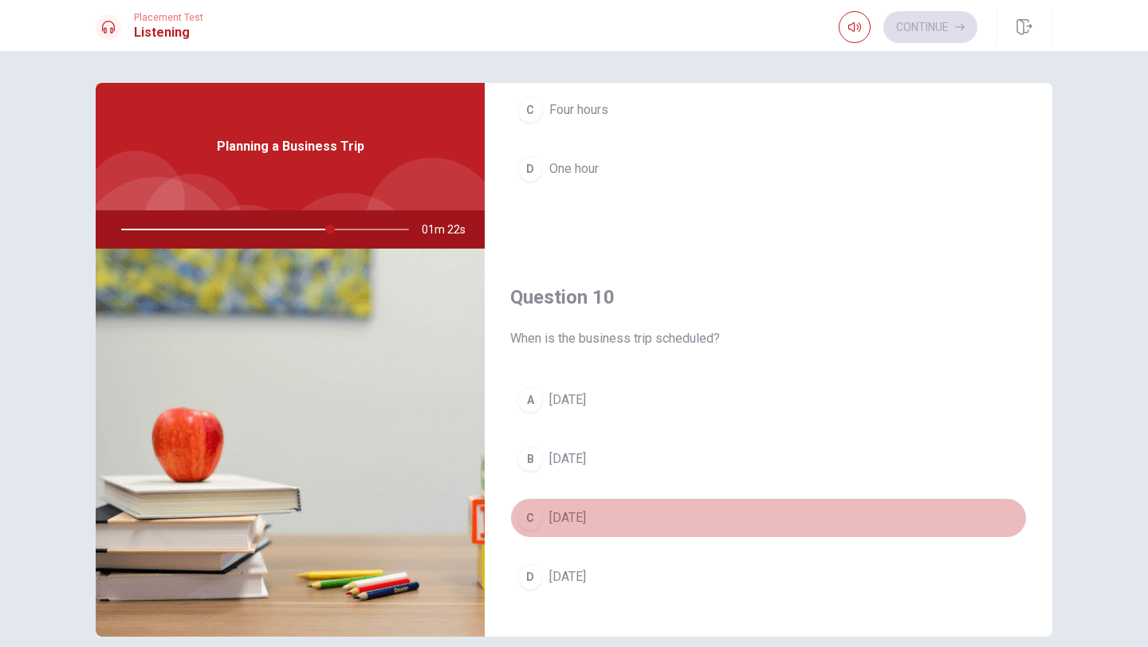
click at [586, 517] on span "[DATE]" at bounding box center [567, 517] width 37 height 19
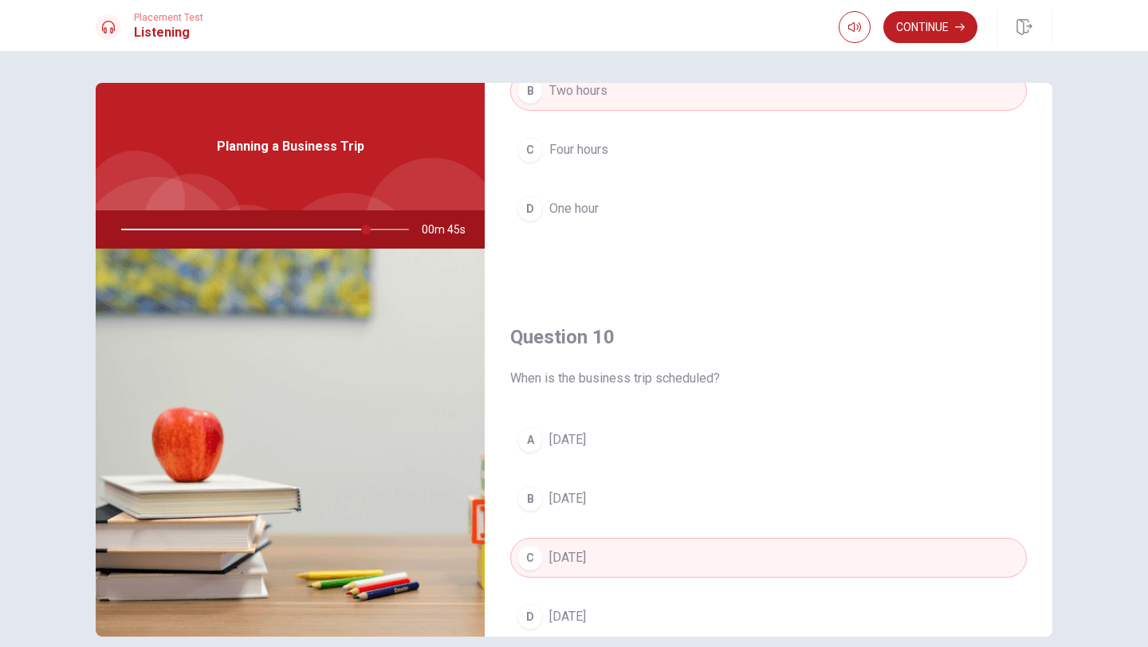
scroll to position [1486, 0]
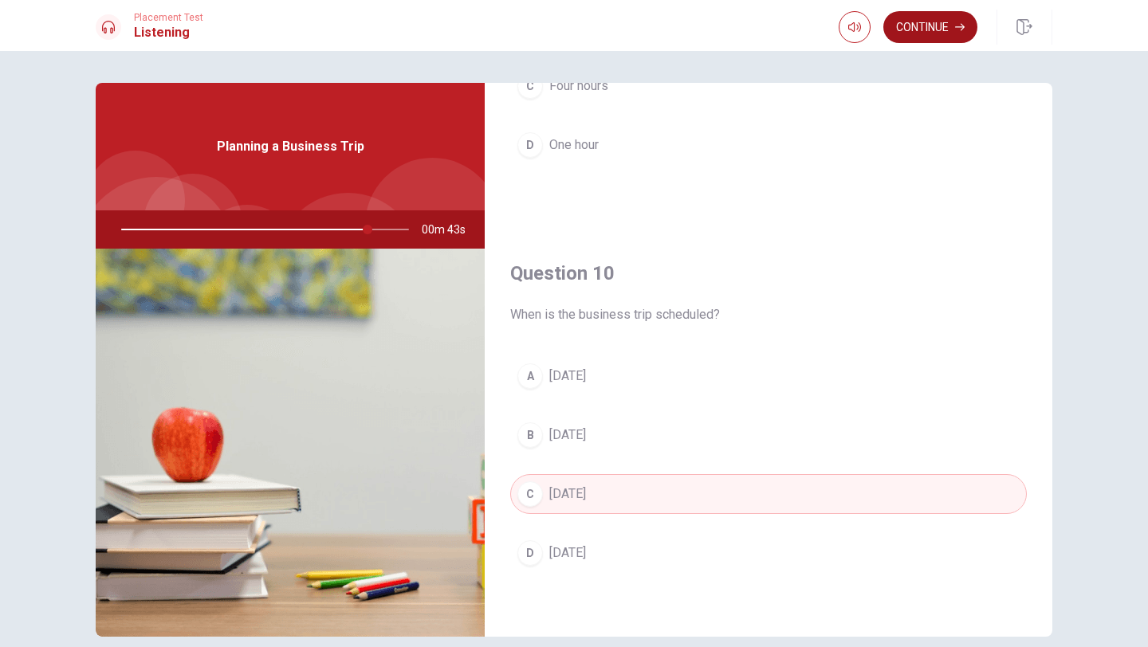
click at [933, 23] on button "Continue" at bounding box center [930, 27] width 94 height 32
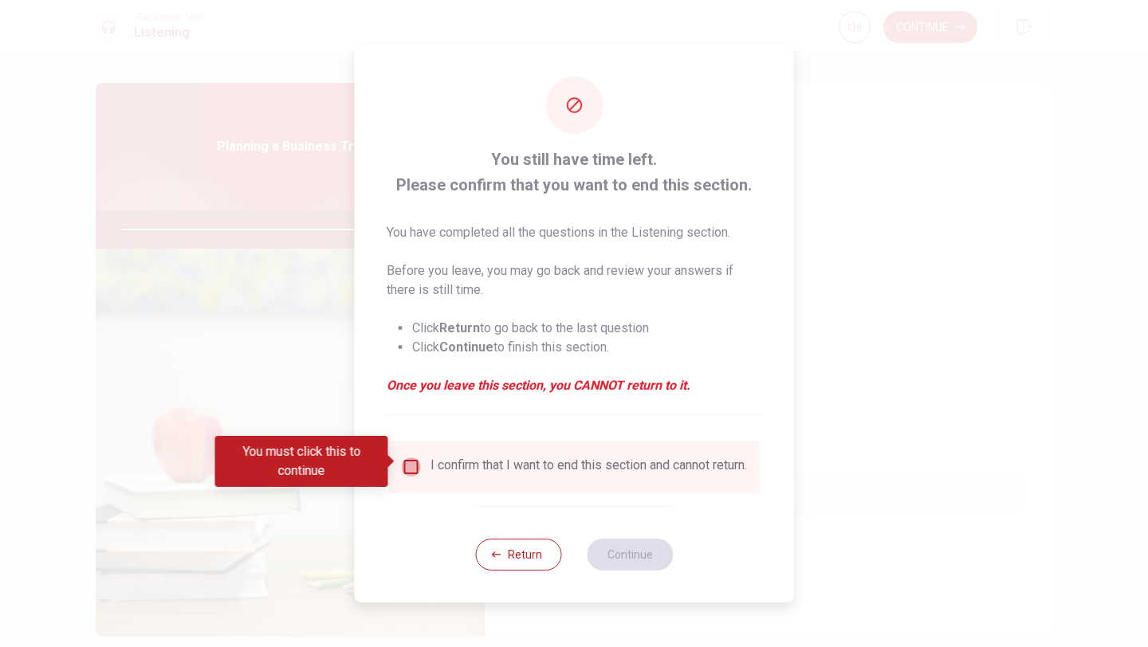
click at [408, 461] on input "You must click this to continue" at bounding box center [411, 466] width 19 height 19
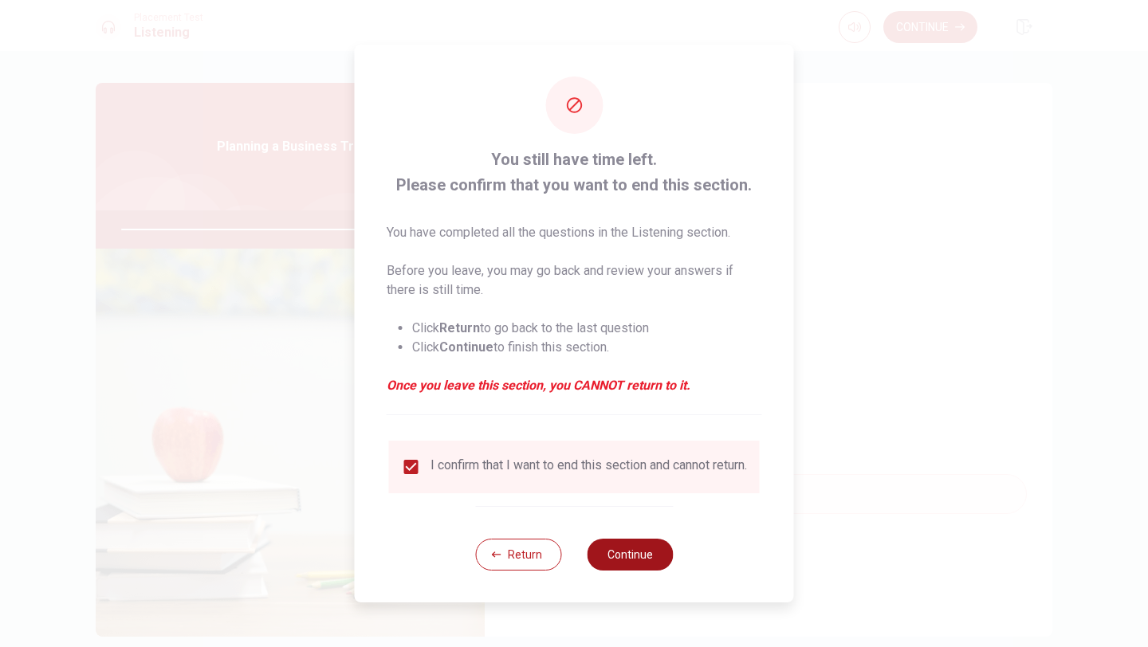
click at [616, 551] on button "Continue" at bounding box center [630, 555] width 86 height 32
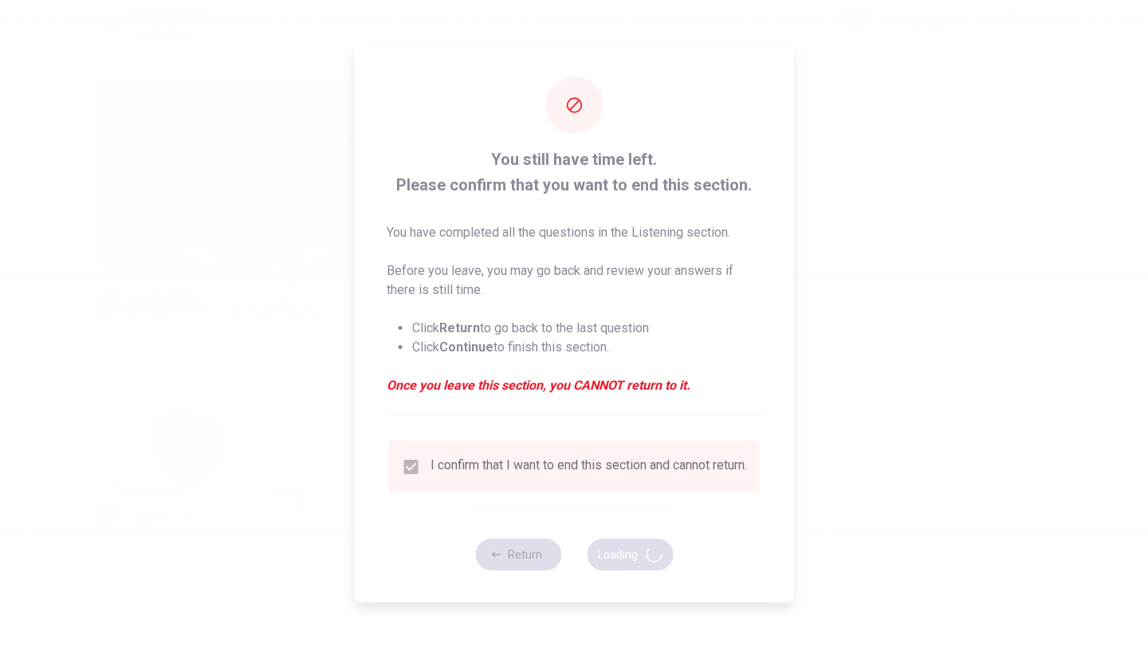
type input "88"
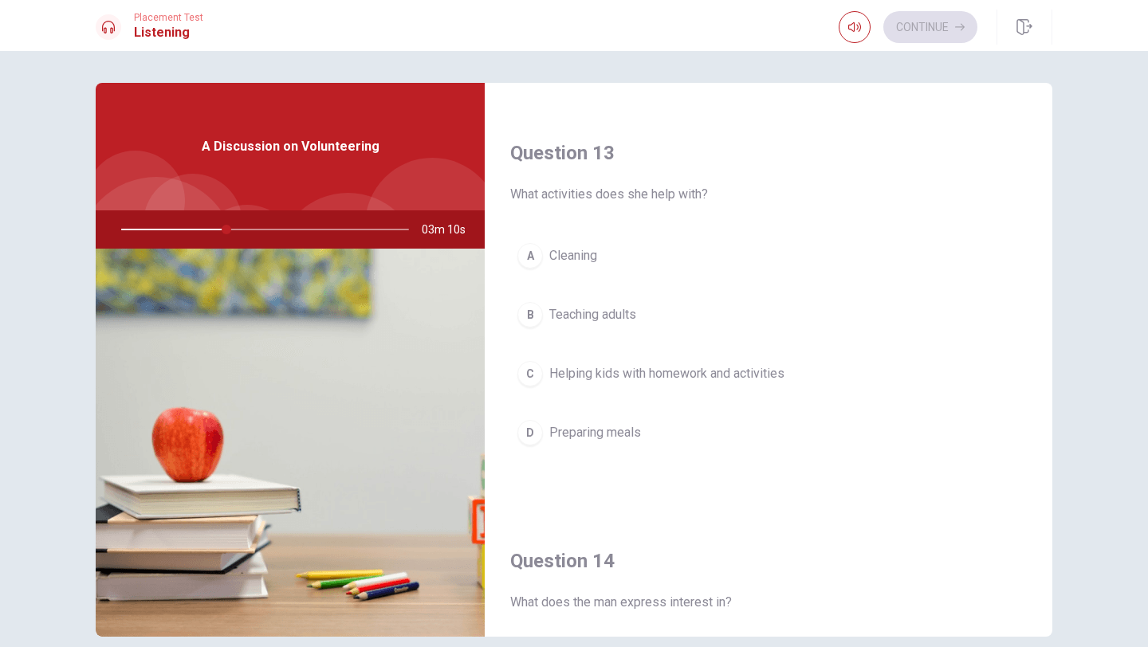
scroll to position [791, 0]
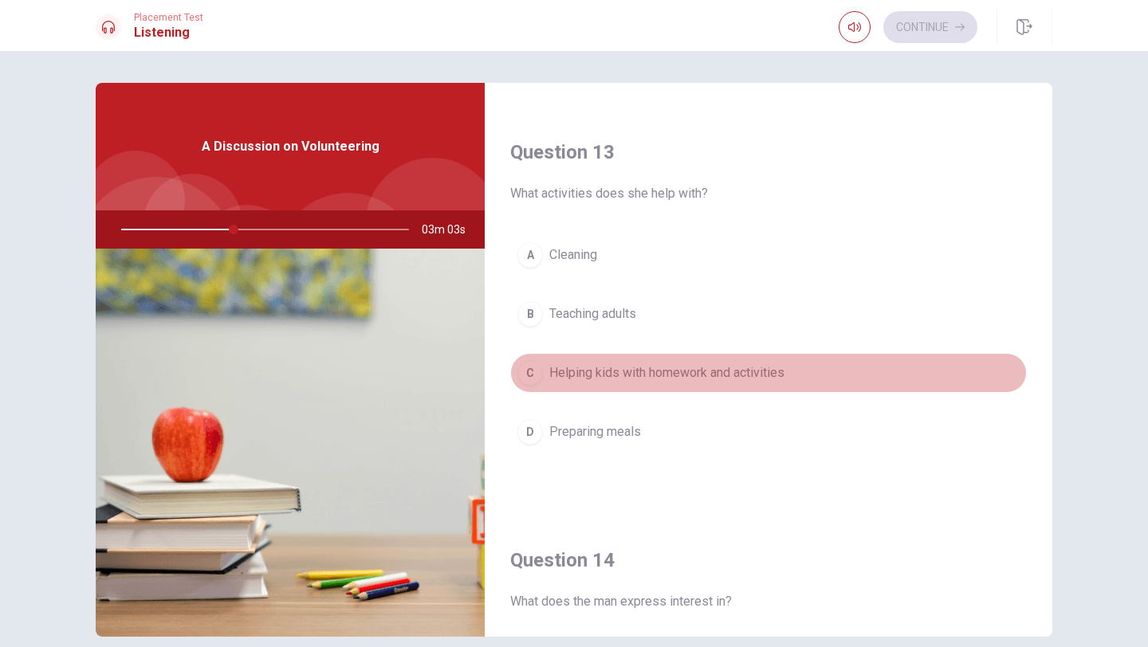
click at [712, 376] on span "Helping kids with homework and activities" at bounding box center [666, 372] width 235 height 19
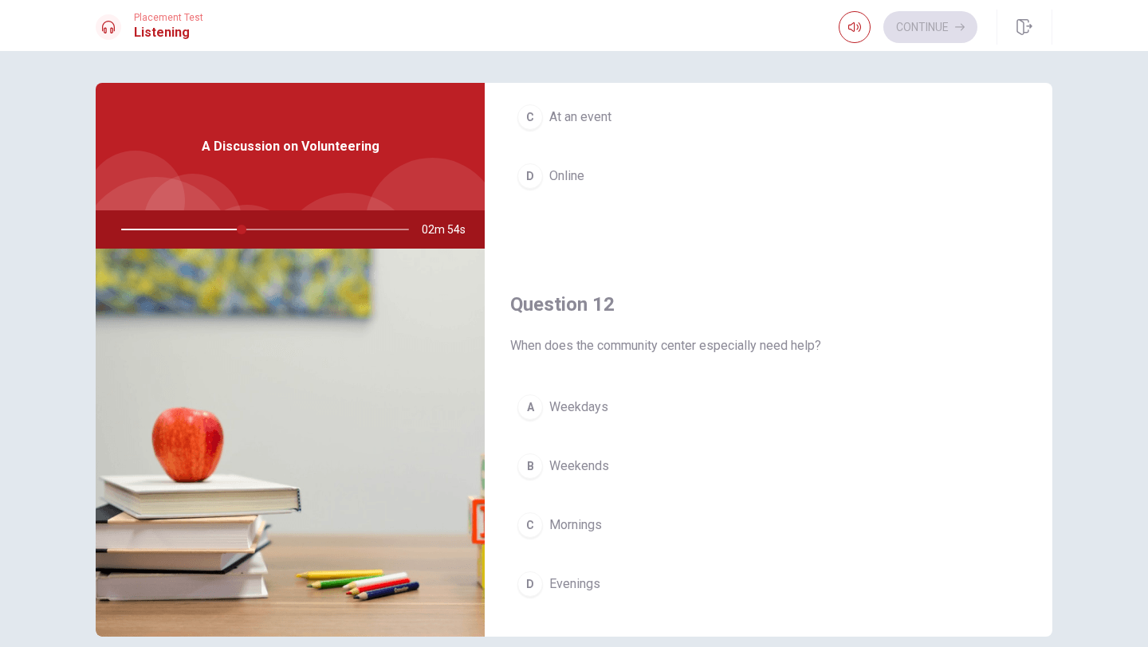
scroll to position [228, 0]
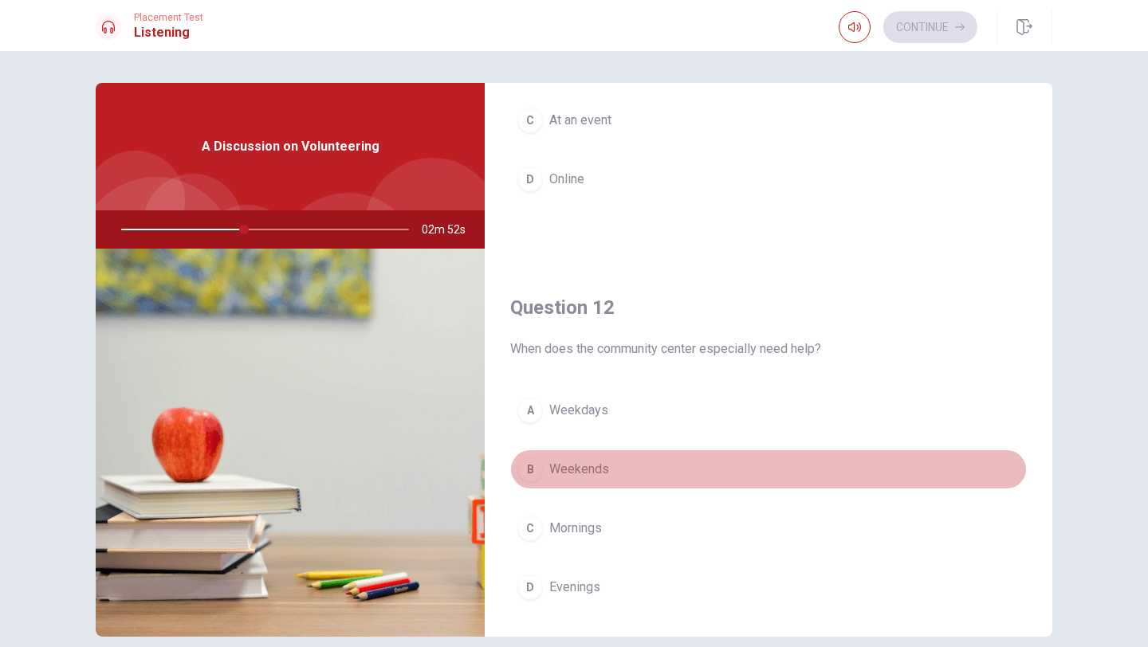
click at [605, 468] on span "Weekends" at bounding box center [579, 469] width 60 height 19
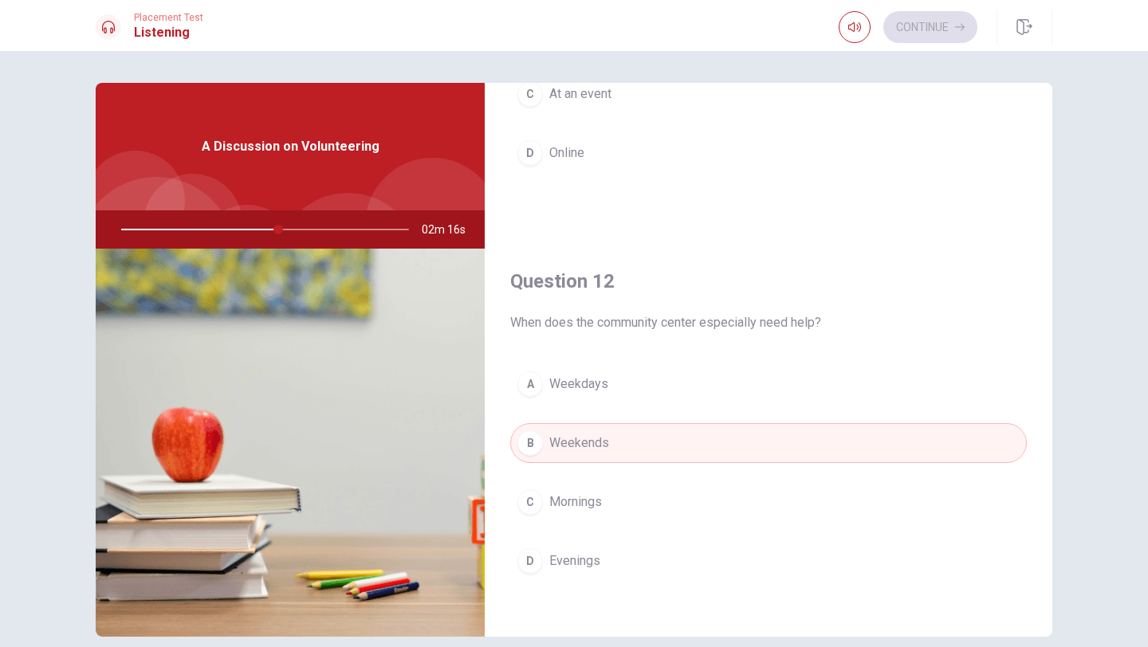
scroll to position [0, 0]
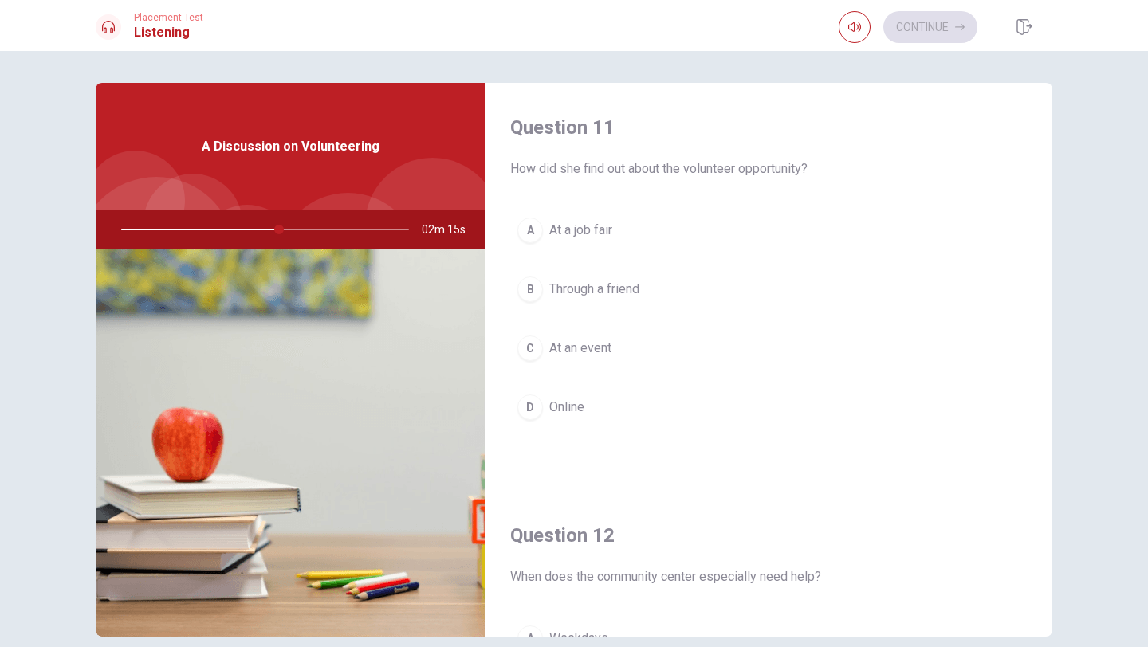
click at [589, 402] on button "D Online" at bounding box center [768, 407] width 516 height 40
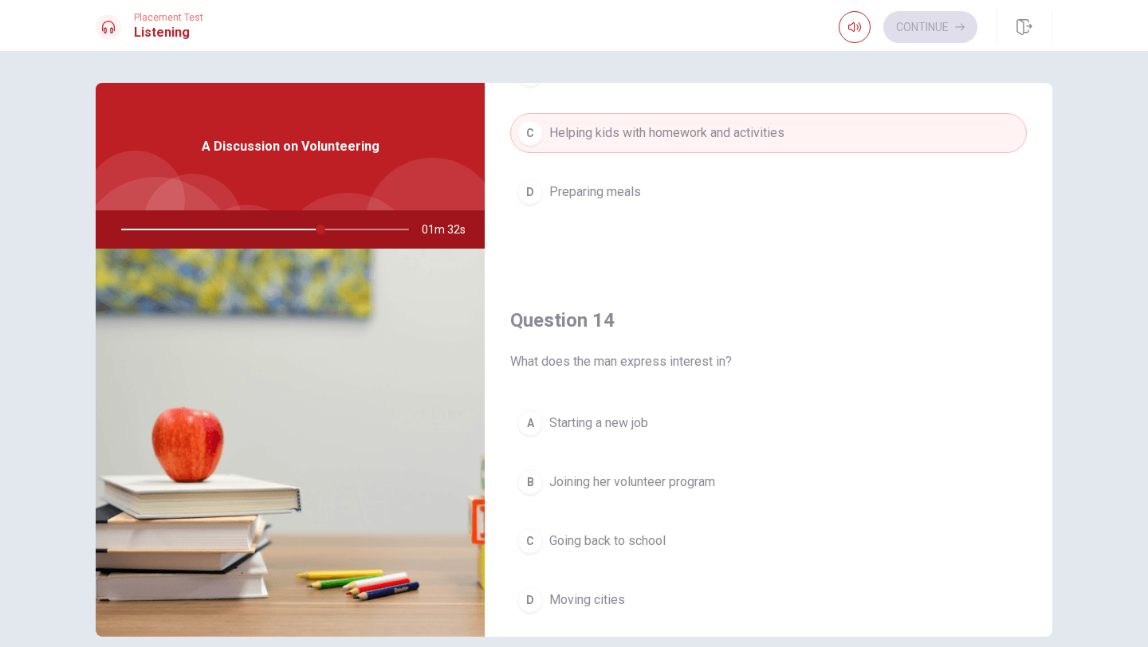
scroll to position [1046, 0]
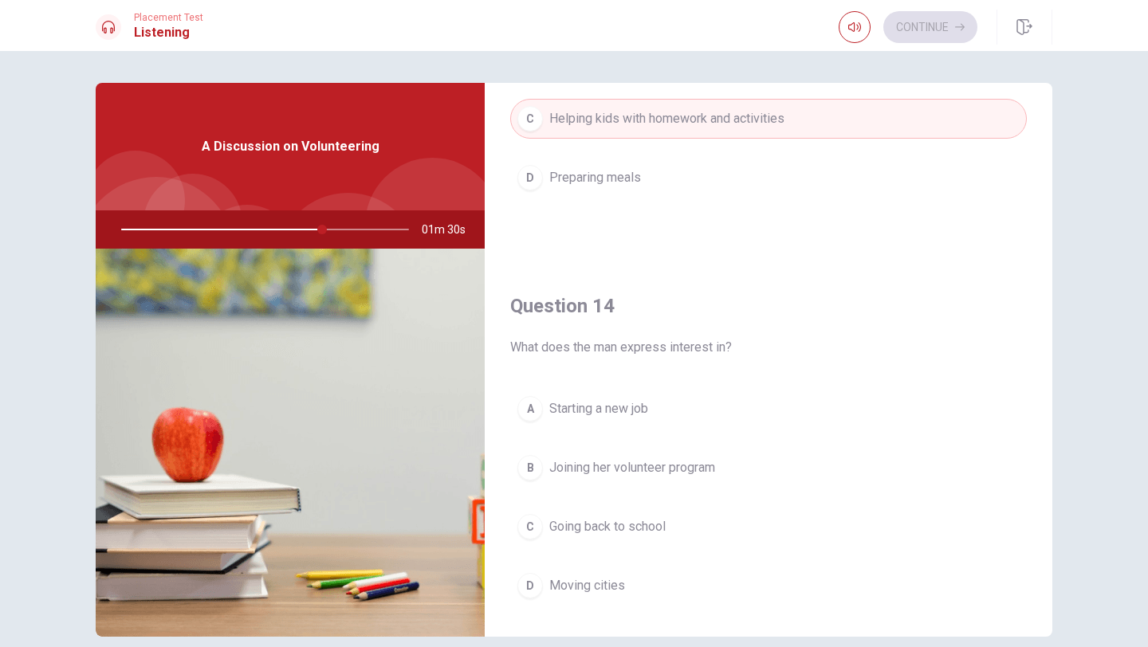
click at [706, 465] on span "Joining her volunteer program" at bounding box center [632, 467] width 166 height 19
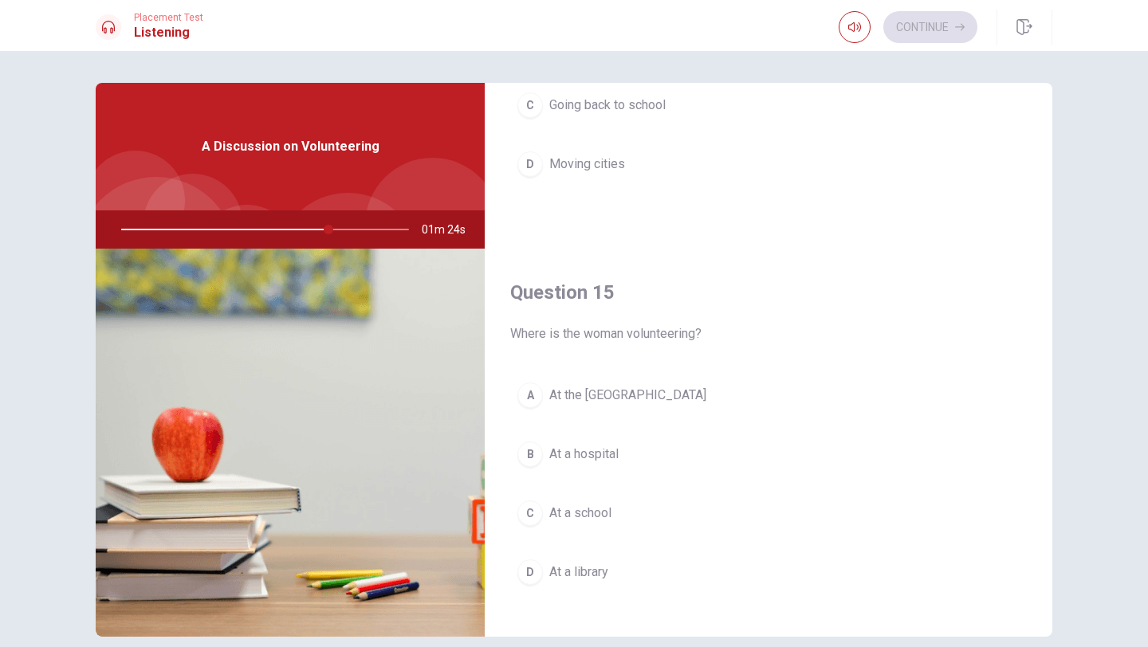
scroll to position [1486, 0]
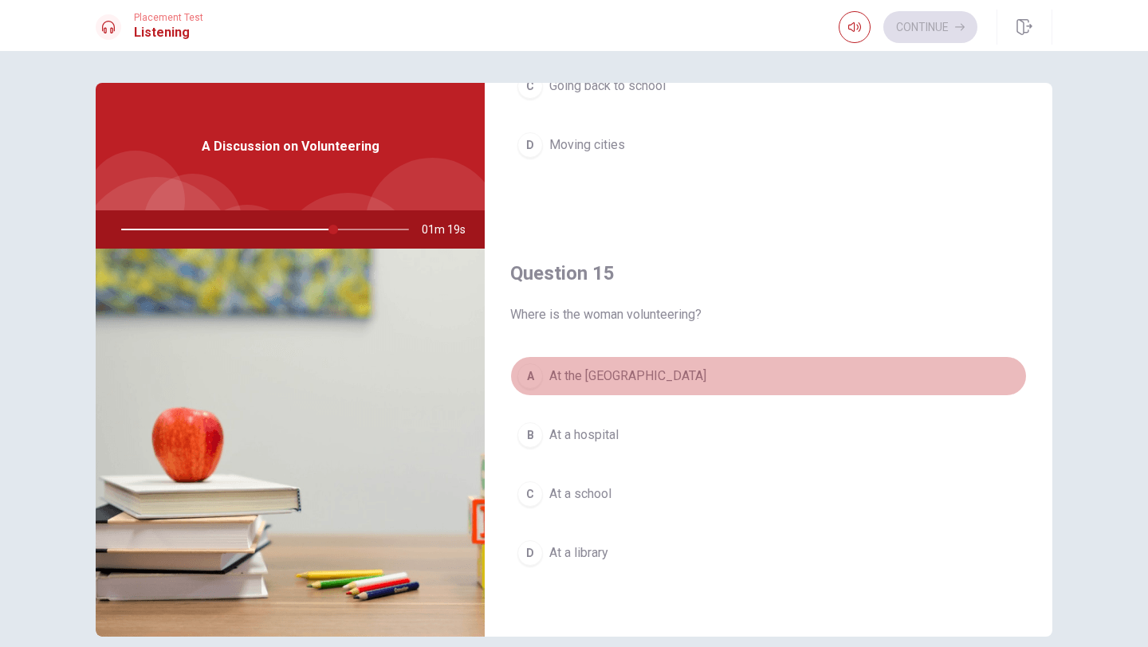
click at [677, 378] on span "At the [GEOGRAPHIC_DATA]" at bounding box center [627, 376] width 157 height 19
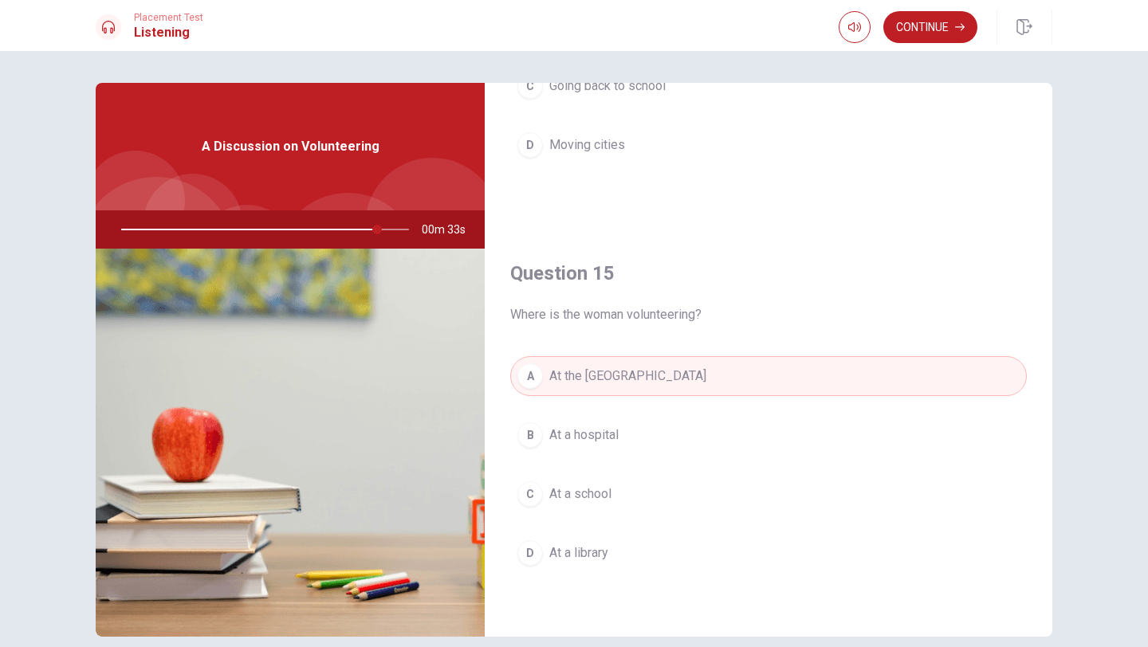
scroll to position [73, 0]
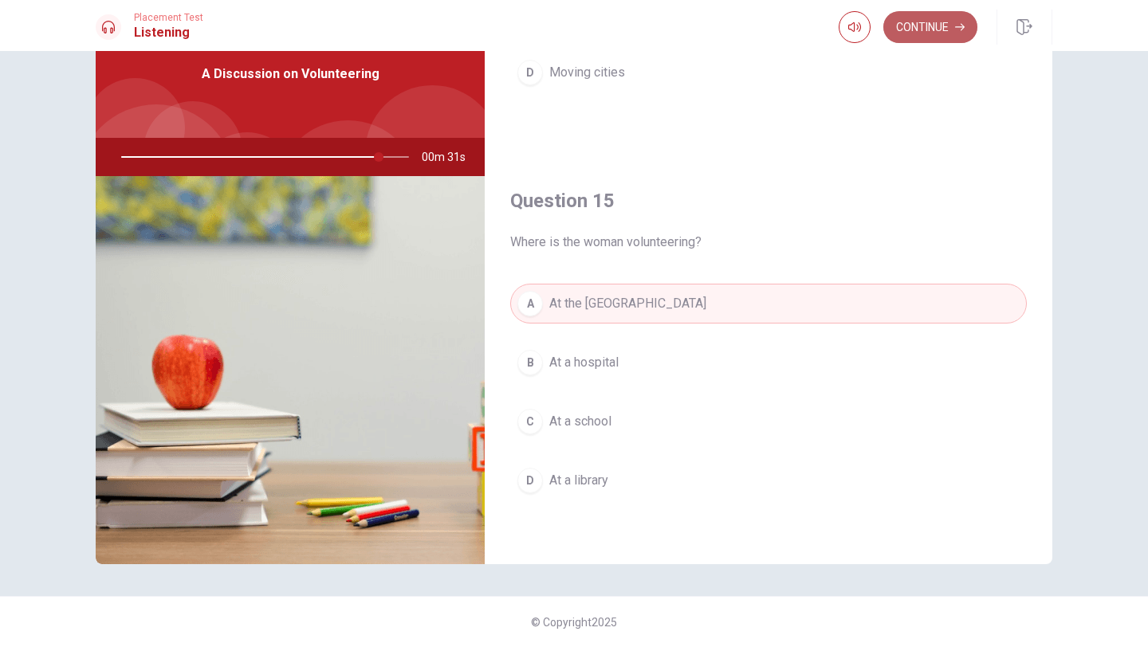
click at [924, 31] on button "Continue" at bounding box center [930, 27] width 94 height 32
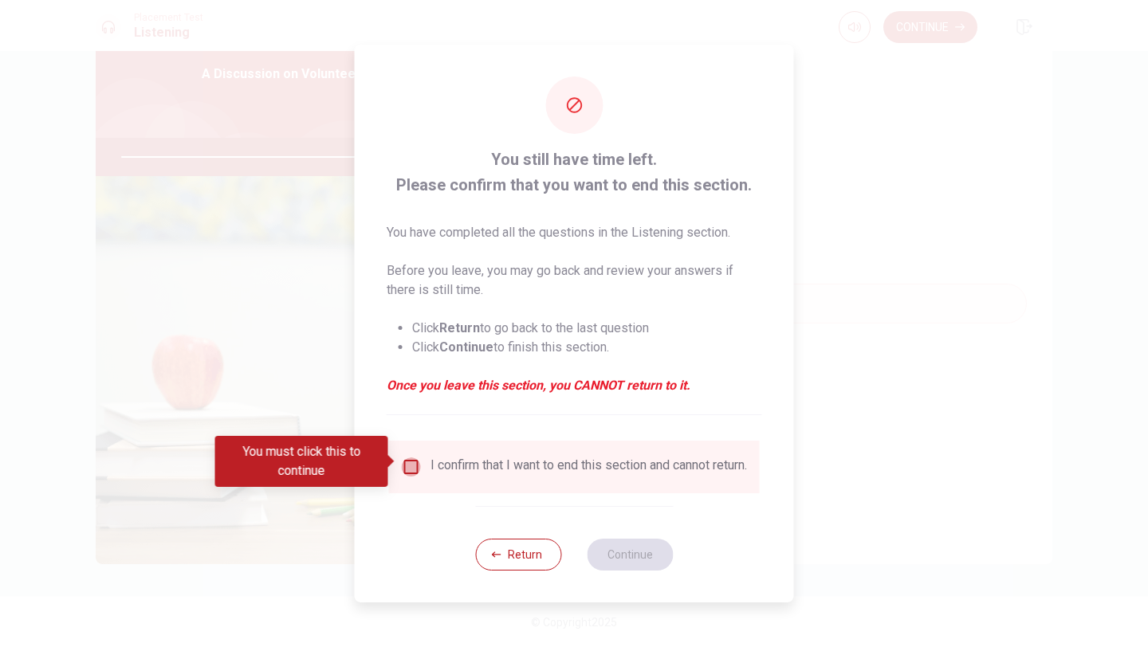
click at [410, 460] on input "You must click this to continue" at bounding box center [411, 466] width 19 height 19
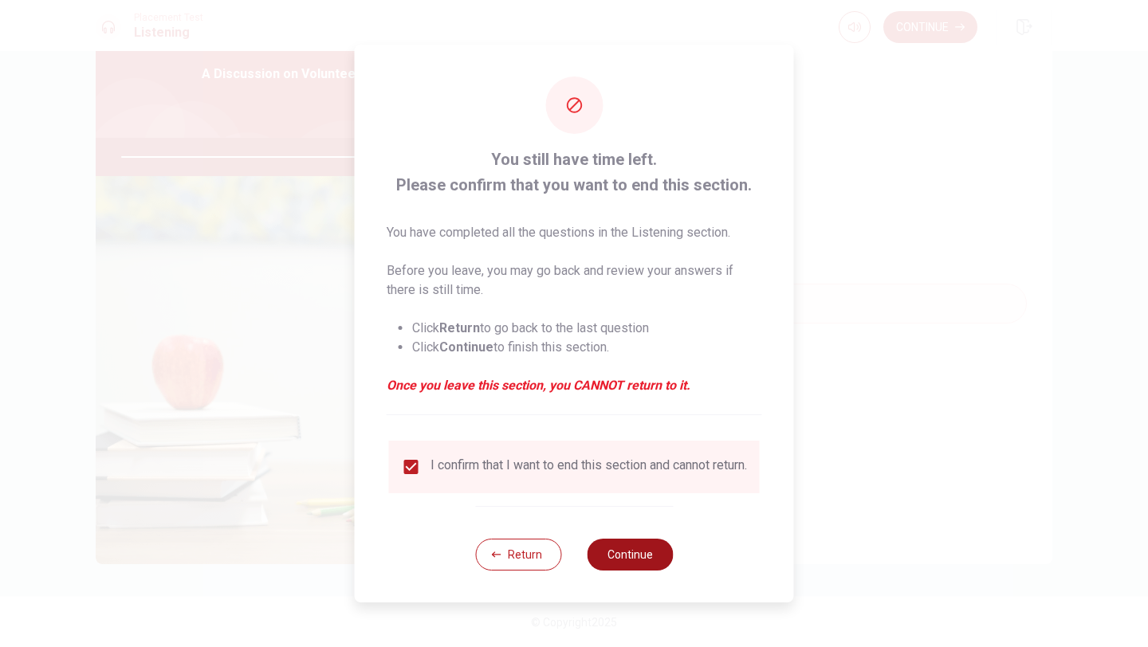
click at [626, 560] on button "Continue" at bounding box center [630, 555] width 86 height 32
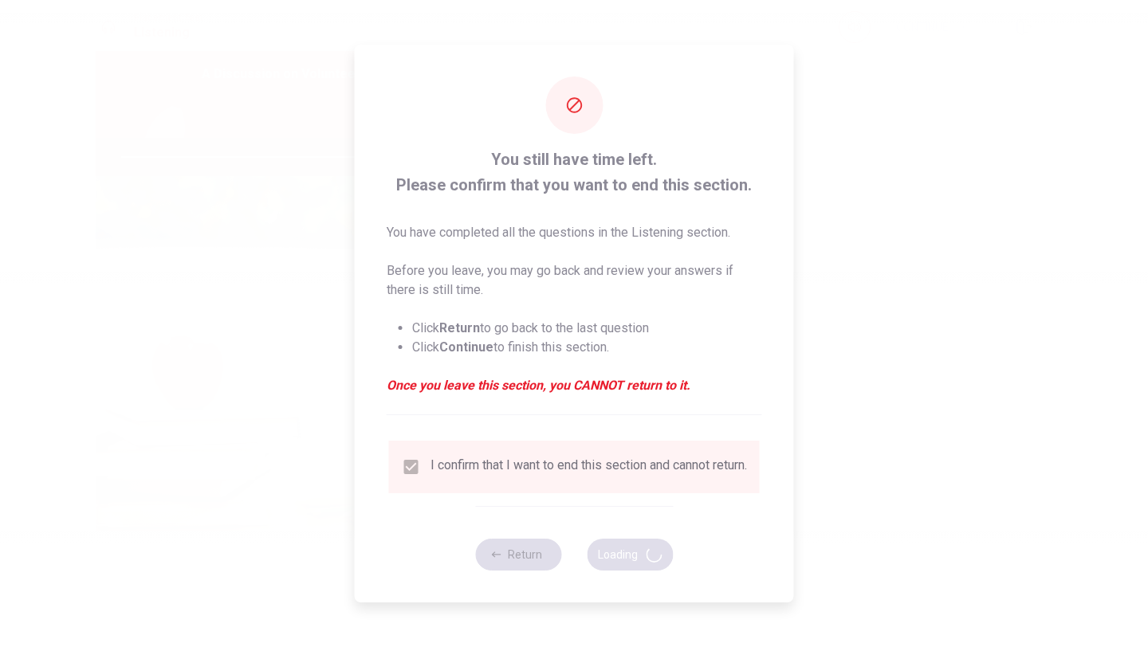
type input "92"
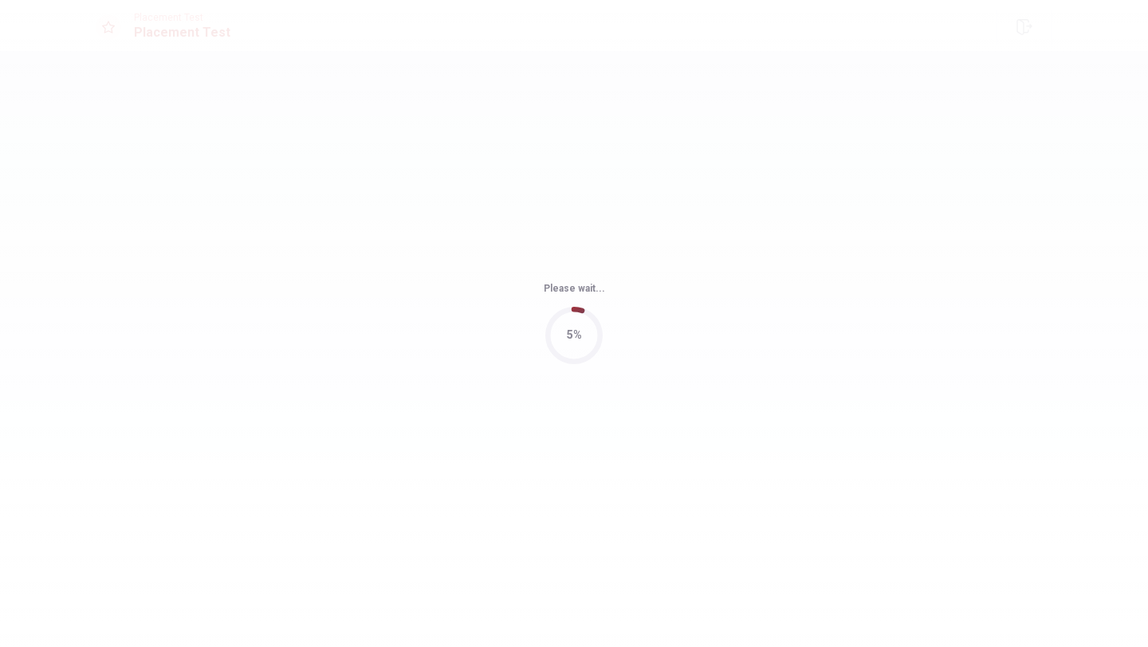
scroll to position [0, 0]
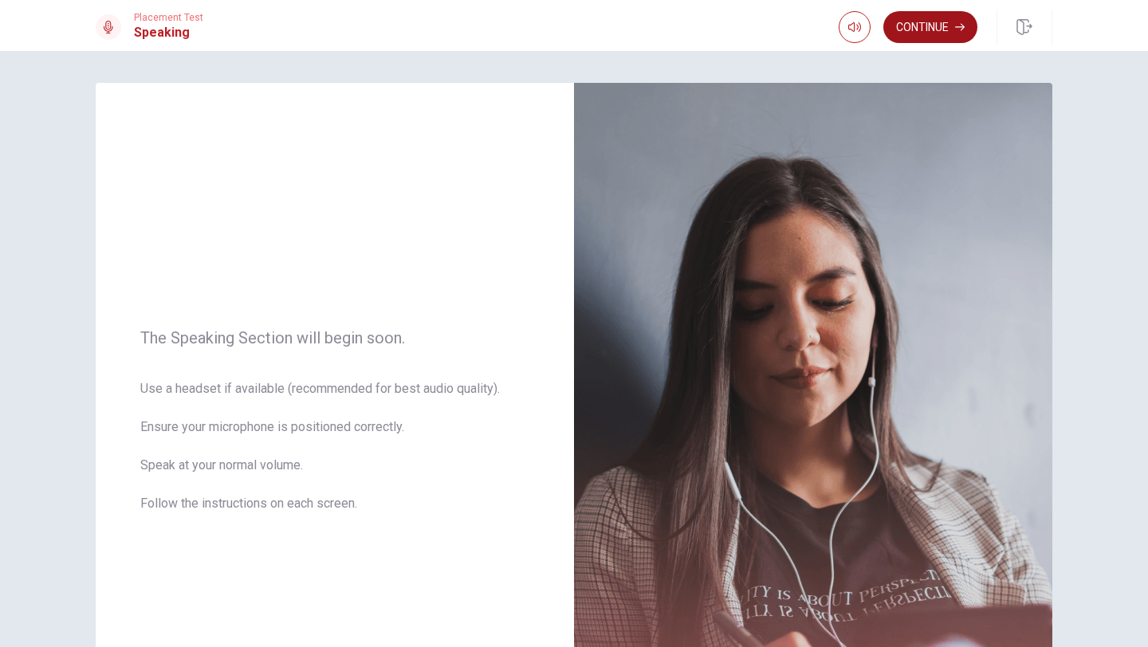
click at [932, 26] on button "Continue" at bounding box center [930, 27] width 94 height 32
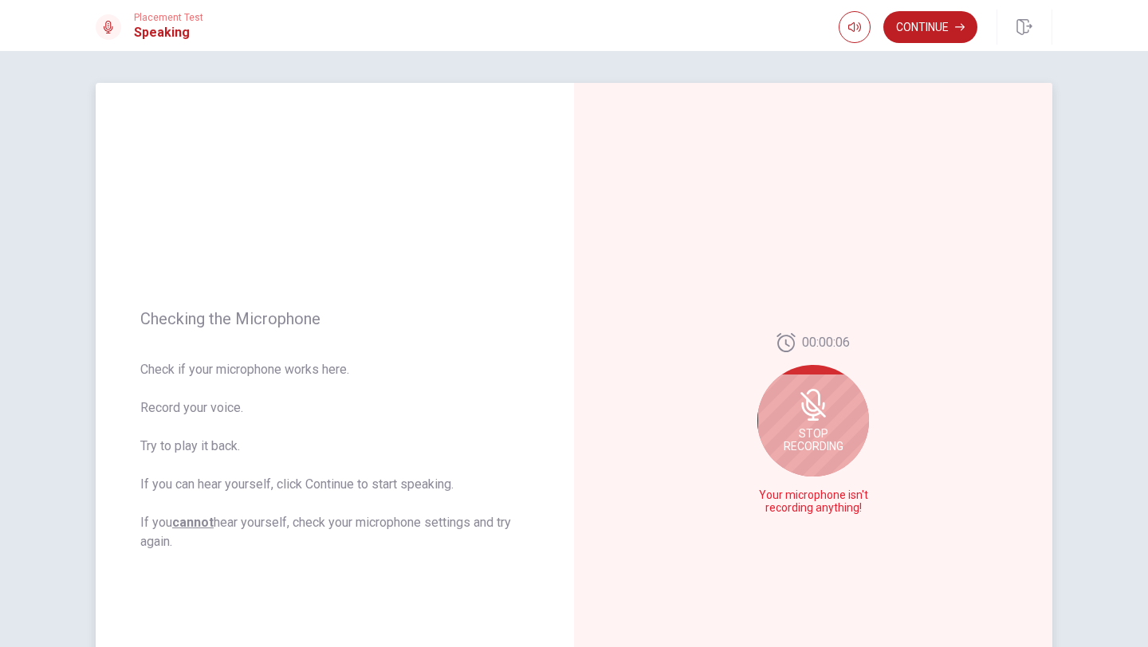
click at [826, 438] on span "Stop Recording" at bounding box center [813, 440] width 60 height 26
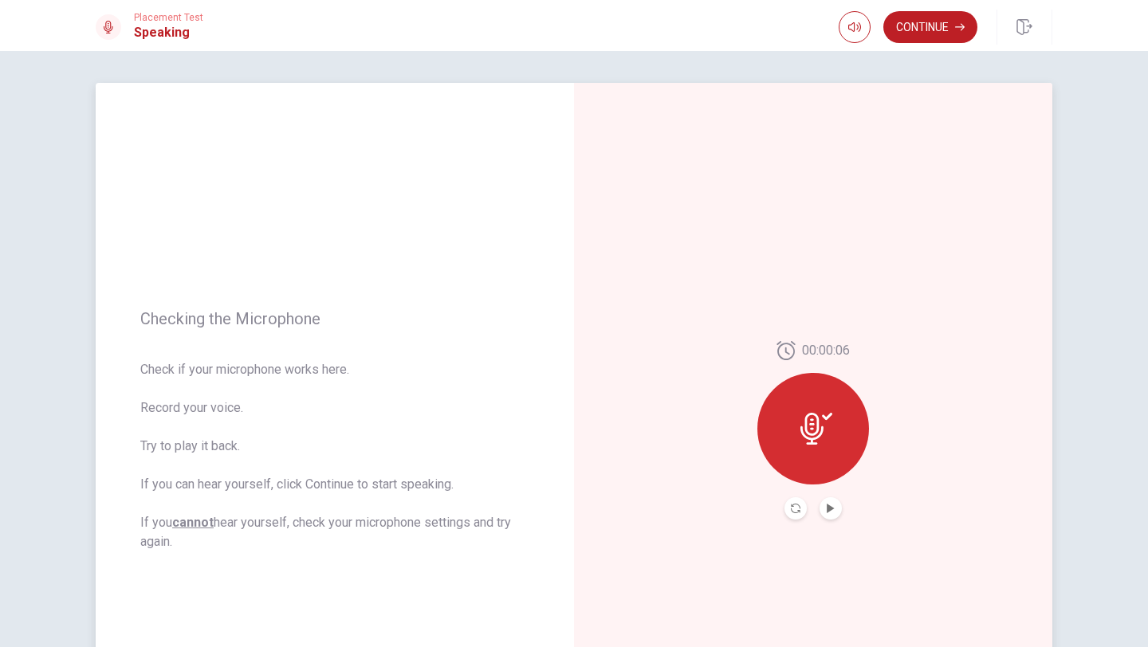
click at [830, 513] on button "Play Audio" at bounding box center [830, 508] width 22 height 22
click at [932, 26] on button "Continue" at bounding box center [930, 27] width 94 height 32
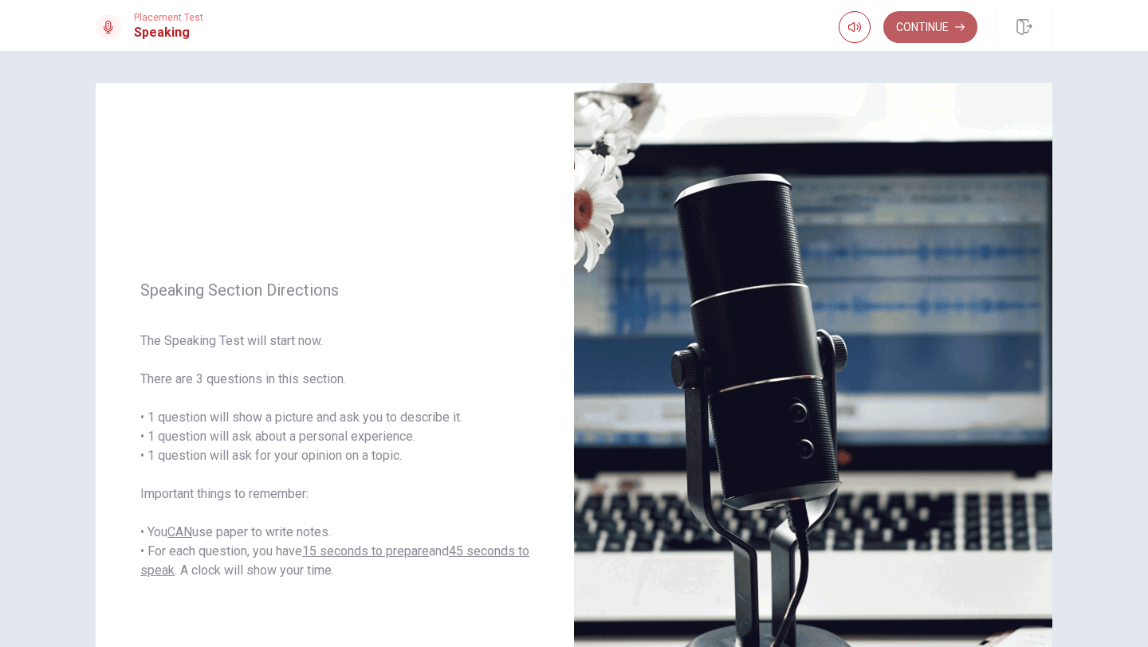
click at [924, 33] on button "Continue" at bounding box center [930, 27] width 94 height 32
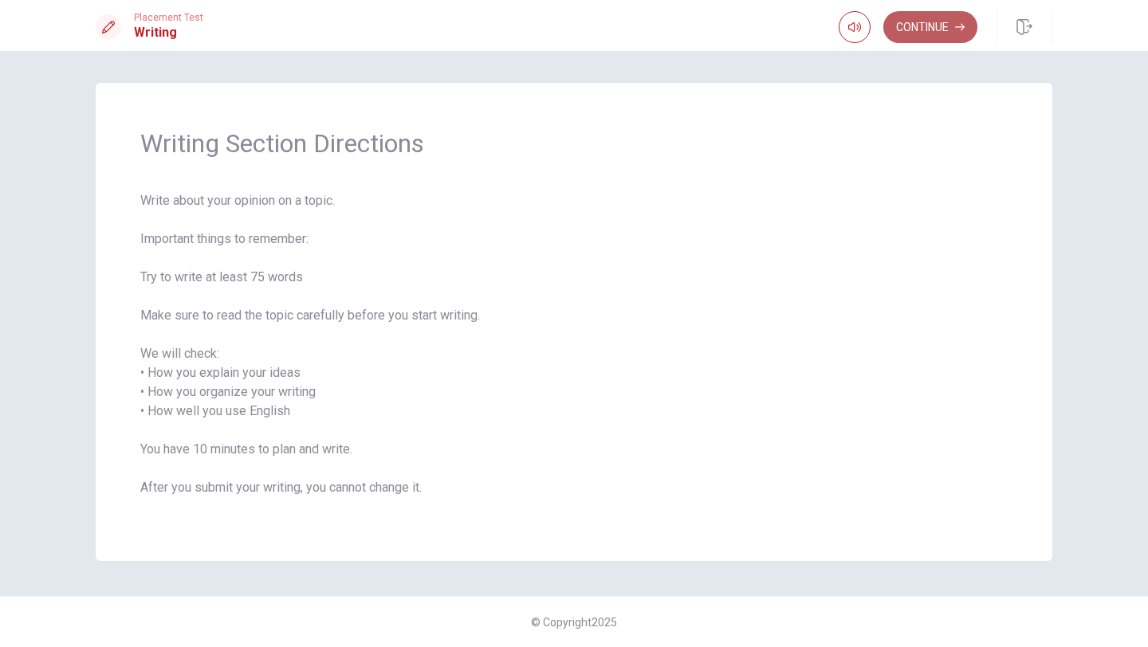
click at [929, 33] on button "Continue" at bounding box center [930, 27] width 94 height 32
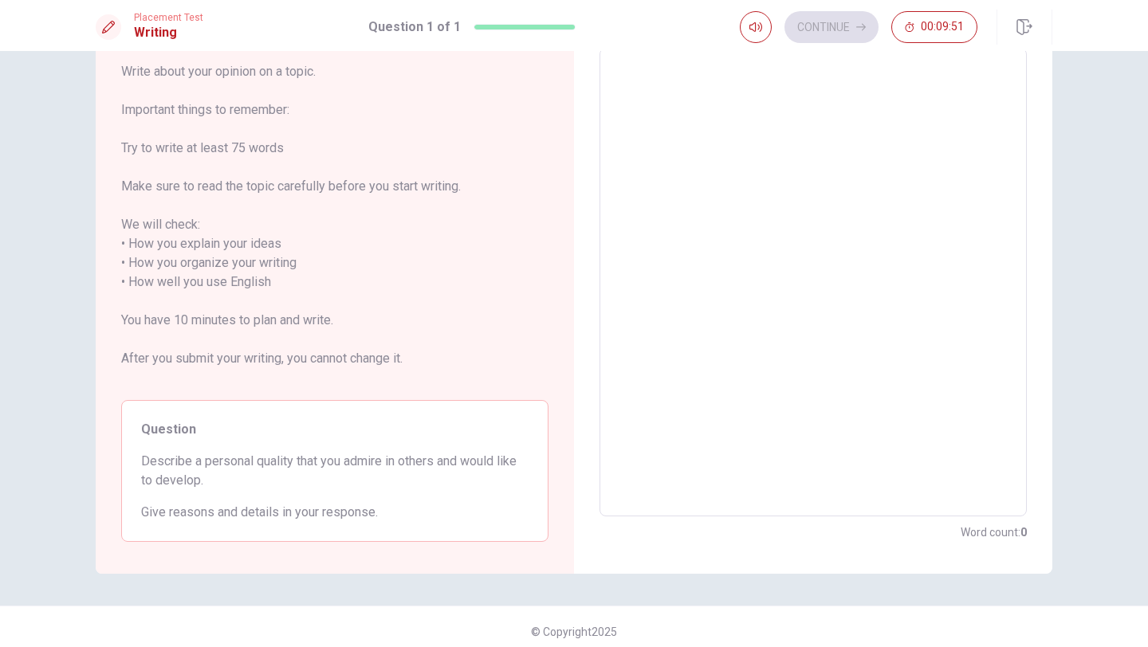
scroll to position [96, 0]
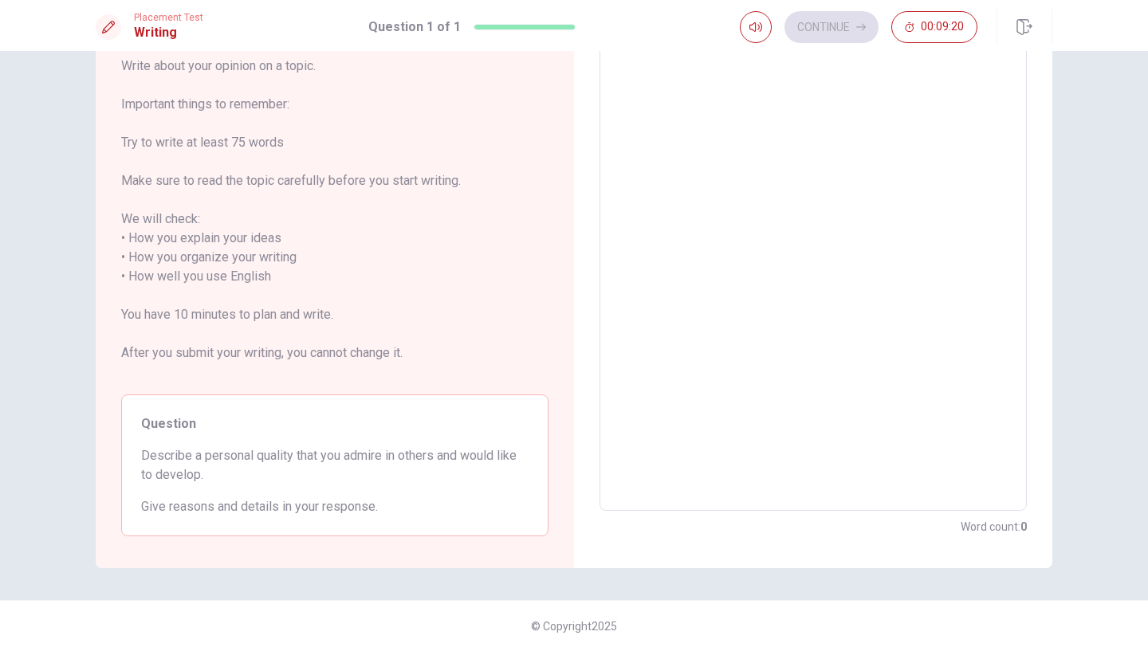
click at [756, 115] on textarea at bounding box center [812, 277] width 405 height 442
type textarea "i"
type textarea "x"
type textarea "i"
type textarea "x"
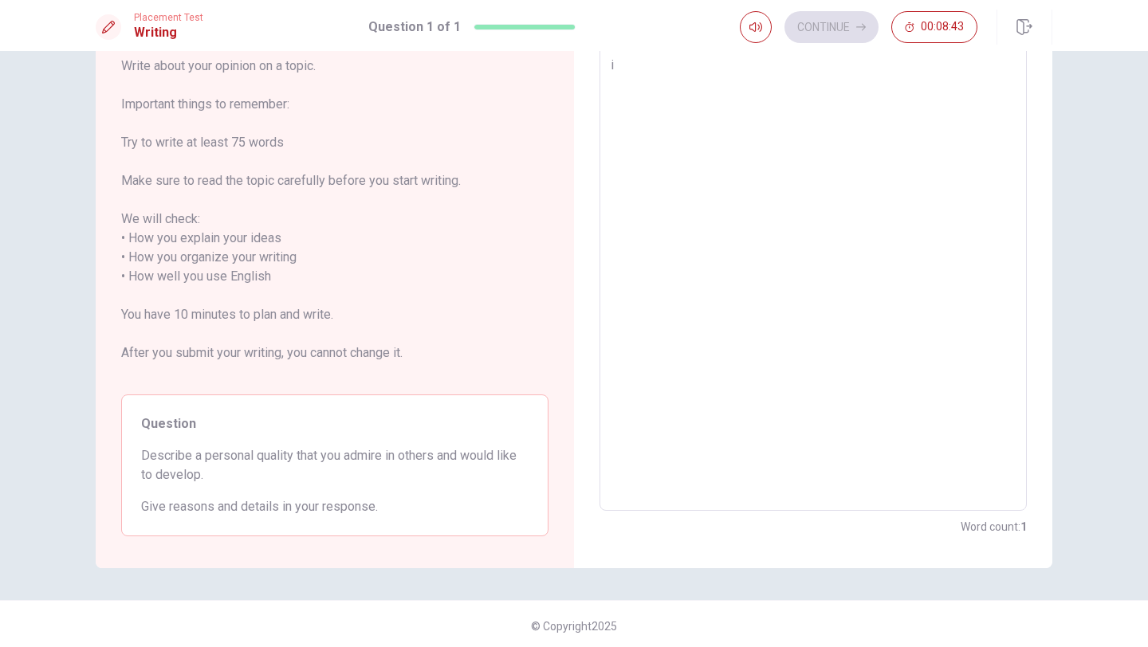
type textarea "i l"
type textarea "x"
type textarea "i lo"
type textarea "x"
type textarea "i lov"
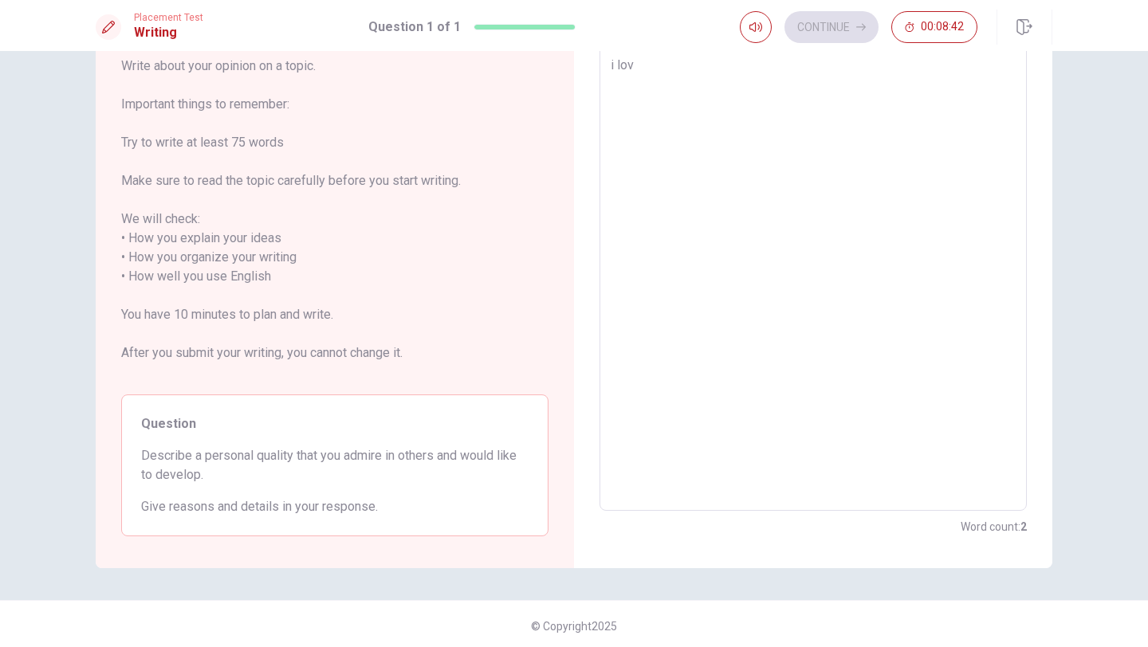
type textarea "x"
type textarea "i love"
type textarea "x"
type textarea "i love"
type textarea "x"
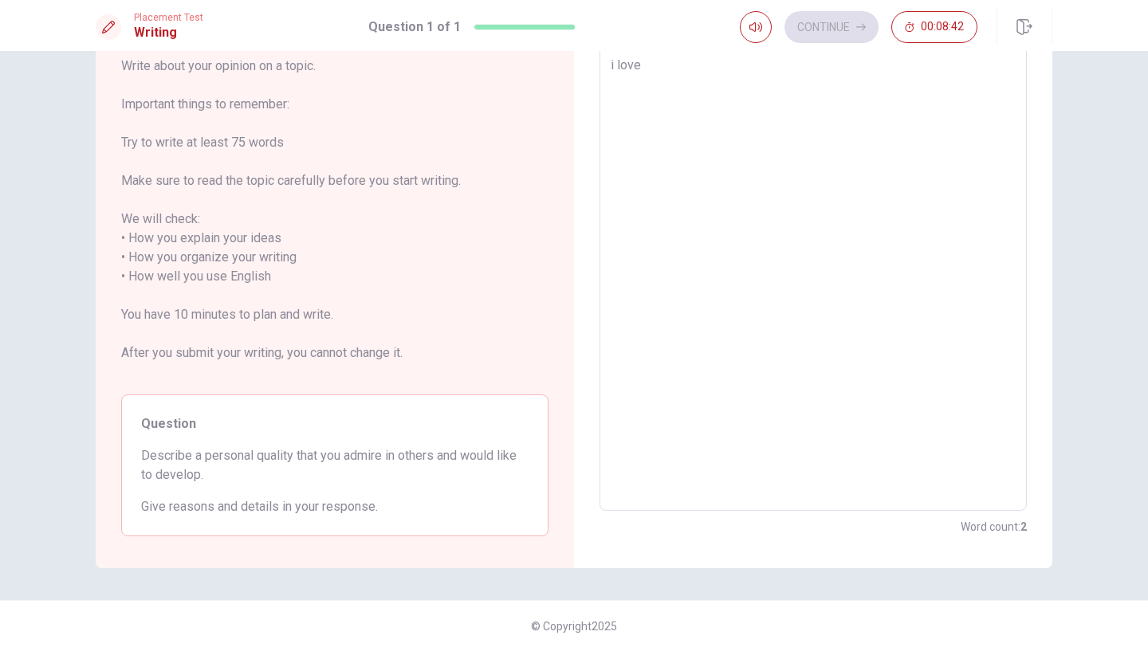
type textarea "i love e"
type textarea "x"
type textarea "i love em"
type textarea "x"
type textarea "i love emp"
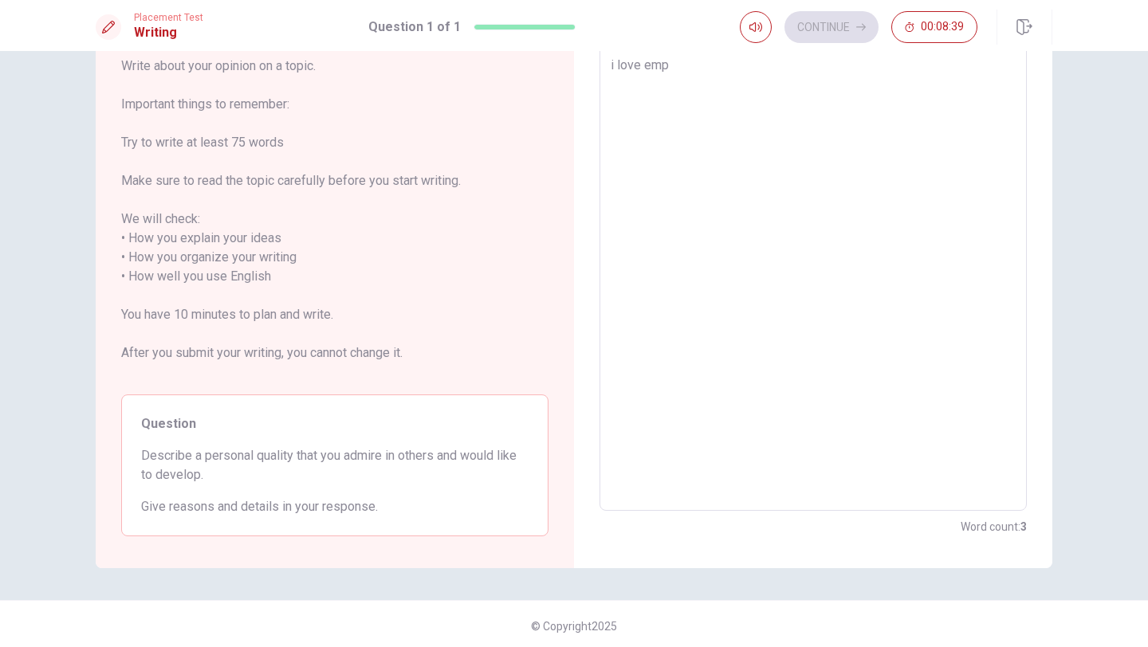
type textarea "x"
type textarea "i love empa"
type textarea "x"
type textarea "i love empat"
type textarea "x"
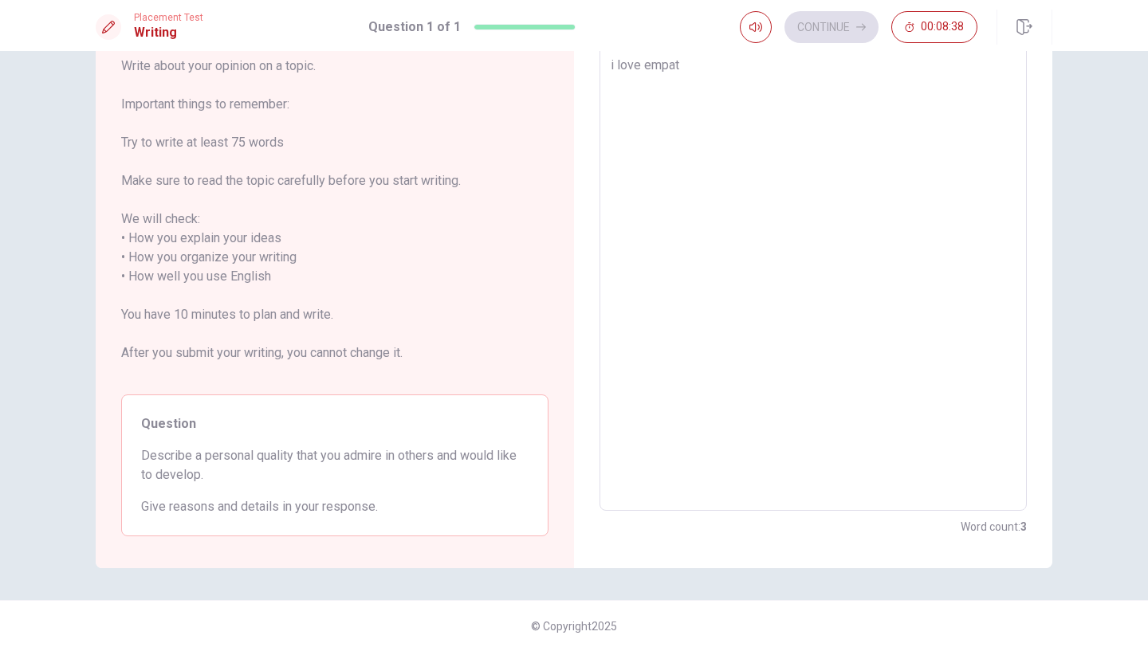
type textarea "i love empate"
type textarea "x"
type textarea "i love empat"
type textarea "x"
type textarea "i love empath"
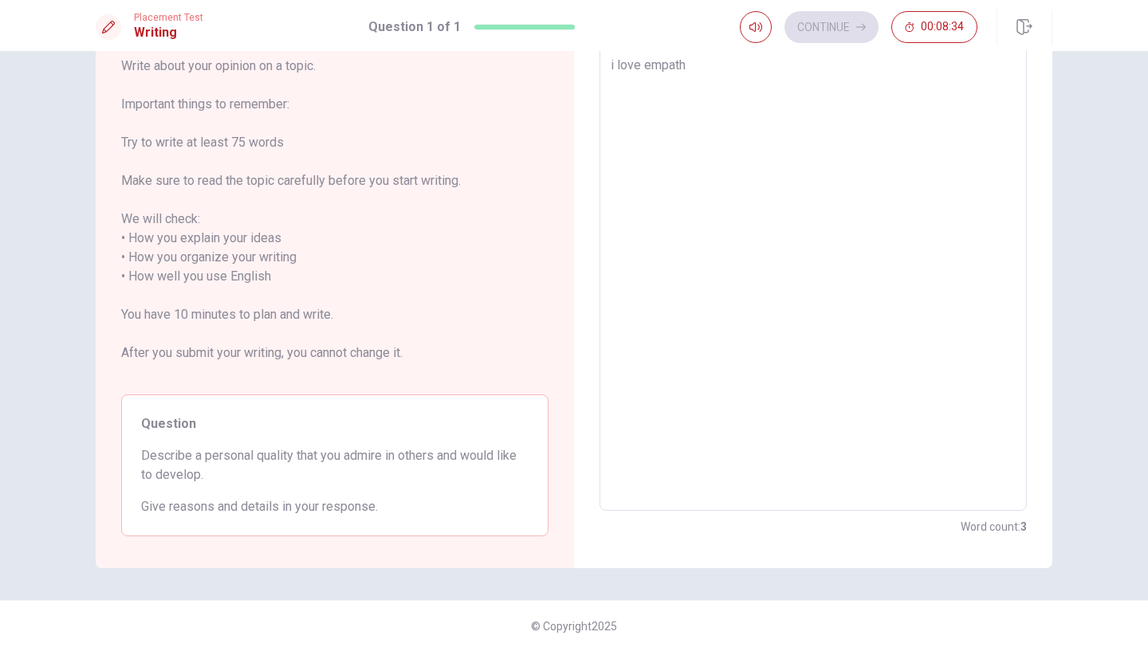
type textarea "x"
type textarea "i love empathe"
type textarea "x"
type textarea "i love empathet"
type textarea "x"
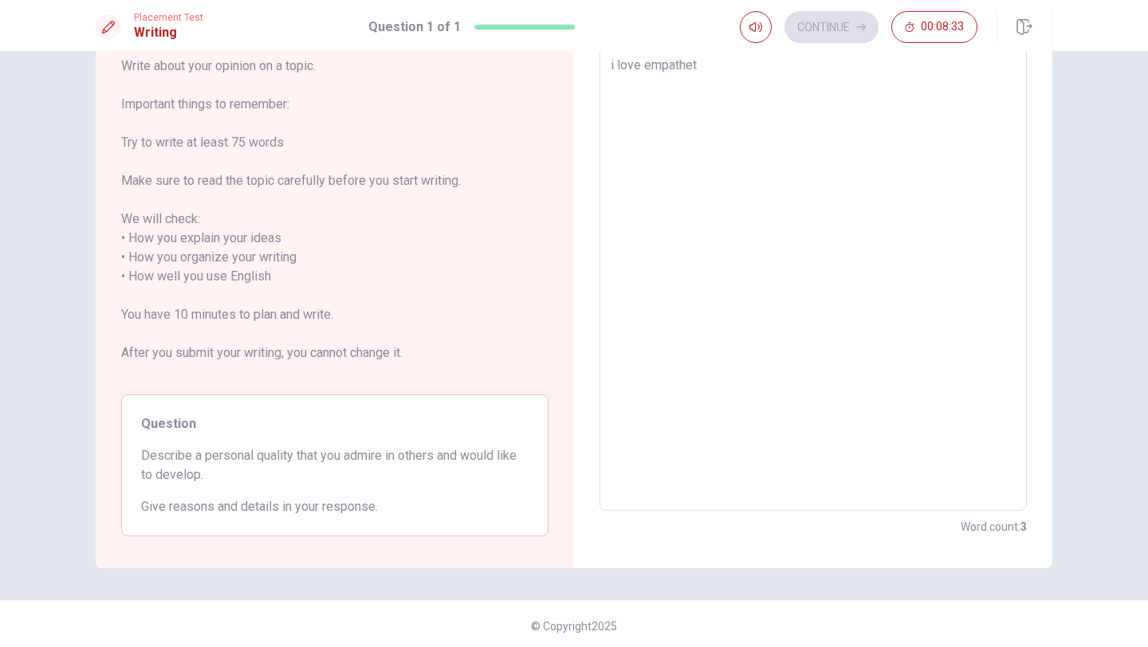
type textarea "i love empatheti"
type textarea "x"
type textarea "i love empathetic"
type textarea "x"
type textarea "i love empathetic"
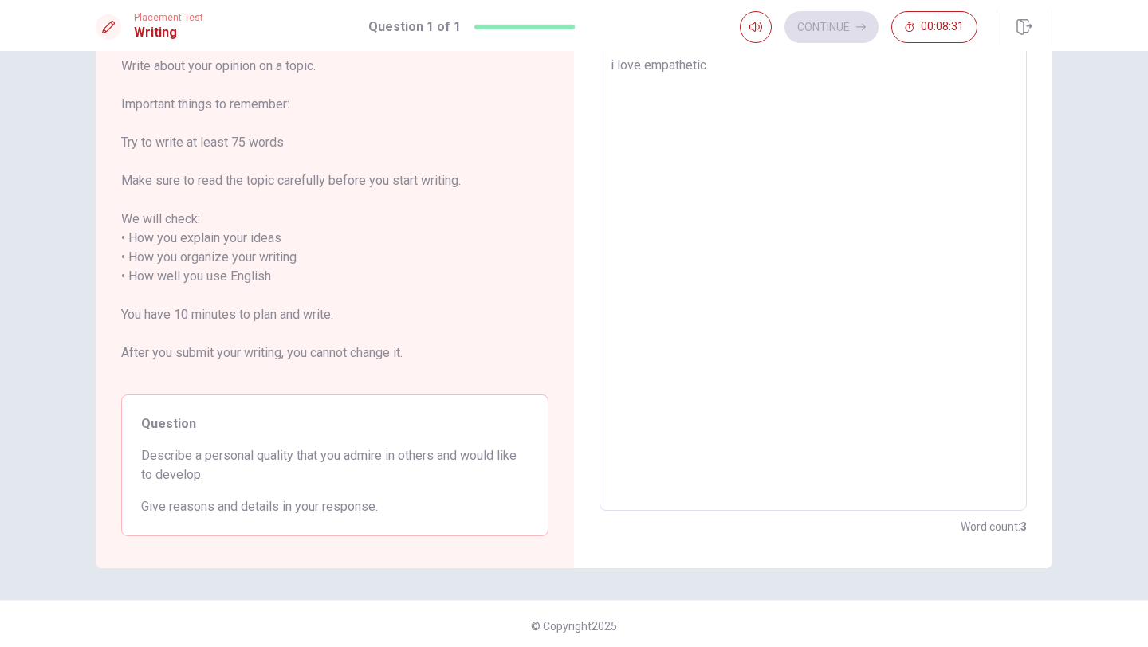
type textarea "x"
type textarea "i love empathetic p"
type textarea "x"
type textarea "i love empathetic pe"
type textarea "x"
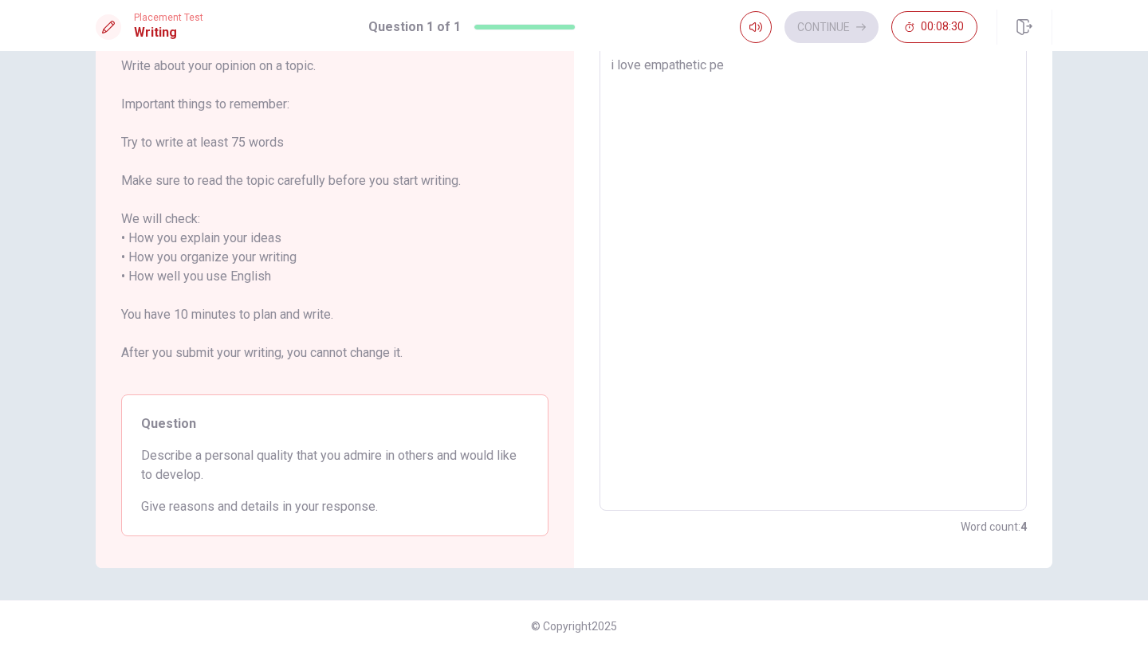
type textarea "i love empathetic peo"
type textarea "x"
type textarea "i love empathetic peop"
type textarea "x"
type textarea "i love empathetic peopl"
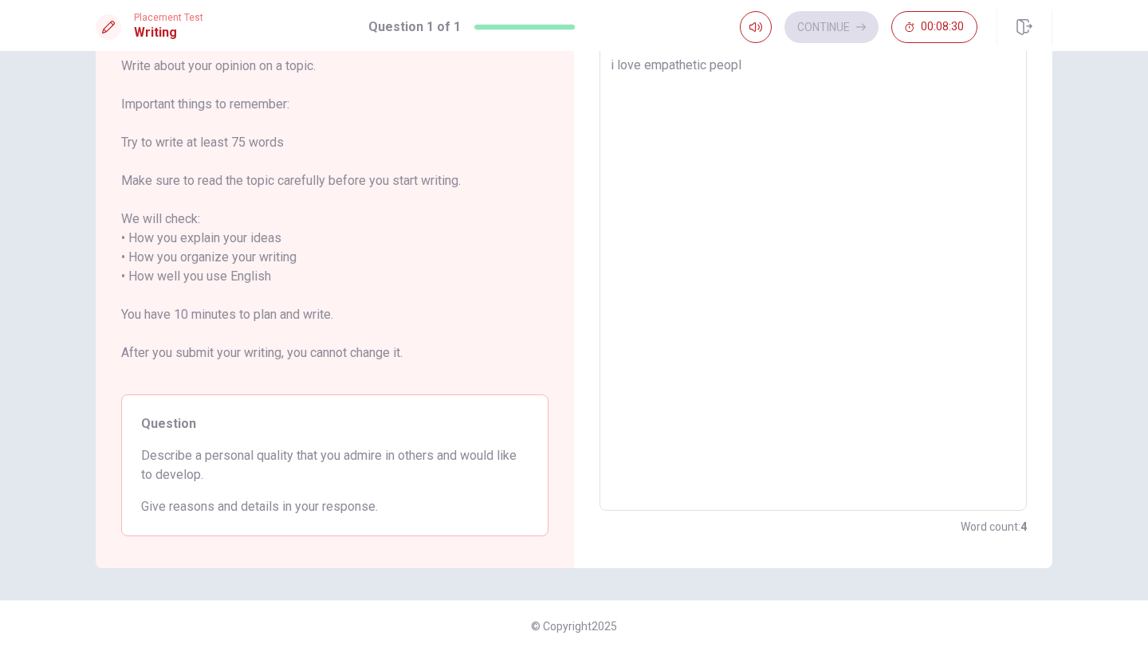
type textarea "x"
type textarea "i love empathetic people"
type textarea "x"
type textarea "i love empathetic people"
type textarea "x"
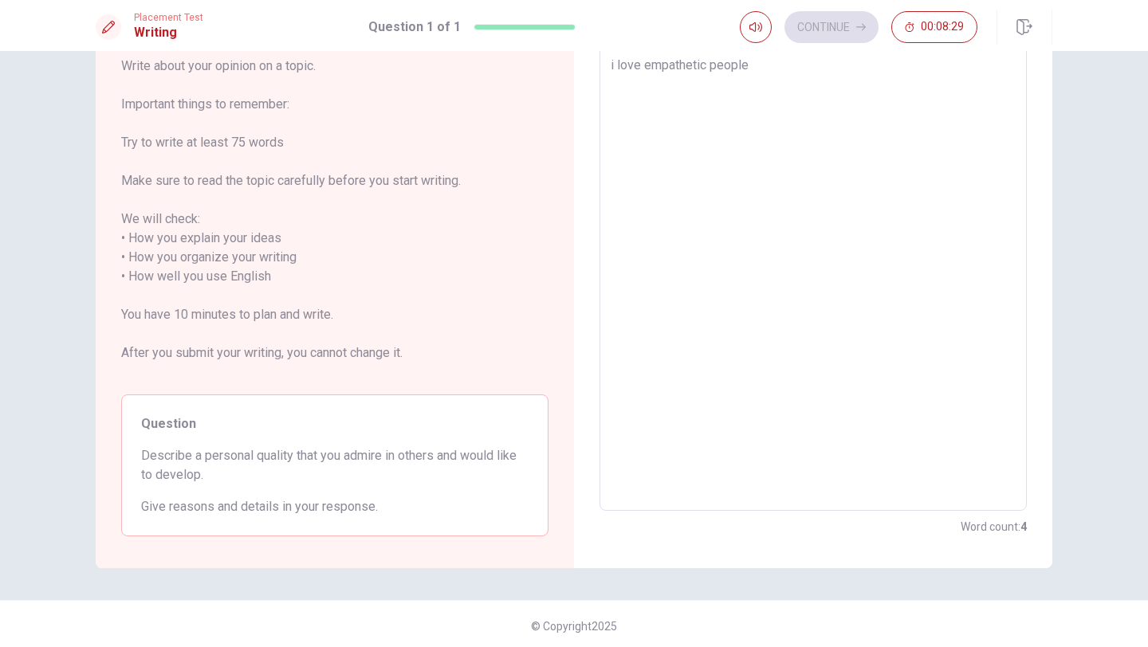
type textarea "i love empathetic people b"
type textarea "x"
type textarea "i love empathetic people be"
type textarea "x"
type textarea "i love empathetic people bec"
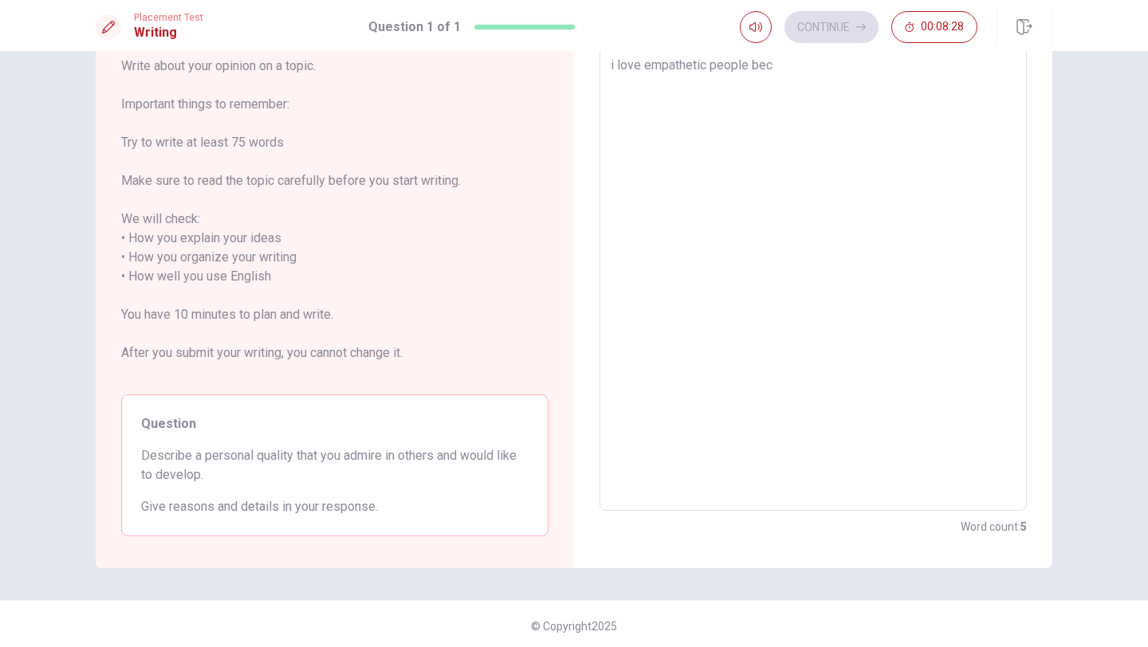
type textarea "x"
type textarea "i love empathetic people beca"
type textarea "x"
type textarea "i love empathetic people becau"
type textarea "x"
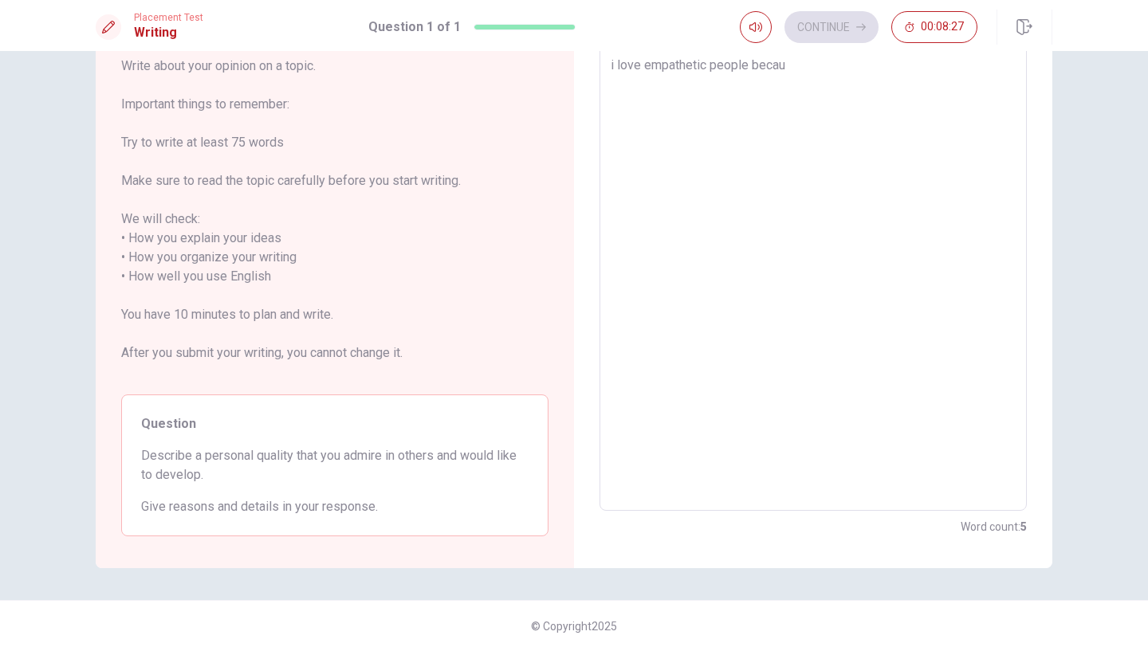
type textarea "i love empathetic people becaus"
type textarea "x"
type textarea "i love empathetic people because"
type textarea "x"
type textarea "i love empathetic people because"
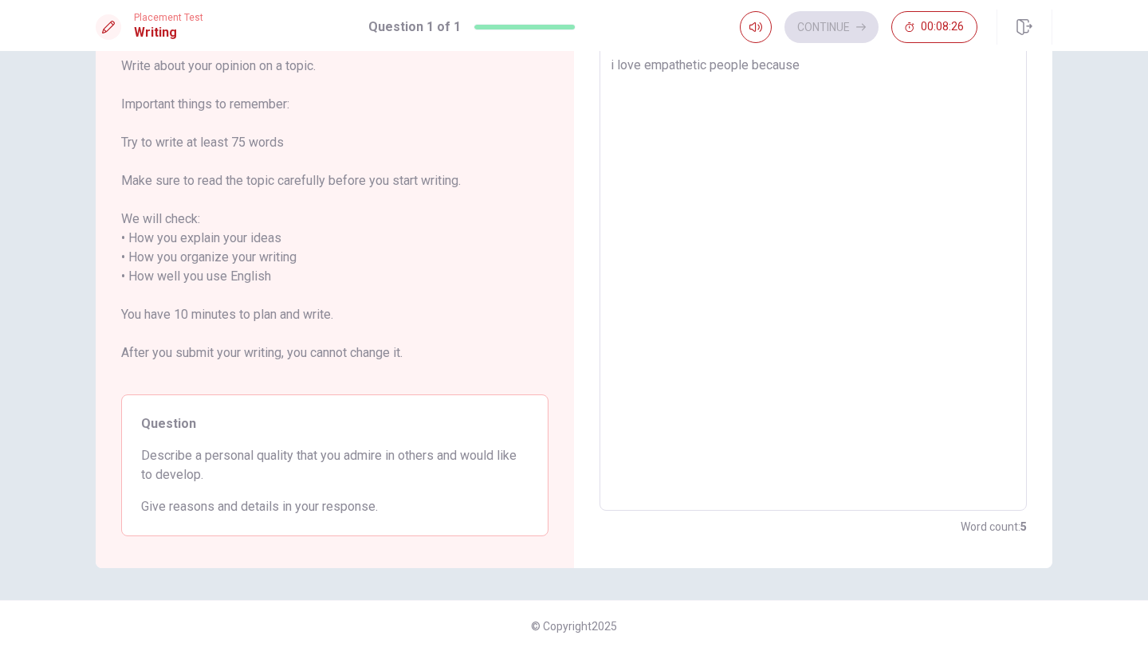
type textarea "x"
type textarea "i love empathetic people because t"
type textarea "x"
type textarea "i love empathetic people because th"
type textarea "x"
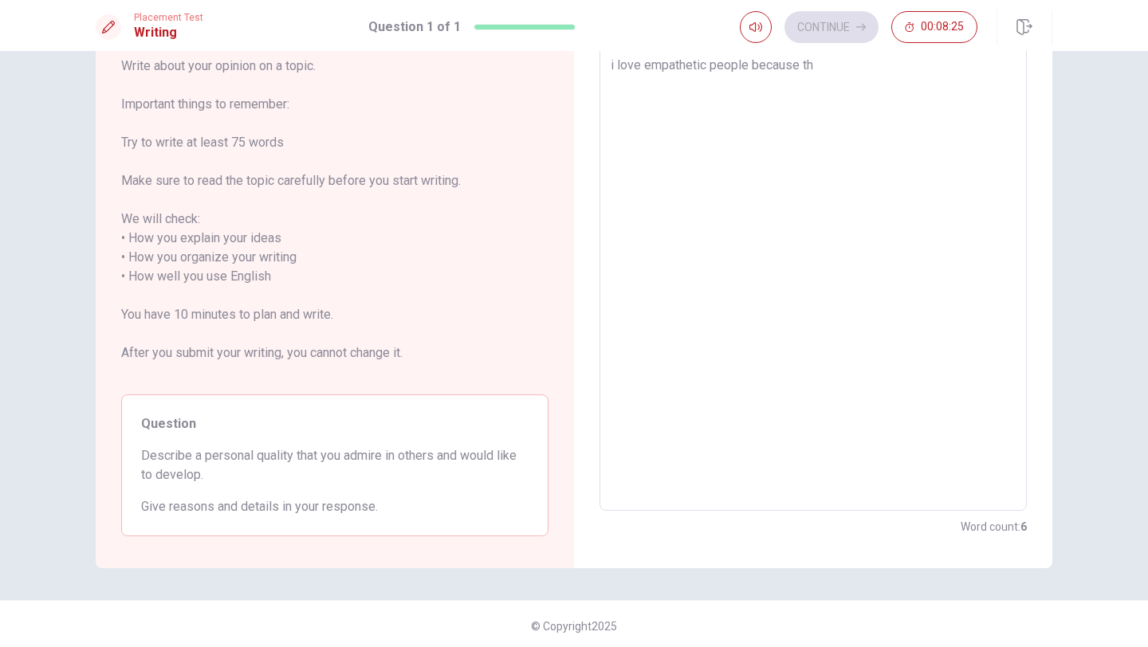
type textarea "i love empathetic people because the"
type textarea "x"
type textarea "i love empathetic people because they"
type textarea "x"
type textarea "i love empathetic people because they"
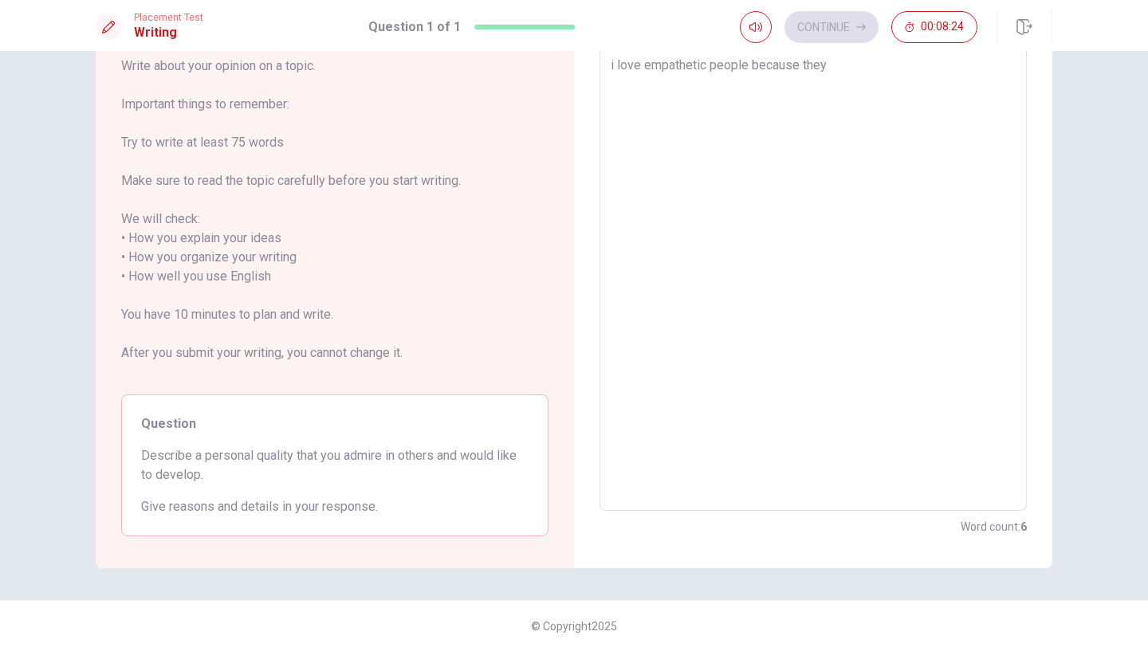
type textarea "x"
type textarea "i love empathetic people because they c"
type textarea "x"
type textarea "i love empathetic people because they ca"
type textarea "x"
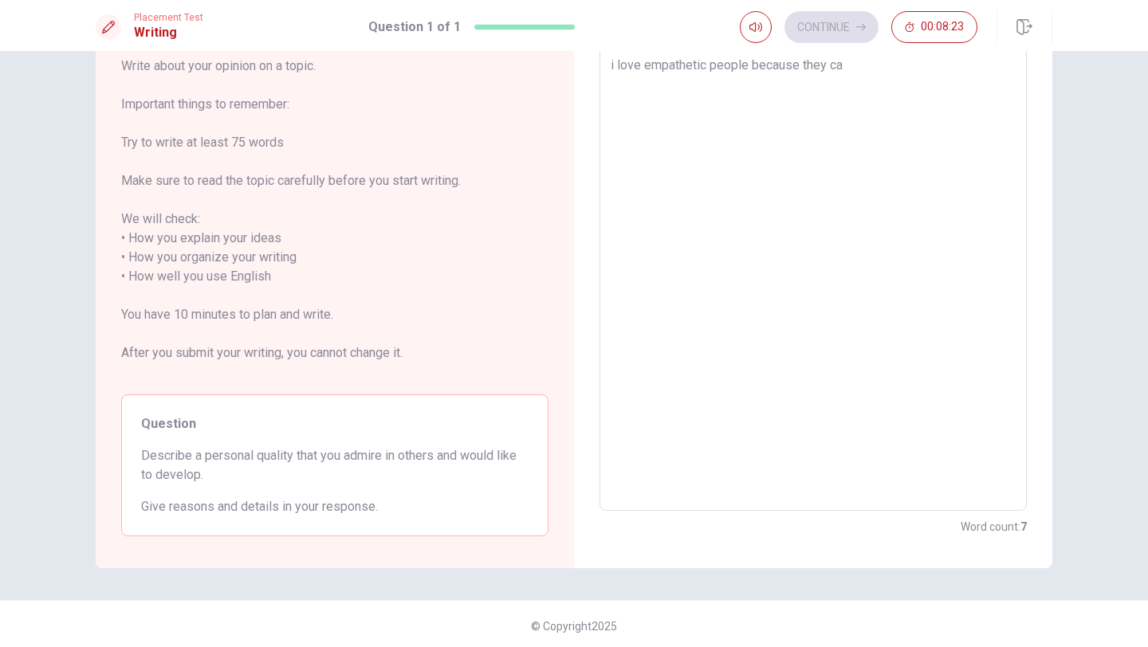
type textarea "i love empathetic people because they can"
type textarea "x"
type textarea "i love empathetic people because they can"
type textarea "x"
type textarea "i love empathetic people because they can p"
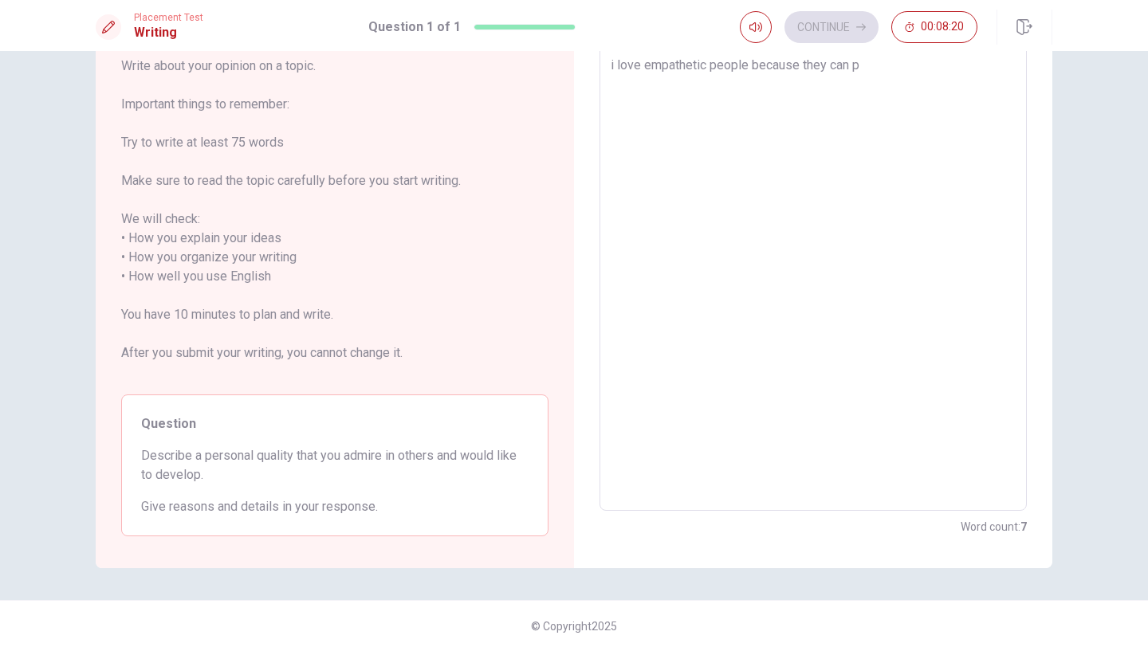
type textarea "x"
type textarea "i love empathetic people because they can pu"
type textarea "x"
type textarea "i love empathetic people because they can put"
type textarea "x"
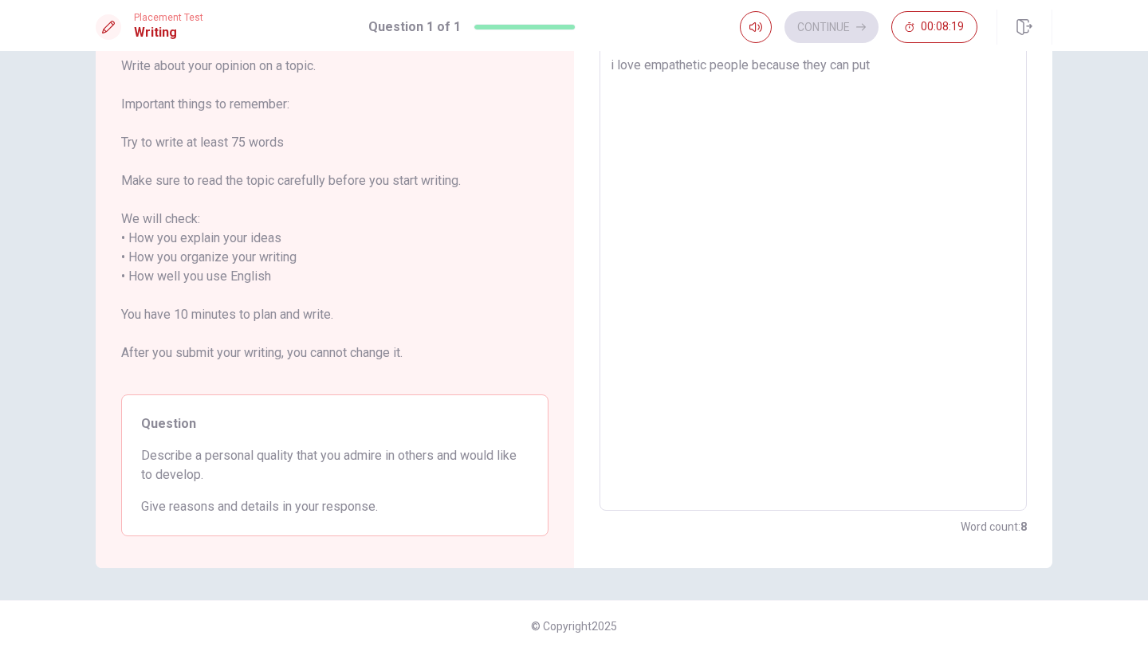
type textarea "i love empathetic people because they can put"
type textarea "x"
type textarea "i love empathetic people because they can put t"
type textarea "x"
type textarea "i love empathetic people because they can put th"
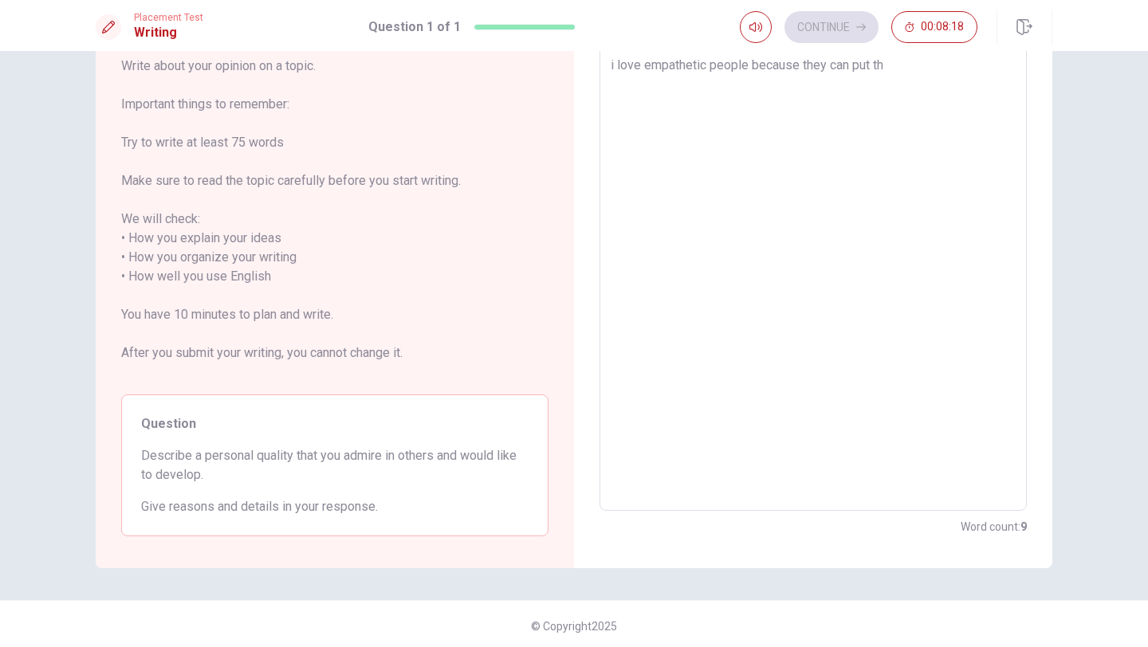
type textarea "x"
type textarea "i love empathetic people because they can put the"
type textarea "x"
type textarea "i love empathetic people because they can put them"
type textarea "x"
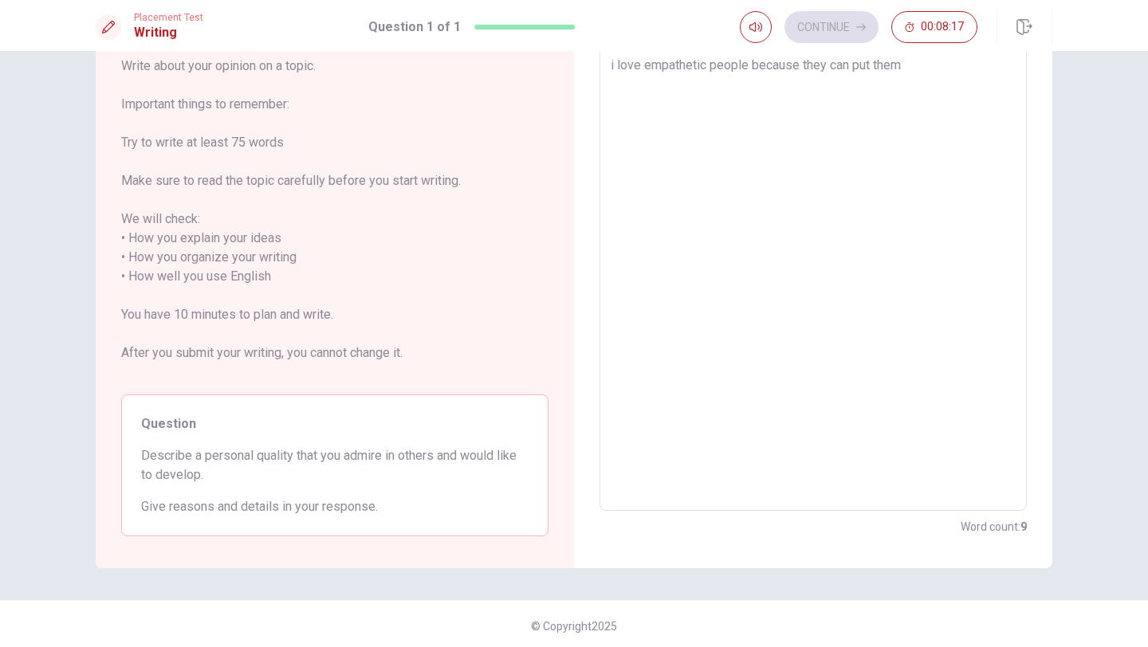
type textarea "i love empathetic people because they can put thems"
type textarea "x"
type textarea "i love empathetic people because they can put themse"
type textarea "x"
type textarea "i love empathetic people because they can put themsel"
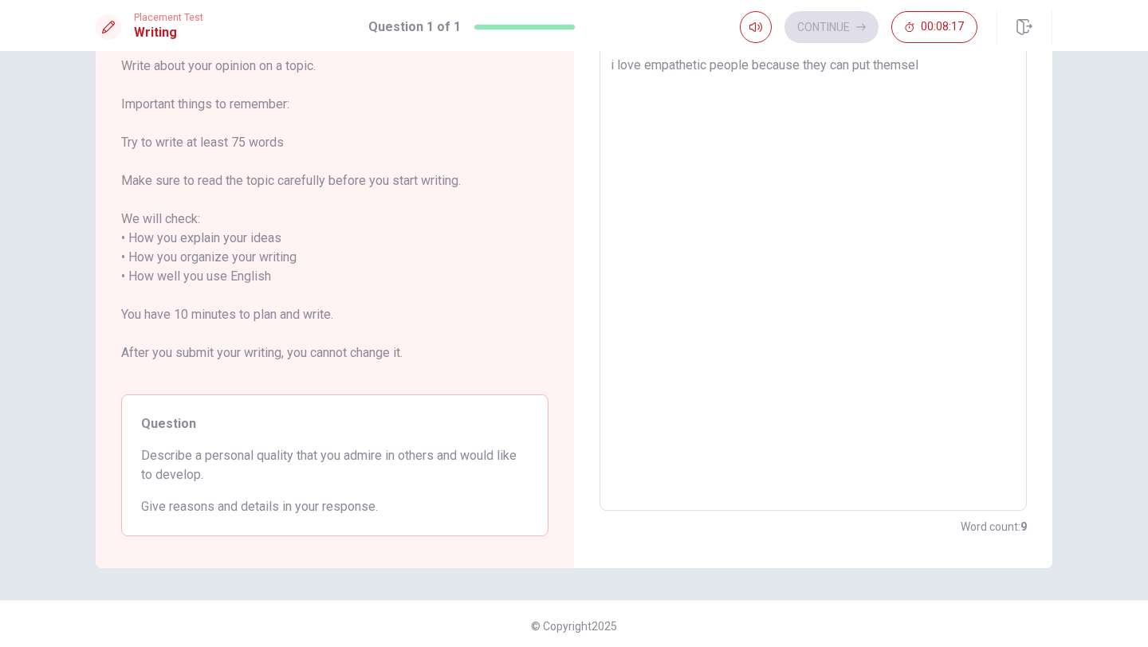
type textarea "x"
type textarea "i love empathetic people because they can put themselv"
type textarea "x"
type textarea "i love empathetic people because they can put themselve"
type textarea "x"
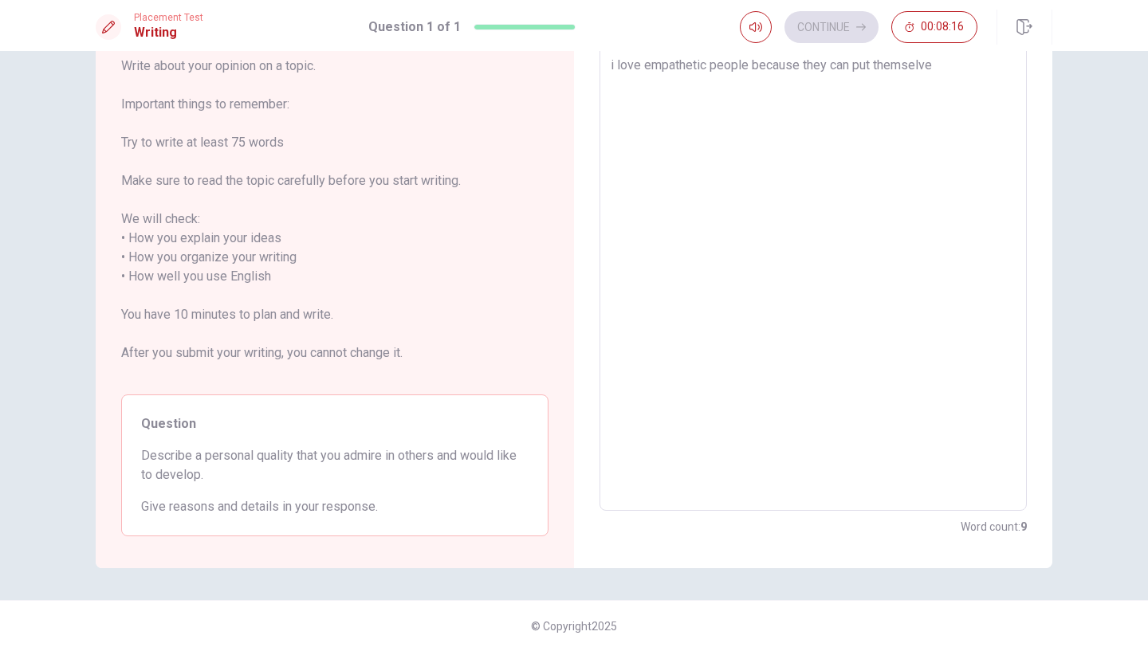
type textarea "i love empathetic people because they can put themselves"
type textarea "x"
type textarea "i love empathetic people because they can put themselves"
type textarea "x"
type textarea "i love empathetic people because they can put themselves i"
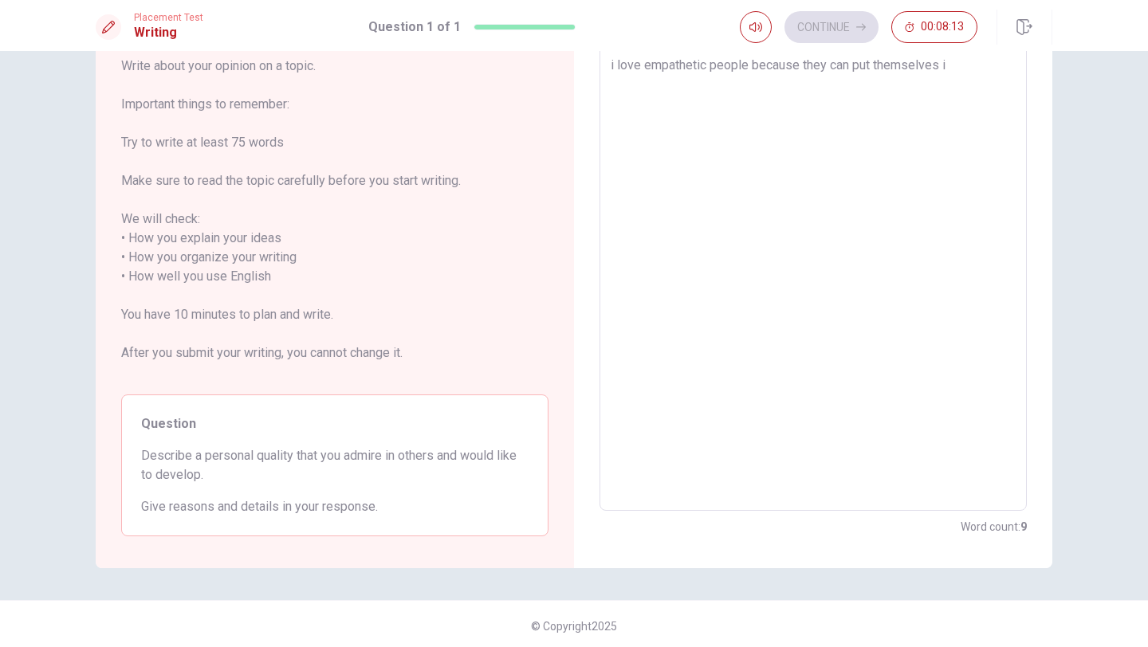
type textarea "x"
type textarea "i love empathetic people because they can put themselves in"
type textarea "x"
type textarea "i love empathetic people because they can put themselves in"
type textarea "x"
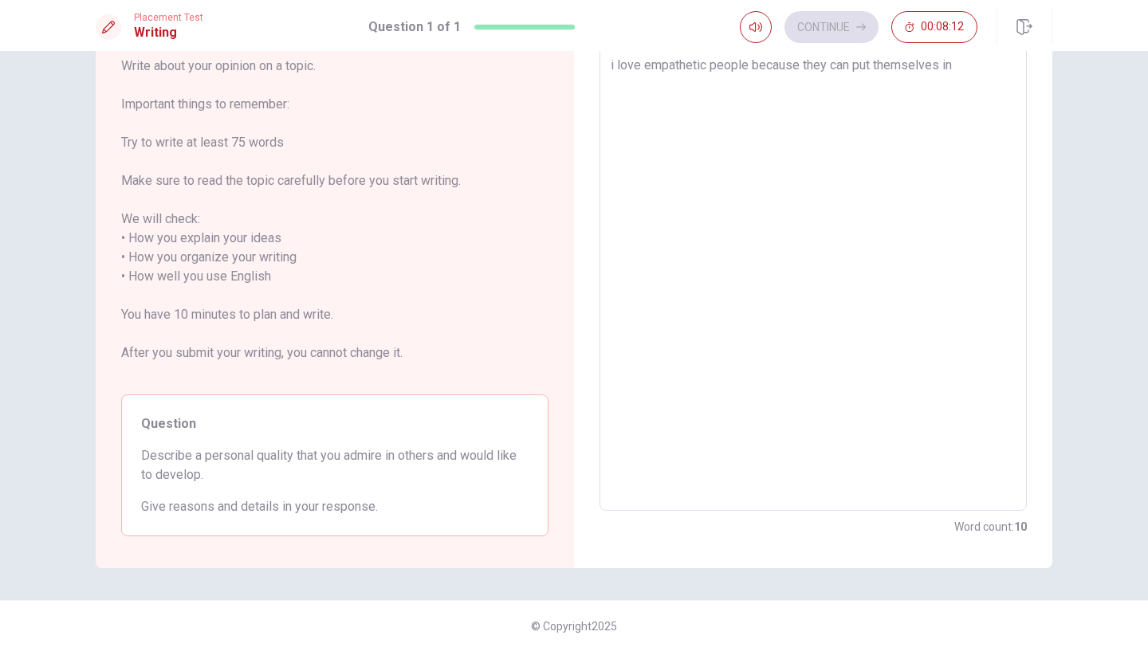
type textarea "i love empathetic people because they can put themselves in t"
type textarea "x"
type textarea "i love empathetic people because they can put themselves in th"
type textarea "x"
type textarea "i love empathetic people because they can put themselves in the"
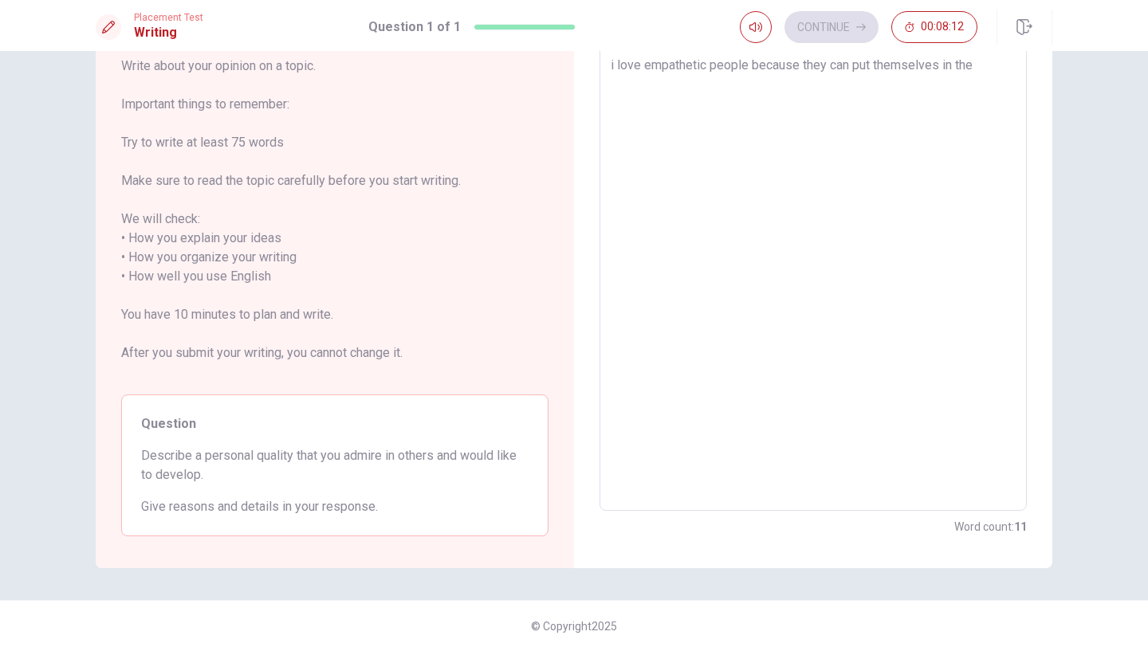
type textarea "x"
type textarea "i love empathetic people because they can put themselves in the"
type textarea "x"
type textarea "i love empathetic people because they can put themselves in the o"
type textarea "x"
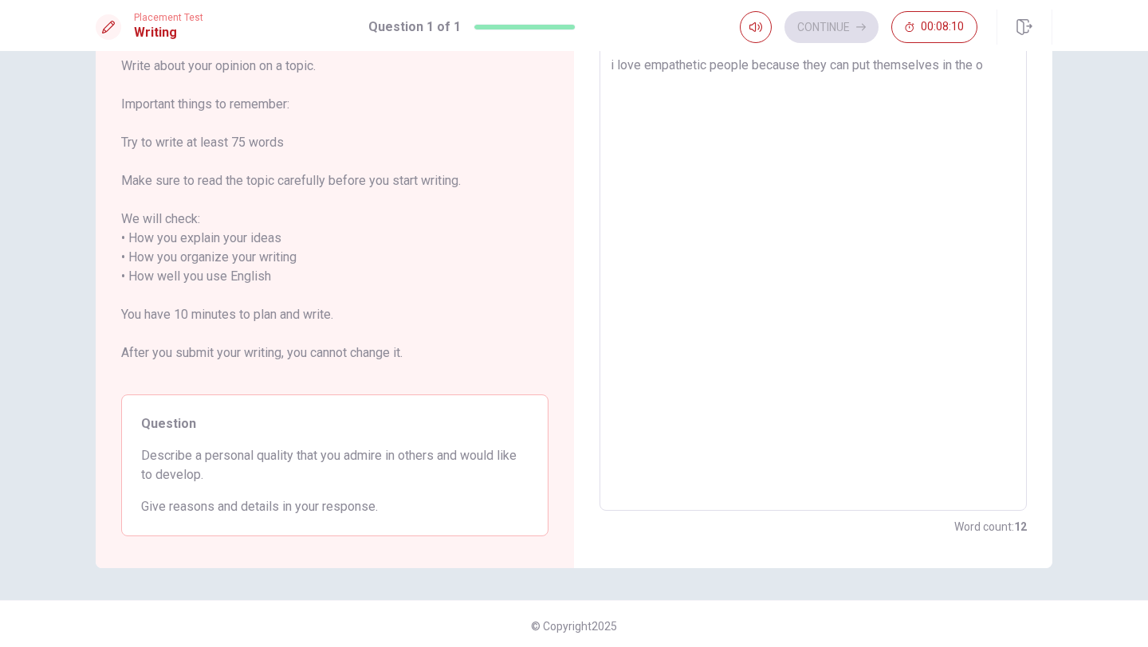
type textarea "i love empathetic people because they can put themselves in the ot"
type textarea "x"
type textarea "i love empathetic people because they can put themselves in the oth"
type textarea "x"
type textarea "i love empathetic people because they can put themselves in the othe"
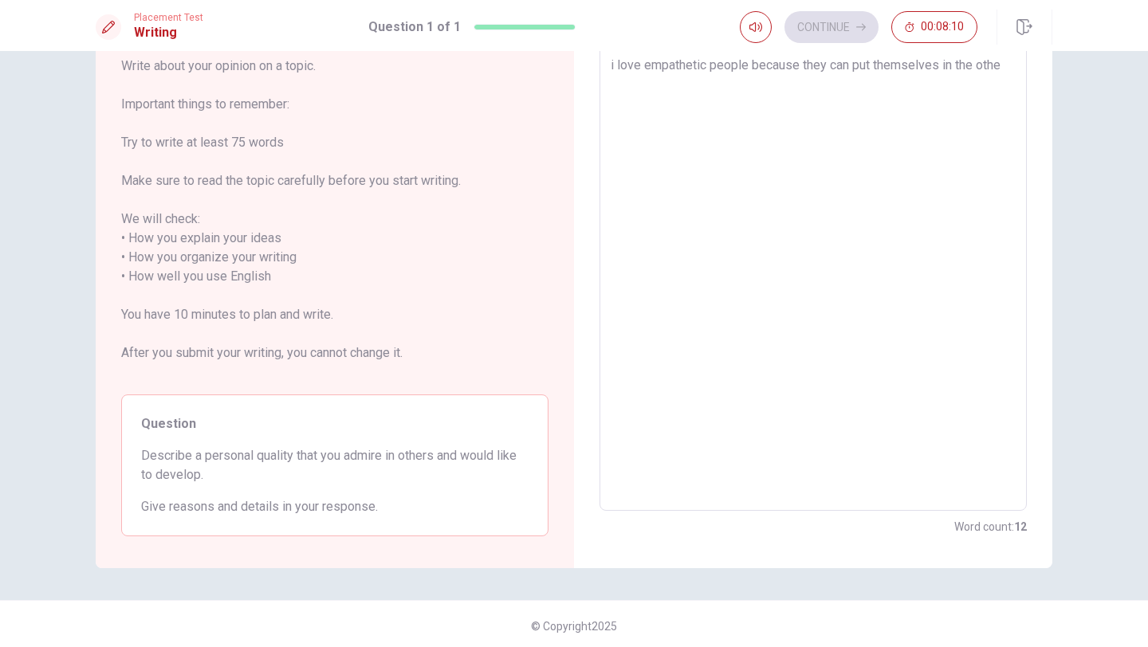
type textarea "x"
type textarea "i love empathetic people because they can put themselves in the other"
type textarea "x"
type textarea "i love empathetic people because they can put themselves in the other"
type textarea "x"
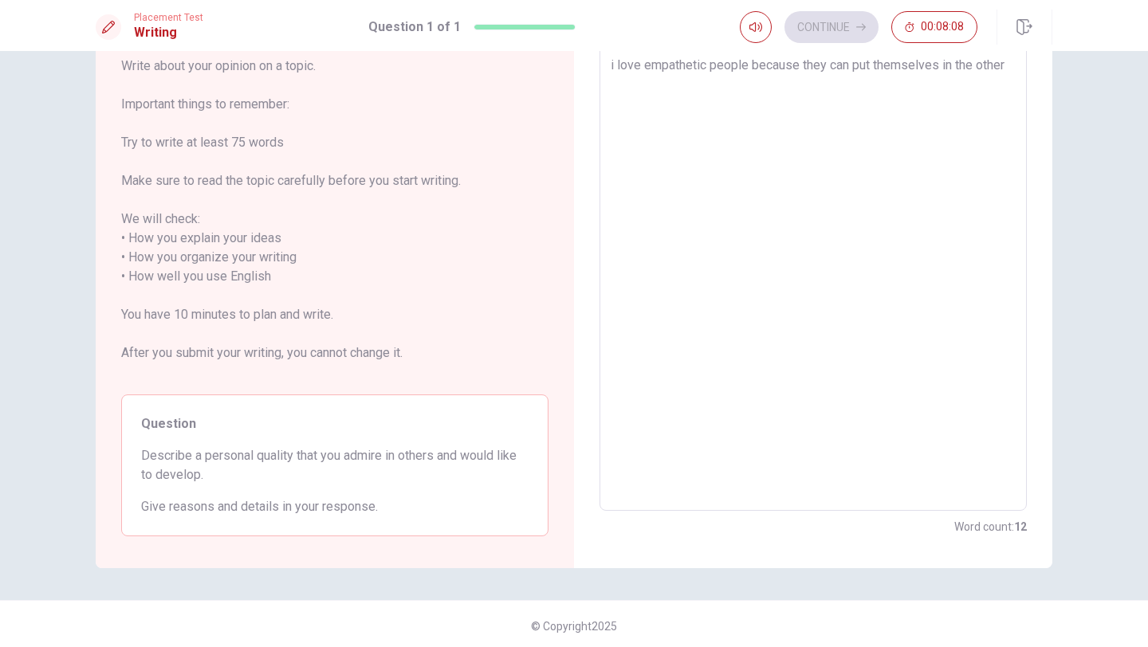
type textarea "i love empathetic people because they can put themselves in the other p"
type textarea "x"
type textarea "i love empathetic people because they can put themselves in the other pe"
type textarea "x"
type textarea "i love empathetic people because they can put themselves in the other per"
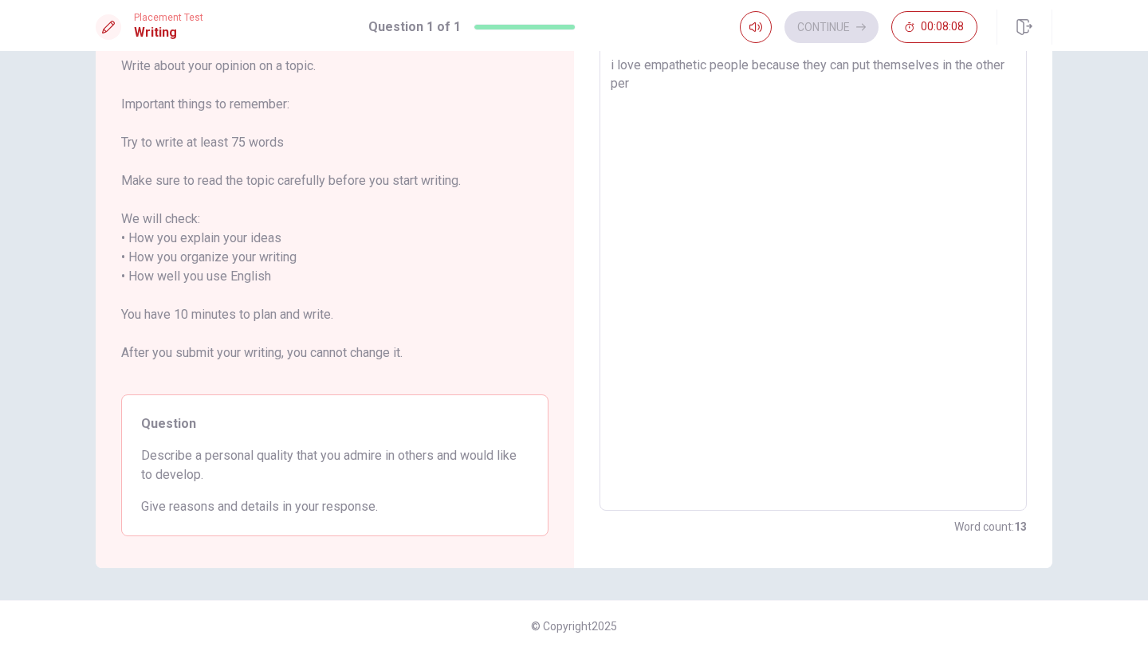
type textarea "x"
type textarea "i love empathetic people because they can put themselves in the other pers"
type textarea "x"
type textarea "i love empathetic people because they can put themselves in the other perso"
type textarea "x"
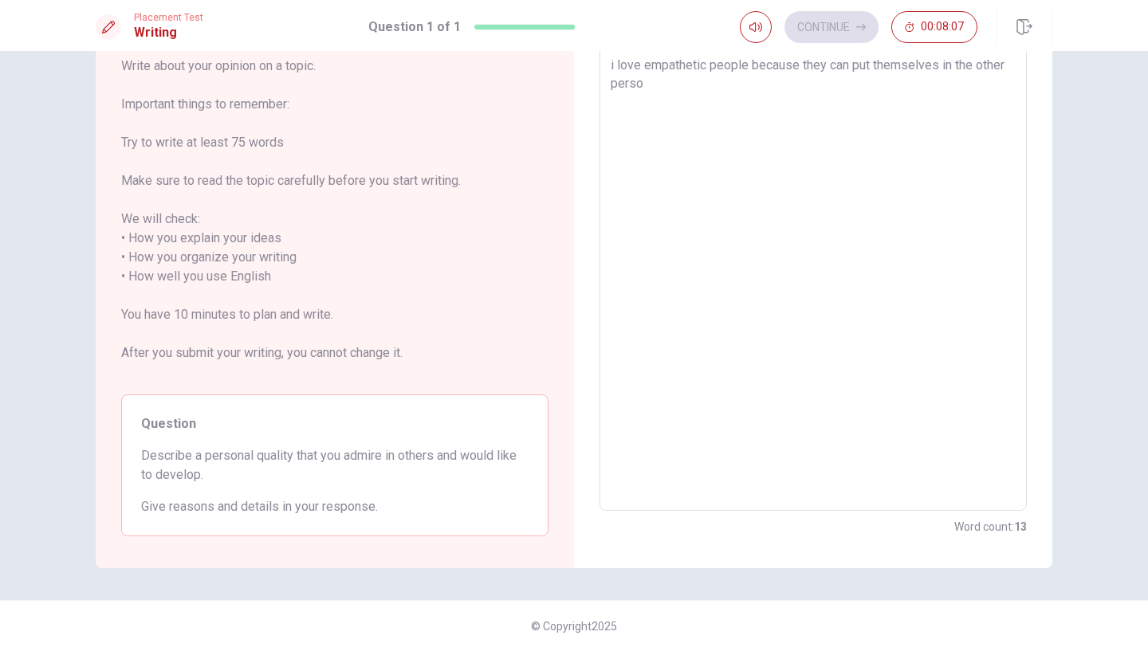
type textarea "i love empathetic people because they can put themselves in the other person"
type textarea "x"
type textarea "i love empathetic people because they can put themselves in the other person´"
type textarea "x"
type textarea "i love empathetic people because they can put themselves in the other person´s"
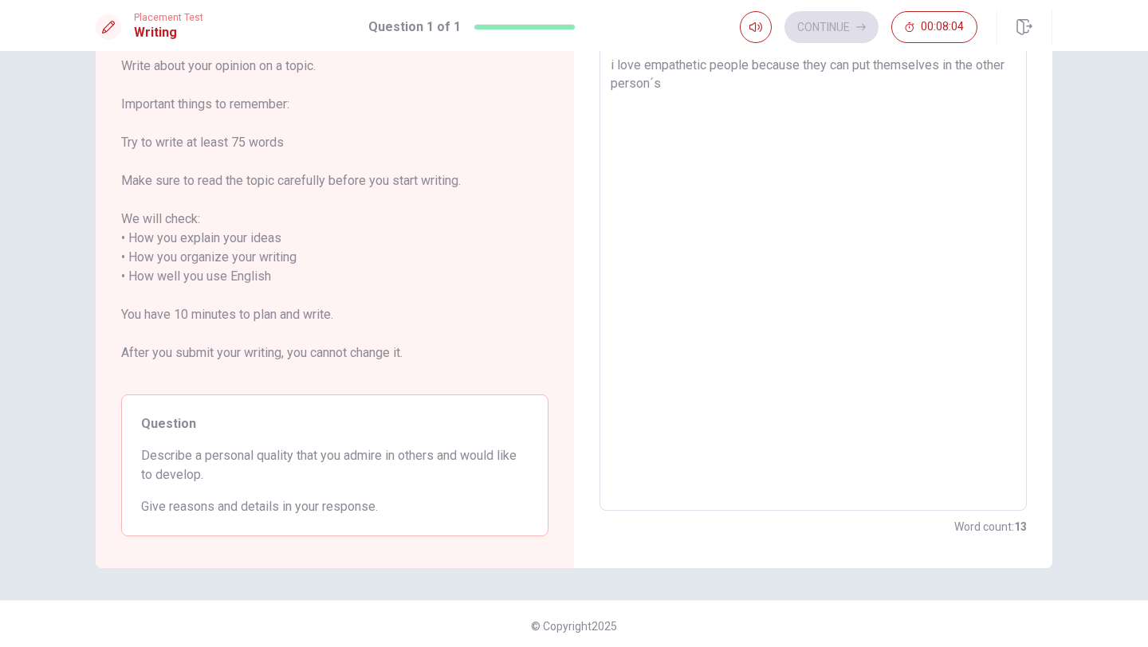
type textarea "x"
type textarea "i love empathetic people because they can put themselves in the other person´s"
type textarea "x"
type textarea "i love empathetic people because they can put themselves in the other person´s s"
type textarea "x"
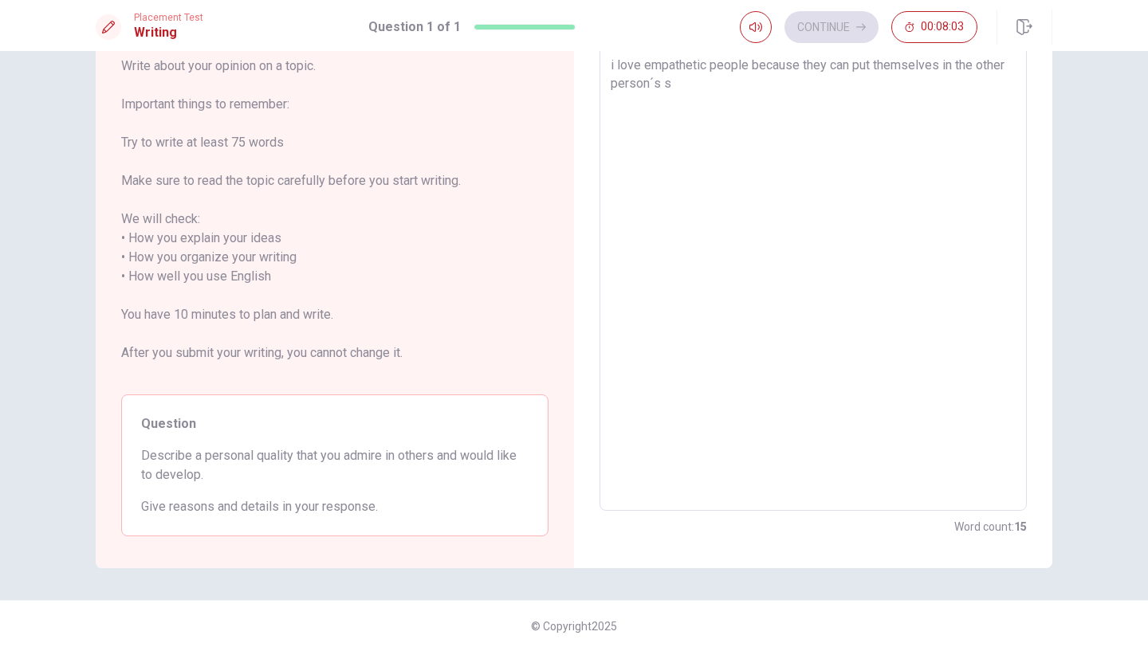
type textarea "i love empathetic people because they can put themselves in the other person´s …"
type textarea "x"
type textarea "i love empathetic people because they can put themselves in the other person´s …"
type textarea "x"
type textarea "i love empathetic people because they can put themselves in the other person´s …"
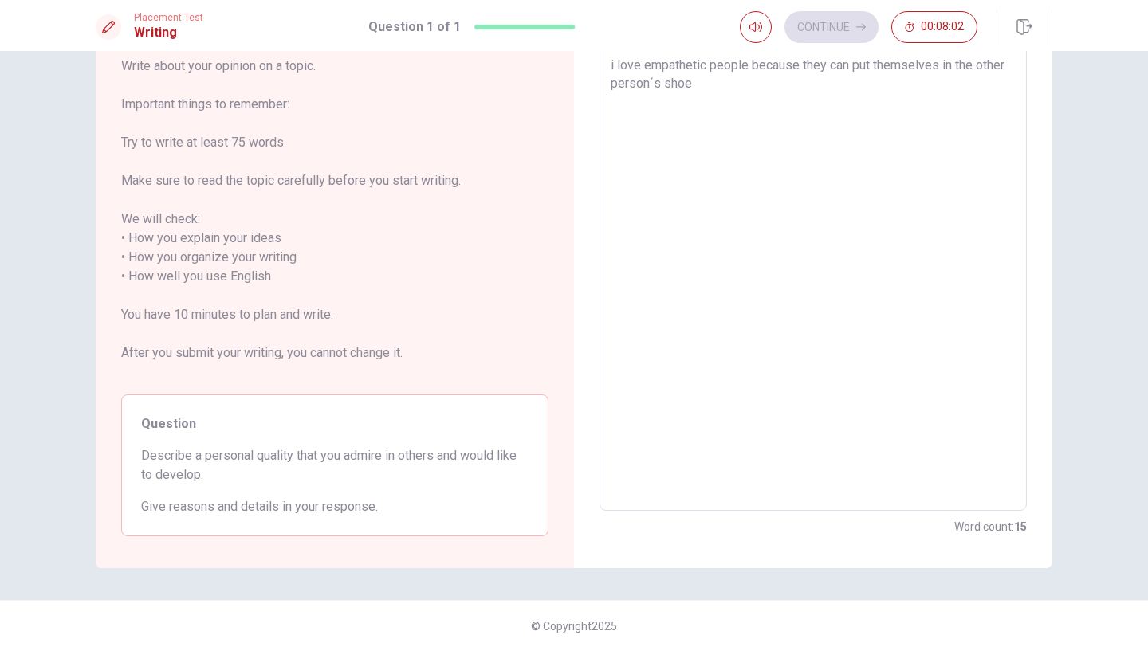
type textarea "x"
type textarea "i love empathetic people because they can put themselves in the other person´s …"
type textarea "x"
type textarea "i love empathetic people because they can put themselves in the other person´s …"
type textarea "x"
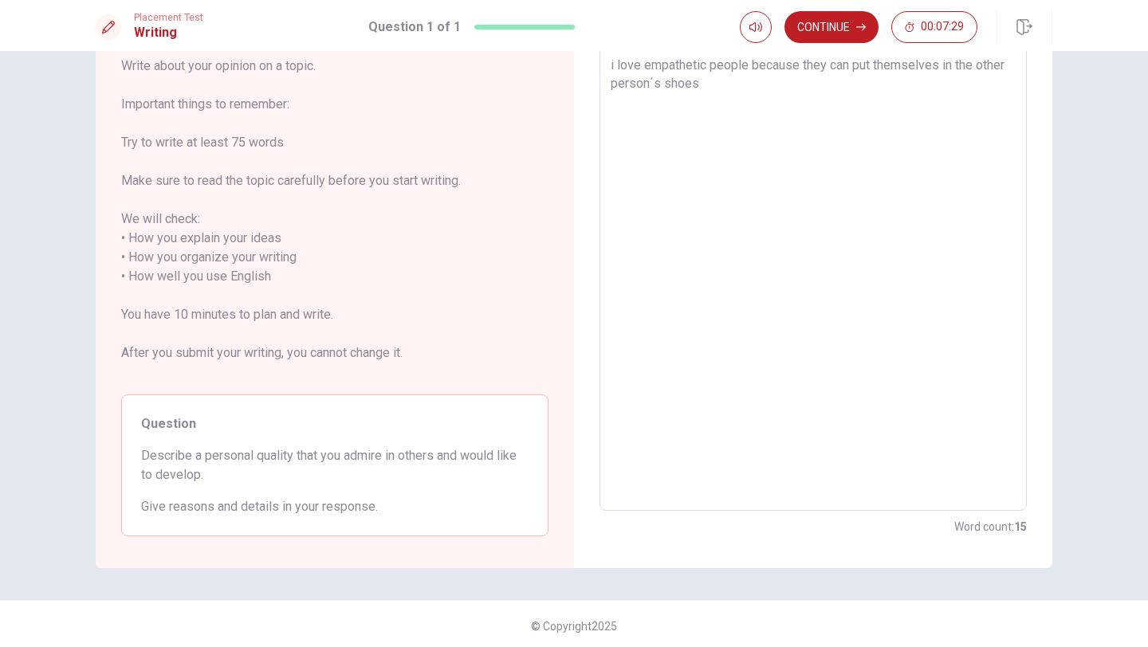
type textarea "i love empathetic people because they can put themselves in the other person´s …"
type textarea "x"
type textarea "i love empathetic people because they can put themselves in the other person´s …"
type textarea "x"
type textarea "i love empathetic people because they can put themselves in the other person´s …"
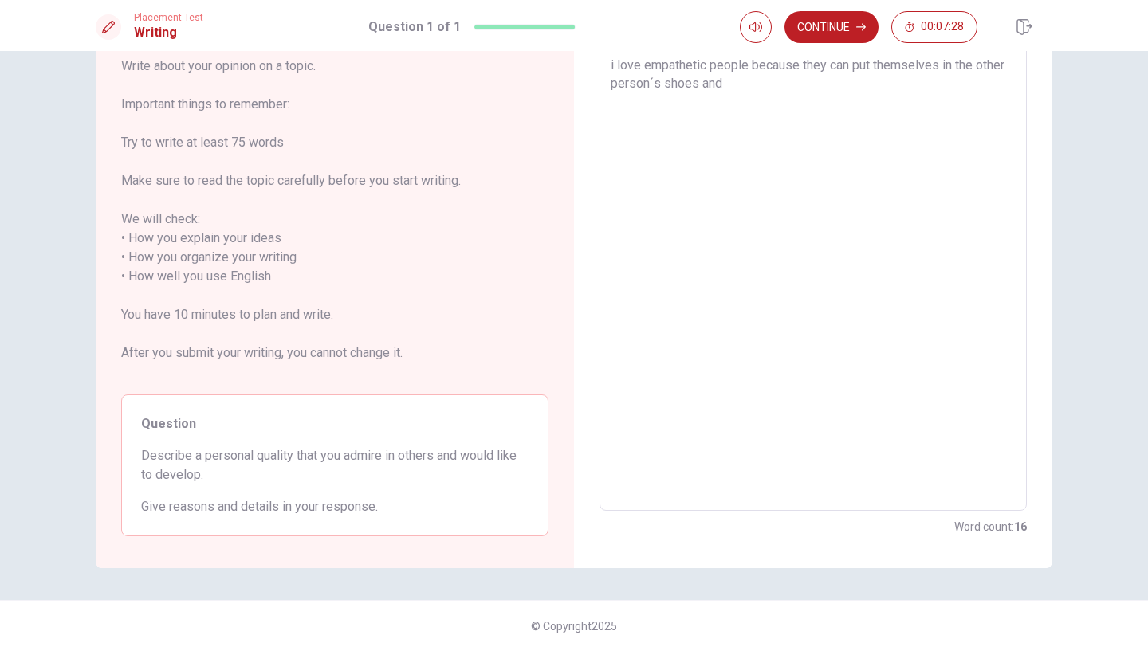
type textarea "x"
type textarea "i love empathetic people because they can put themselves in the other person´s …"
type textarea "x"
type textarea "i love empathetic people because they can put themselves in the other person´s …"
type textarea "x"
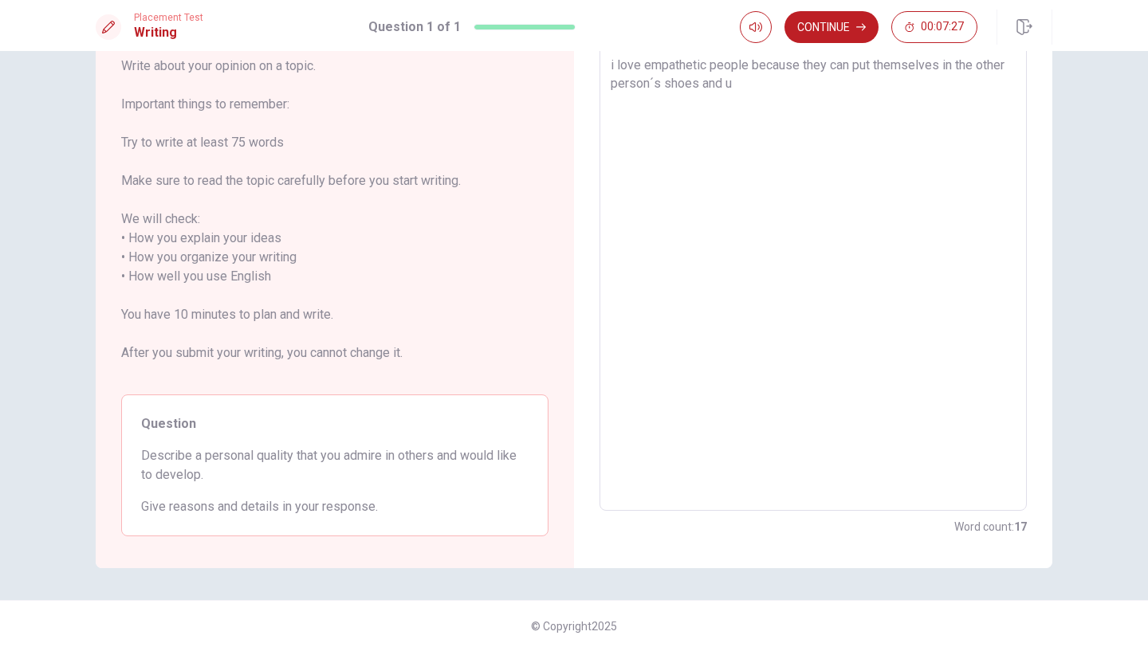
type textarea "i love empathetic people because they can put themselves in the other person´s …"
type textarea "x"
type textarea "i love empathetic people because they can put themselves in the other person´s …"
type textarea "x"
type textarea "i love empathetic people because they can put themselves in the other person´s …"
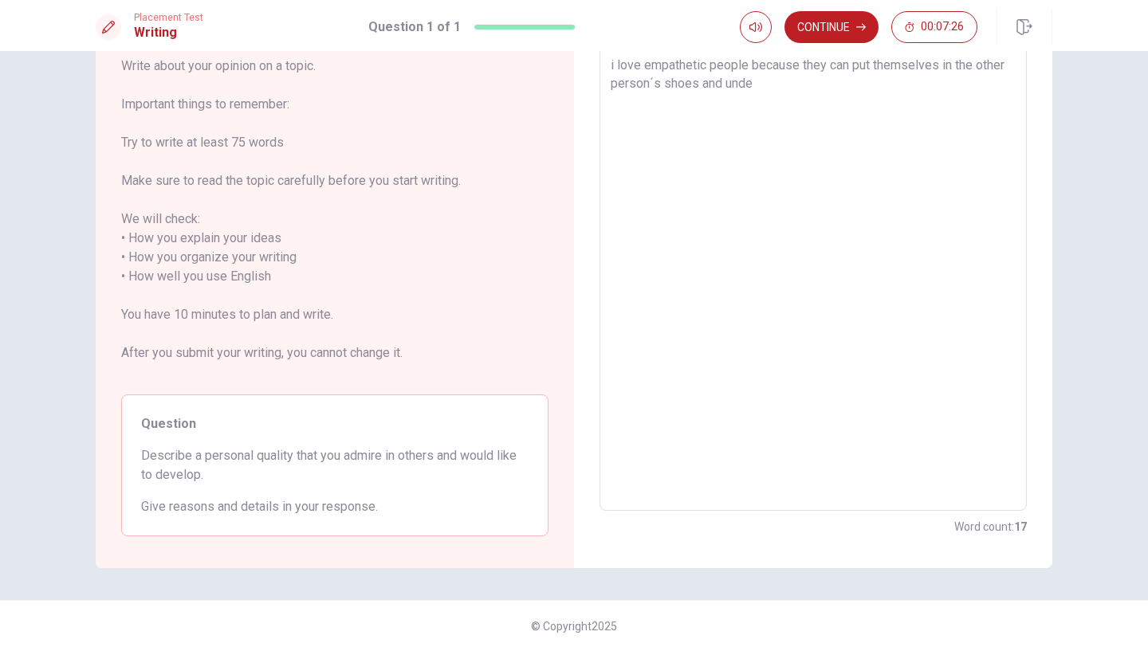
type textarea "x"
type textarea "i love empathetic people because they can put themselves in the other person´s …"
type textarea "x"
type textarea "i love empathetic people because they can put themselves in the other person´s …"
type textarea "x"
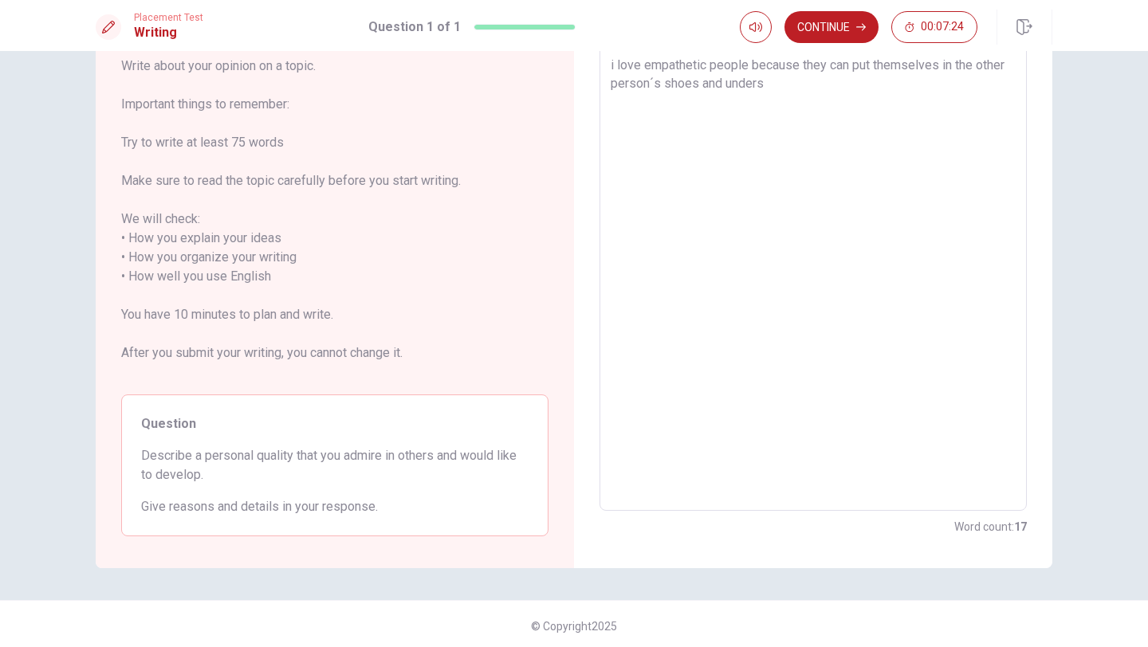
type textarea "i love empathetic people because they can put themselves in the other person´s …"
type textarea "x"
type textarea "i love empathetic people because they can put themselves in the other person´s …"
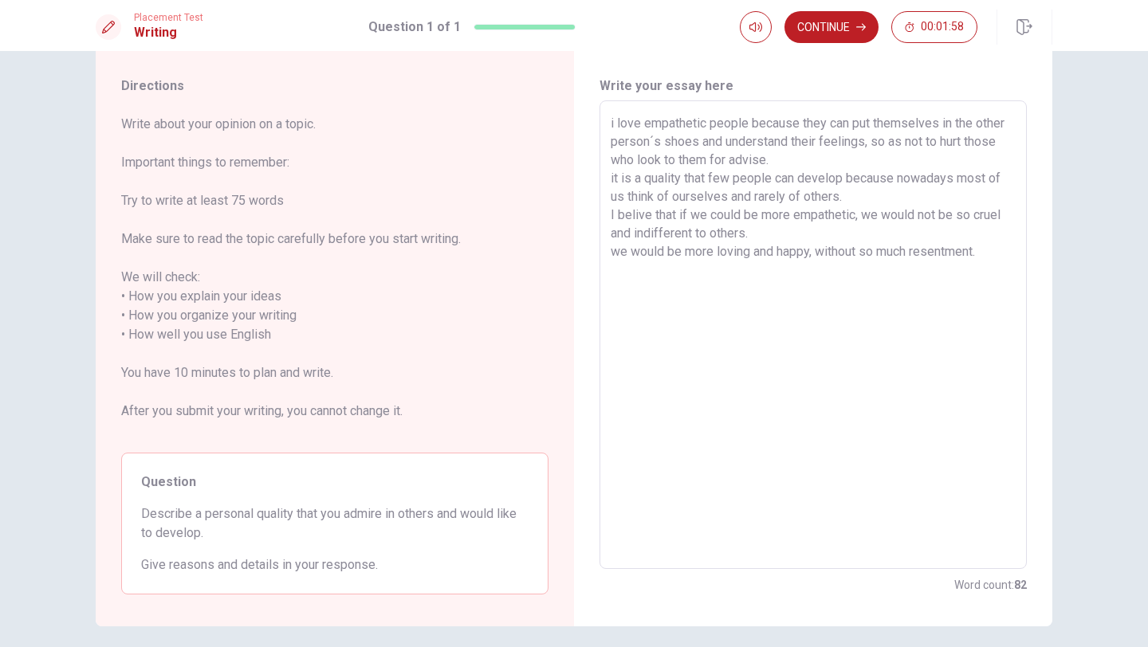
scroll to position [37, 0]
click at [614, 124] on textarea "i love empathetic people because they can put themselves in the other person´s …" at bounding box center [812, 337] width 405 height 442
click at [614, 182] on textarea "I love empathetic people because they can put themselves in the other person´s …" at bounding box center [812, 337] width 405 height 442
click at [620, 253] on textarea "I love empathetic people because they can put themselves in the other person´s …" at bounding box center [812, 337] width 405 height 442
click at [651, 304] on textarea "I love empathetic people because they can put themselves in the other person´s …" at bounding box center [812, 337] width 405 height 442
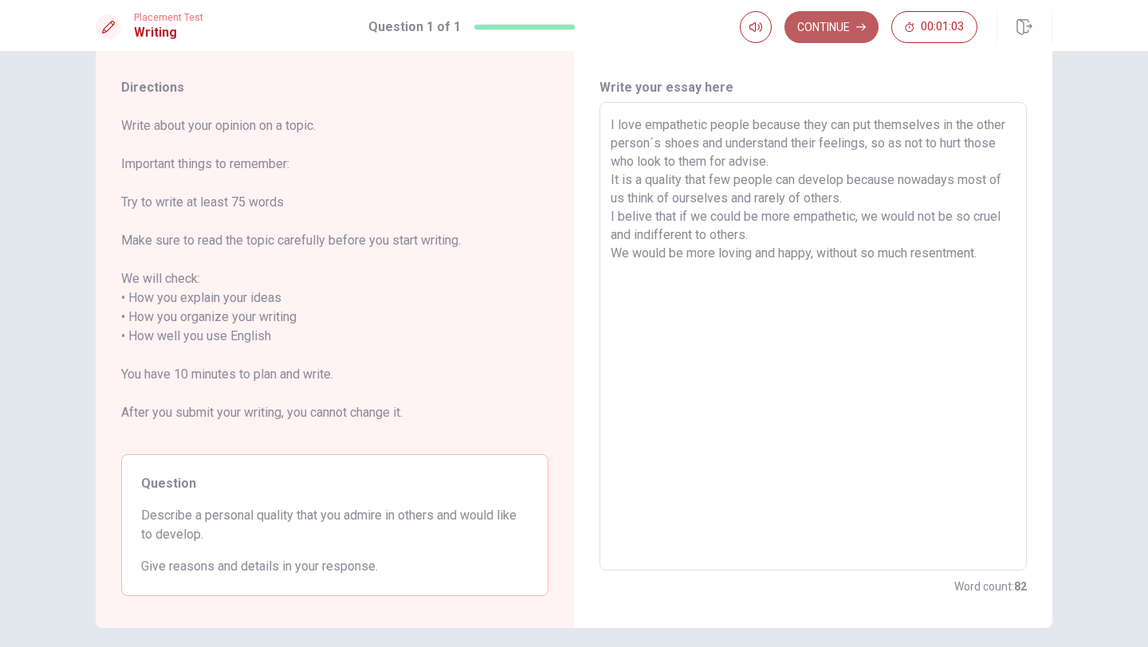
click at [839, 37] on button "Continue" at bounding box center [831, 27] width 94 height 32
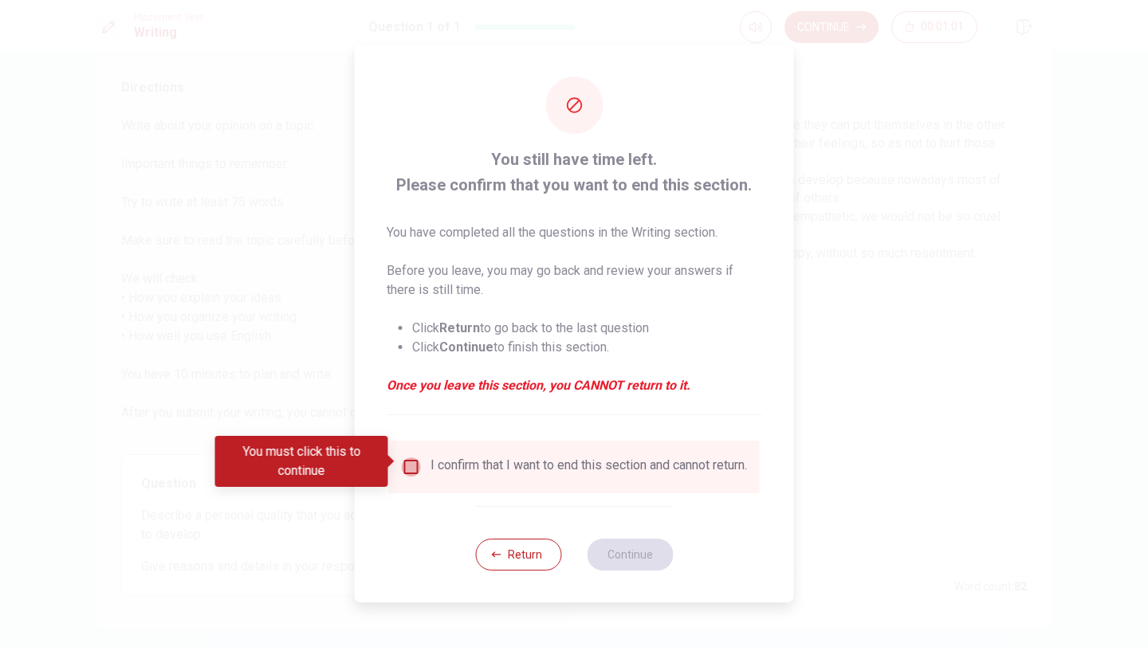
click at [410, 461] on input "You must click this to continue" at bounding box center [411, 466] width 19 height 19
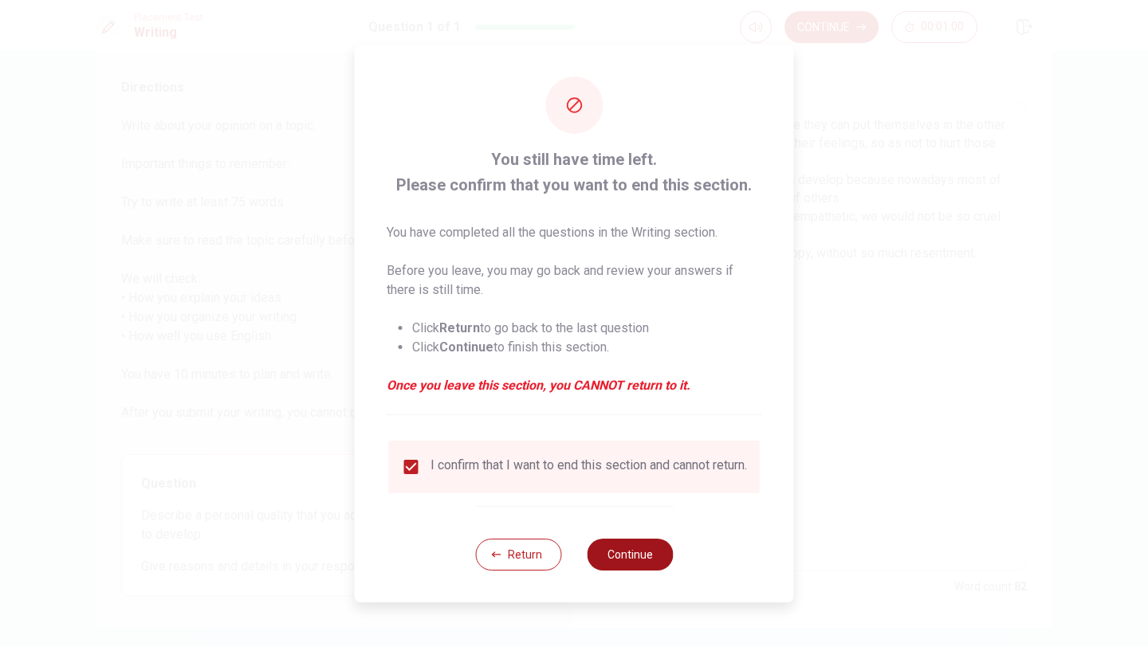
click at [614, 559] on button "Continue" at bounding box center [630, 555] width 86 height 32
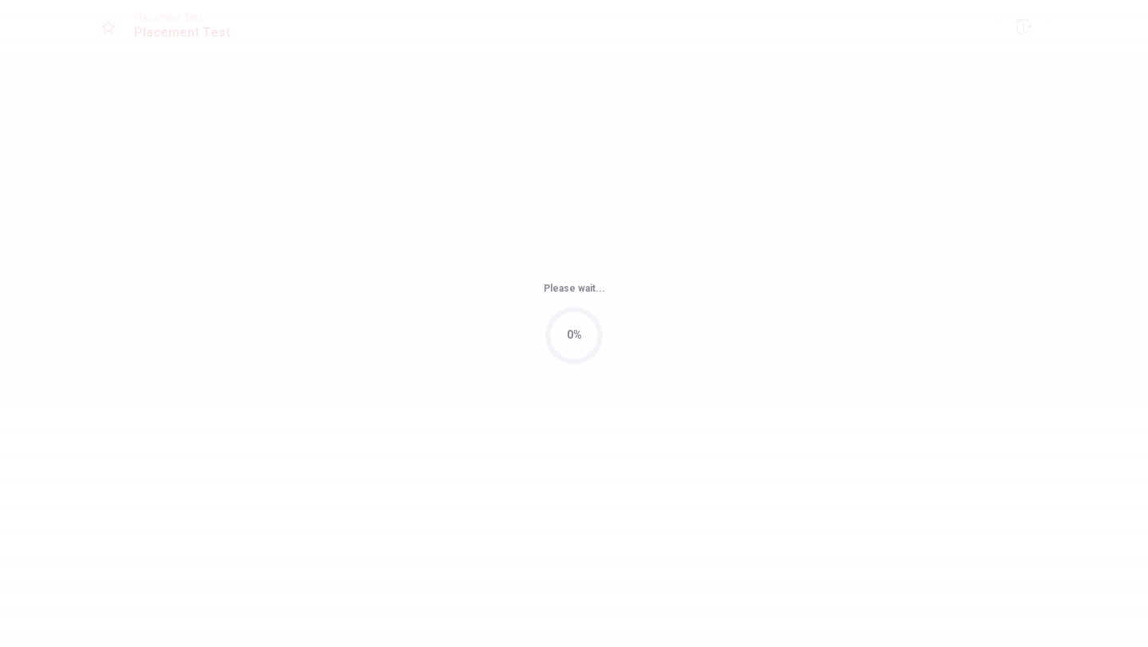
scroll to position [0, 0]
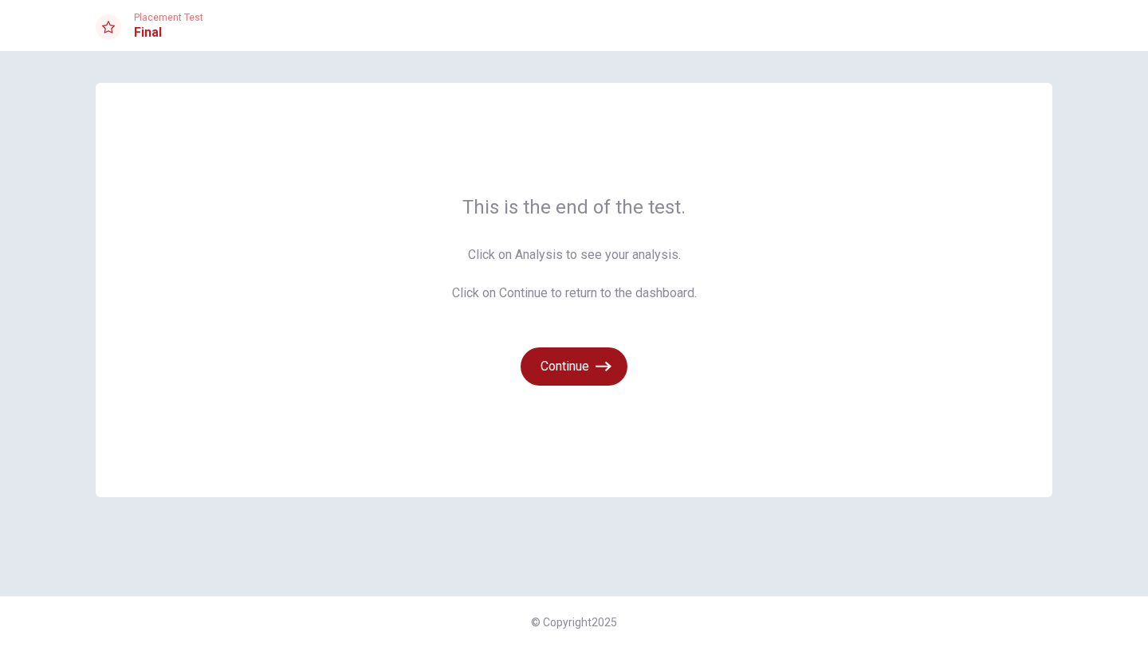
click at [580, 364] on button "Continue" at bounding box center [573, 366] width 107 height 38
